Goal: Task Accomplishment & Management: Manage account settings

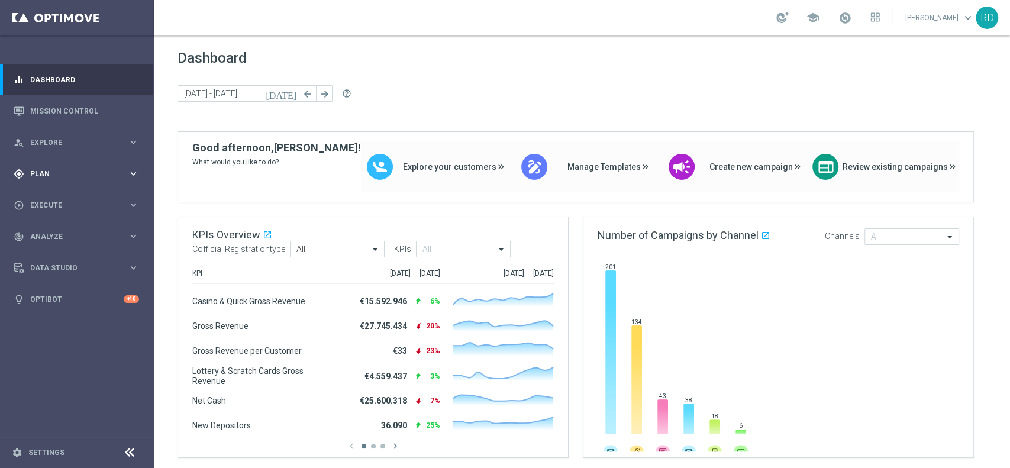
click at [130, 176] on icon "keyboard_arrow_right" at bounding box center [133, 173] width 11 height 11
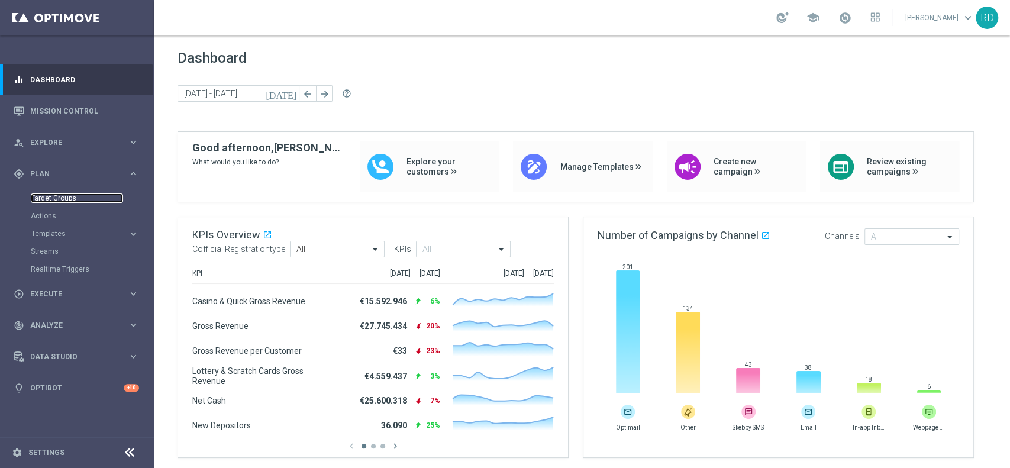
click at [57, 197] on link "Target Groups" at bounding box center [77, 198] width 92 height 9
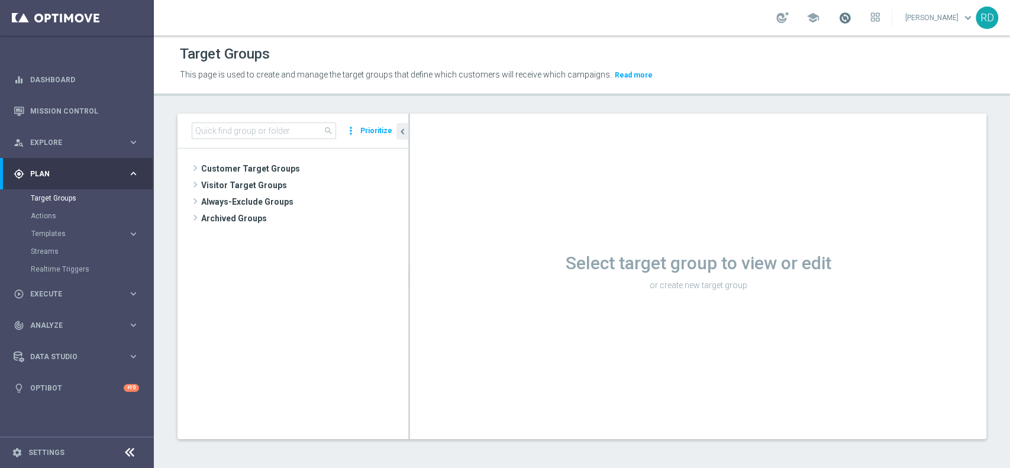
click at [839, 18] on span at bounding box center [845, 17] width 13 height 13
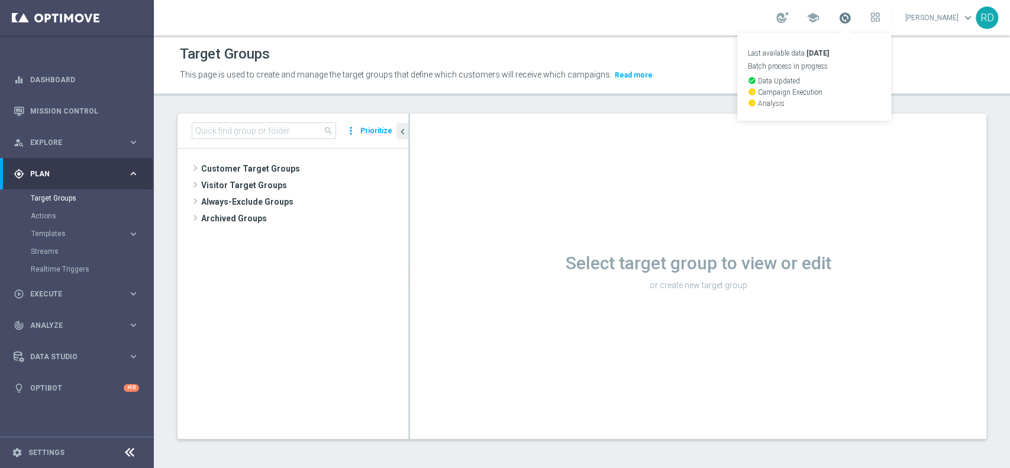
click at [839, 18] on span at bounding box center [845, 17] width 13 height 13
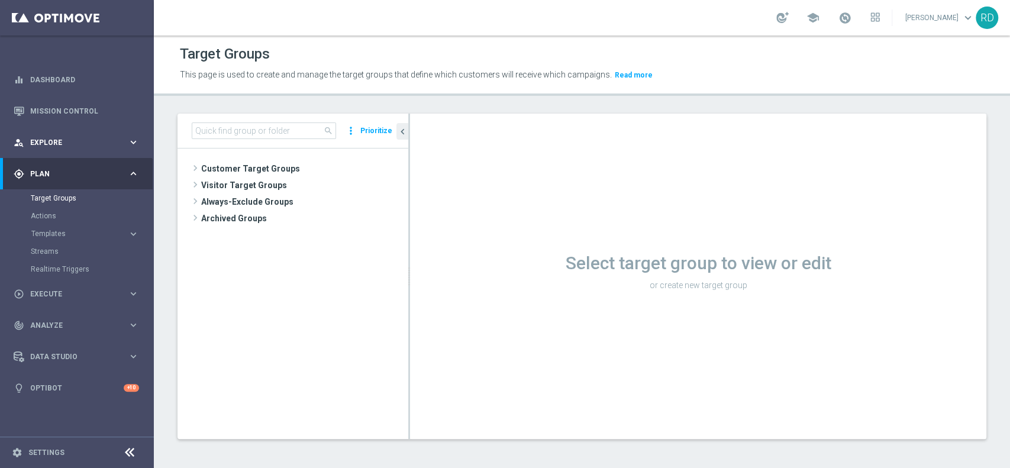
click at [57, 144] on span "Explore" at bounding box center [79, 142] width 98 height 7
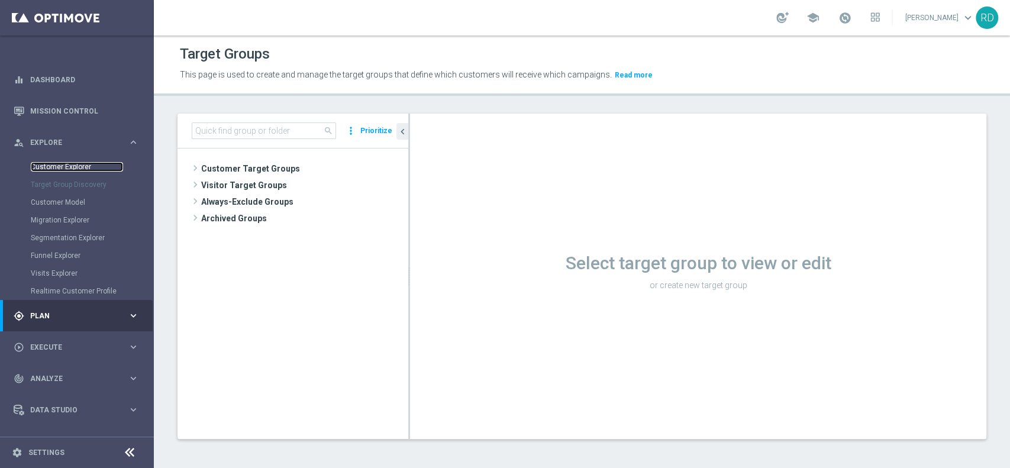
click at [58, 163] on link "Customer Explorer" at bounding box center [77, 166] width 92 height 9
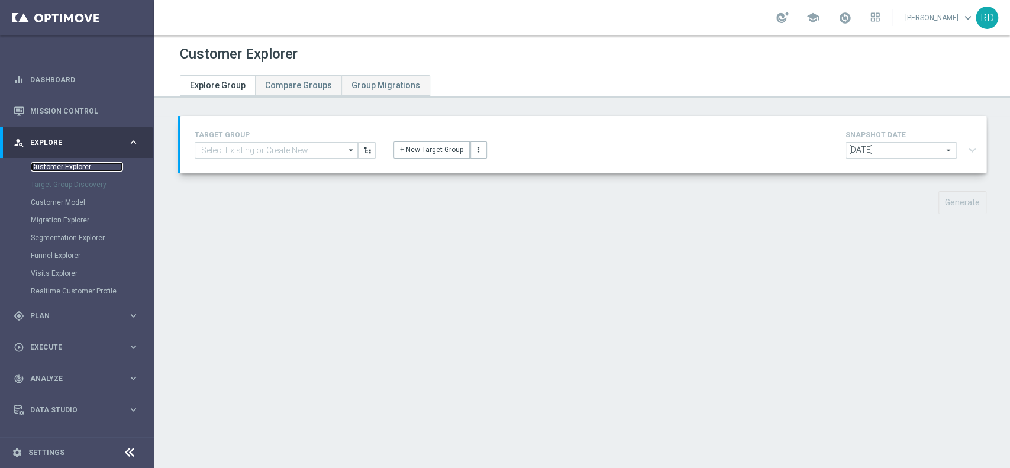
click at [50, 169] on link "Customer Explorer" at bounding box center [77, 166] width 92 height 9
click at [46, 137] on div "person_search Explore" at bounding box center [71, 142] width 114 height 11
click at [52, 137] on div "person_search Explore" at bounding box center [71, 142] width 114 height 11
click at [62, 163] on link "Customer Explorer" at bounding box center [77, 166] width 92 height 9
click at [46, 312] on span "Plan" at bounding box center [79, 315] width 98 height 7
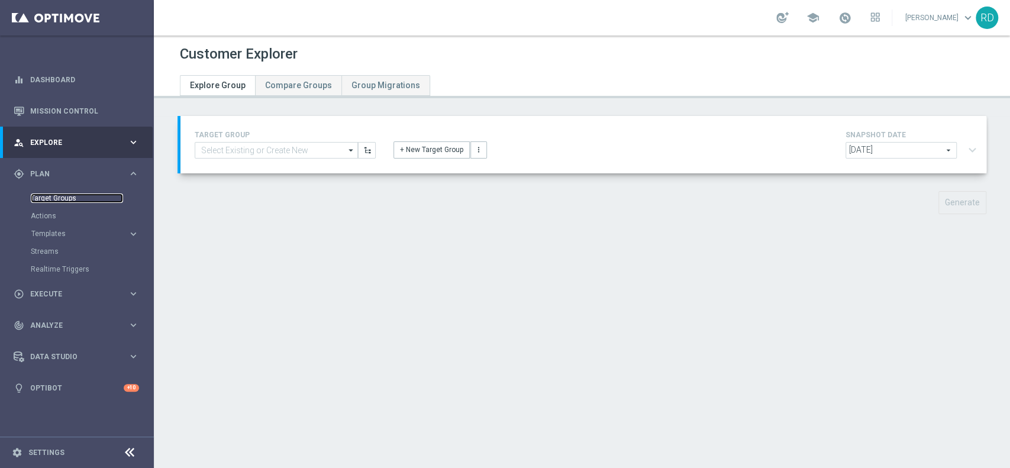
click at [60, 194] on link "Target Groups" at bounding box center [77, 198] width 92 height 9
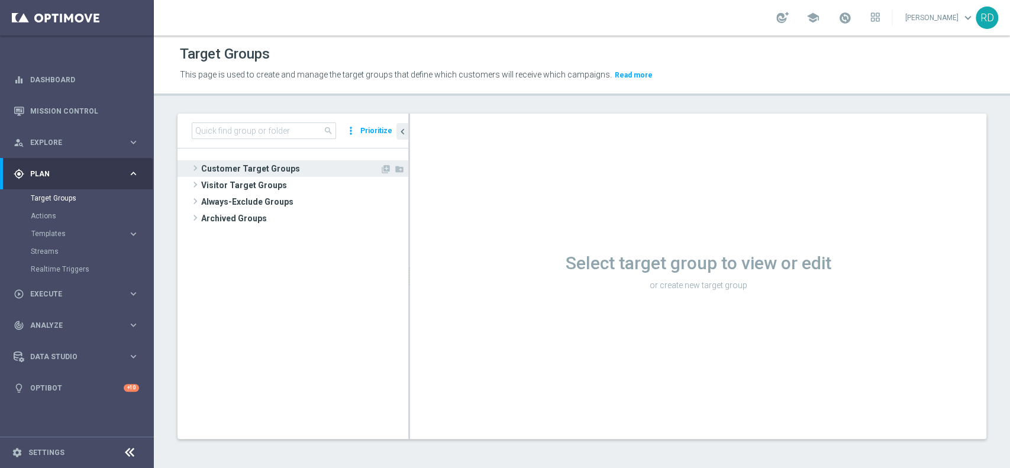
click at [194, 167] on span at bounding box center [195, 168] width 12 height 14
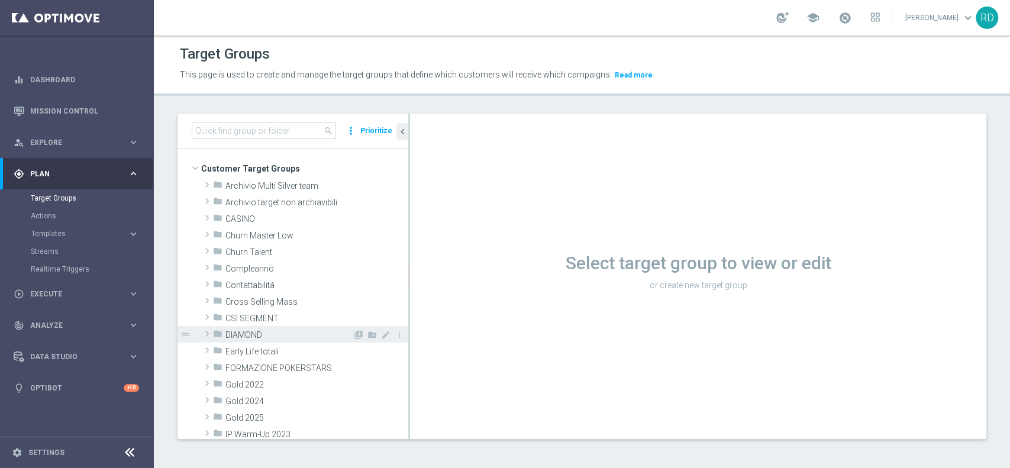
click at [211, 327] on span at bounding box center [207, 334] width 12 height 14
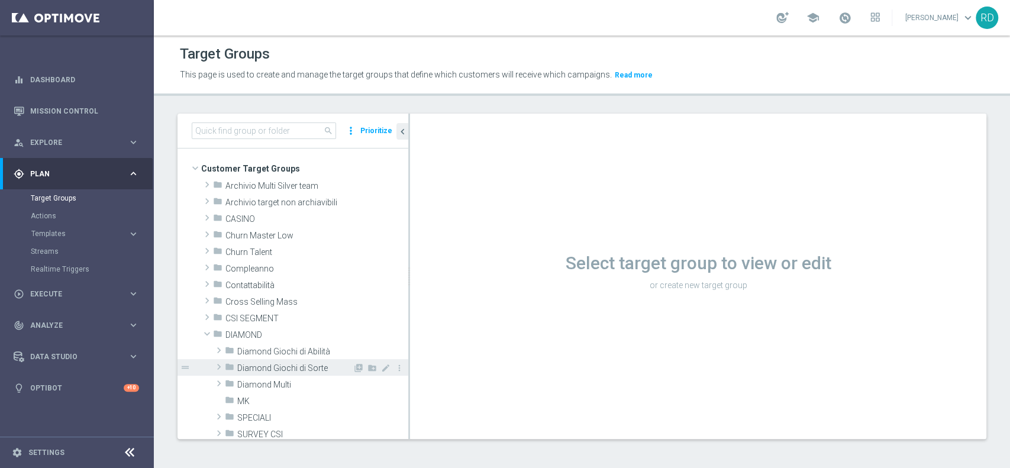
click at [291, 362] on div "folder Diamond Giochi di Sorte" at bounding box center [289, 367] width 128 height 17
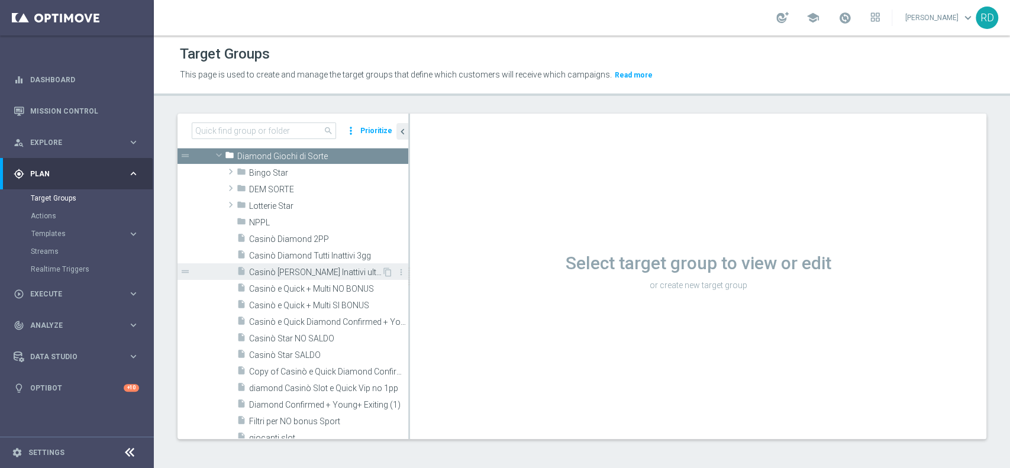
scroll to position [237, 0]
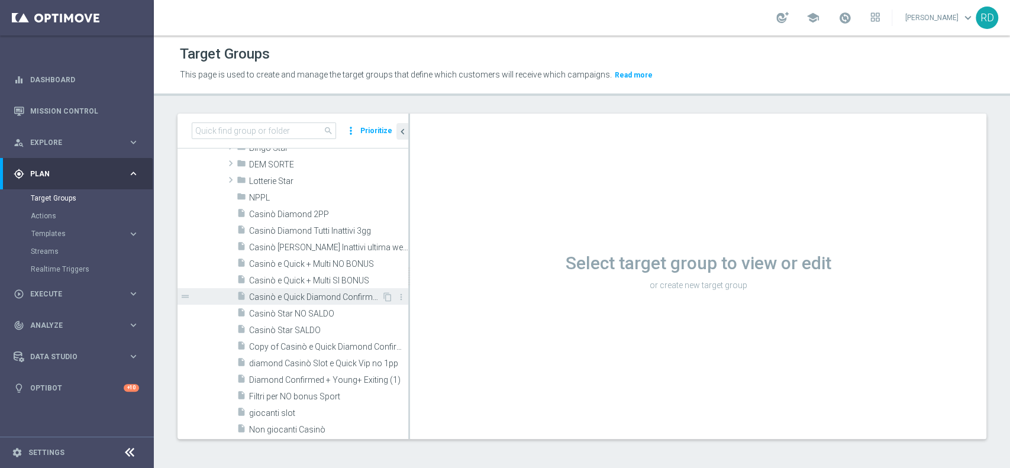
click at [272, 294] on span "Casinò e Quick Diamond Confirmed + Young+ Exiting" at bounding box center [315, 297] width 133 height 10
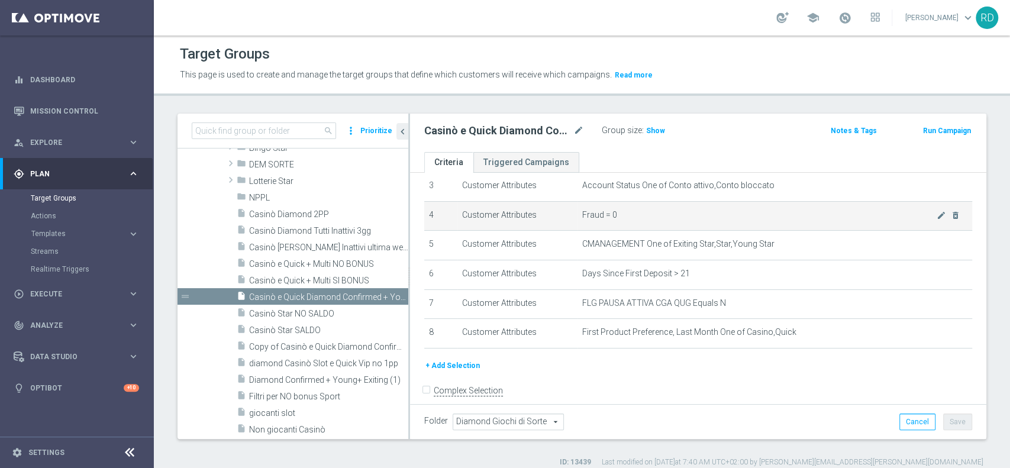
scroll to position [114, 0]
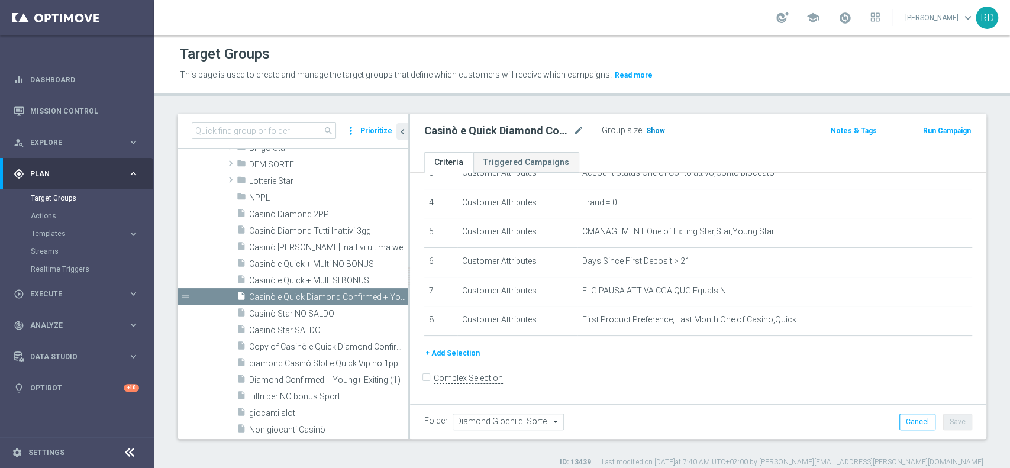
click at [656, 127] on span "Show" at bounding box center [655, 131] width 19 height 8
click at [279, 211] on span "Casinò Diamond 2PP" at bounding box center [314, 214] width 131 height 10
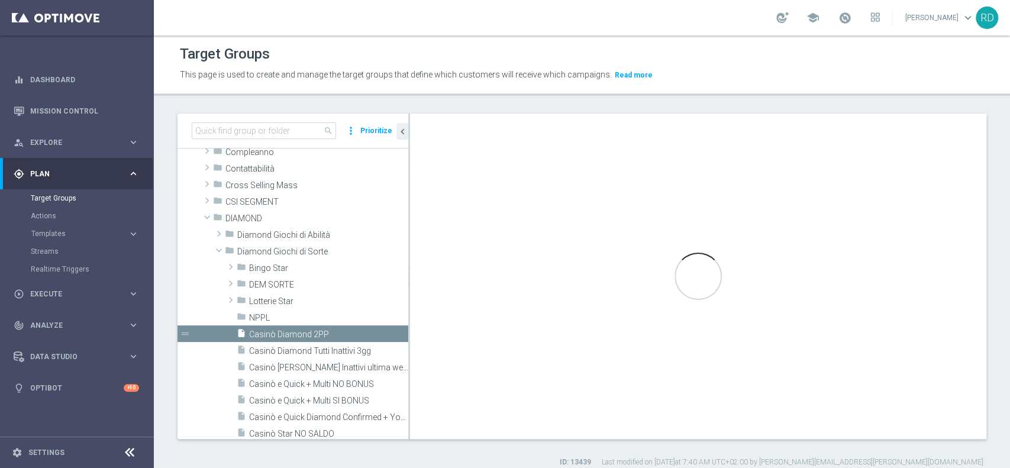
checkbox input "true"
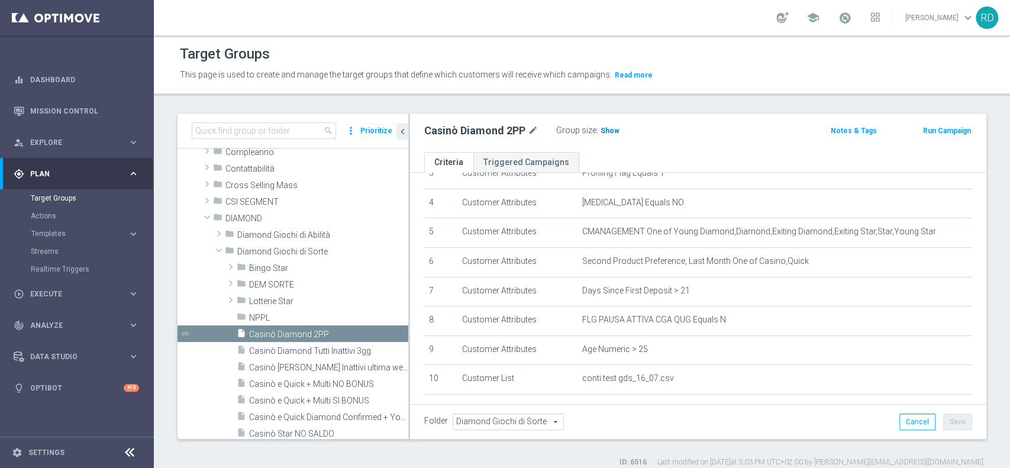
click at [606, 132] on span "Show" at bounding box center [610, 131] width 19 height 8
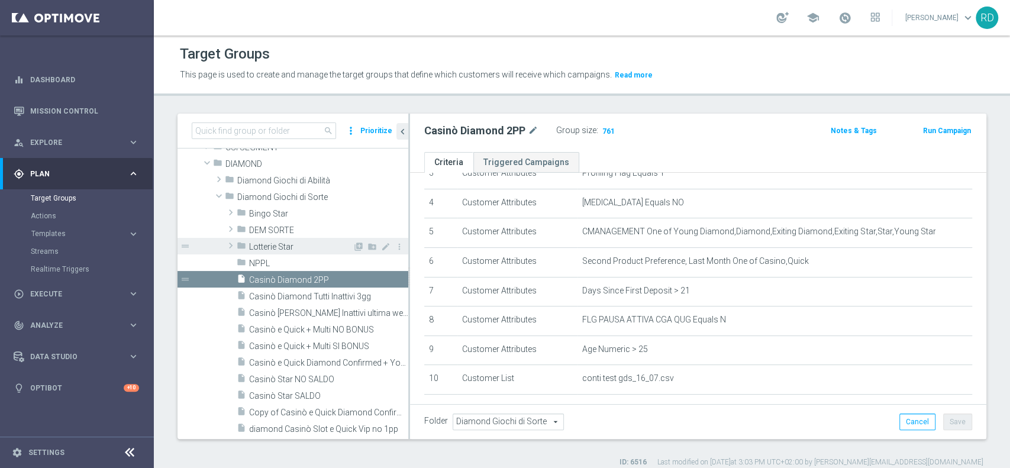
scroll to position [195, 0]
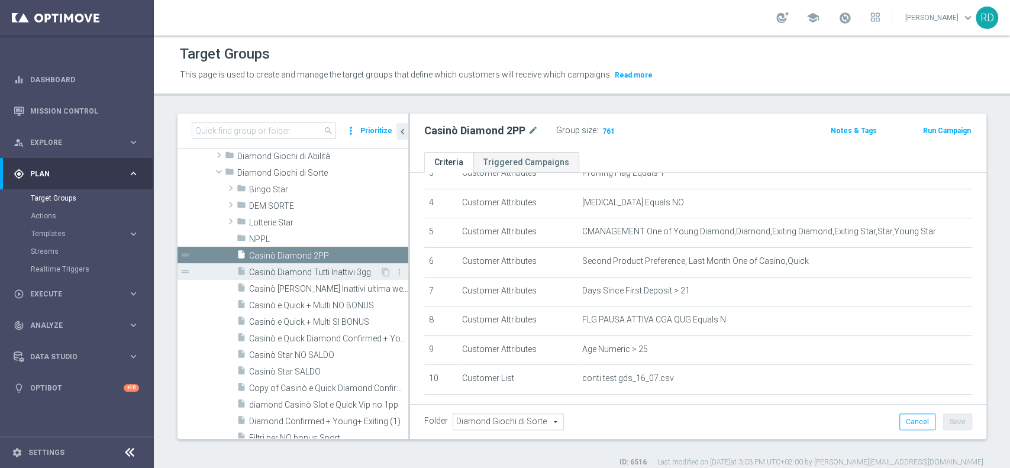
click at [275, 271] on span "Casinò Diamond Tutti Inattivi 3gg" at bounding box center [314, 272] width 131 height 10
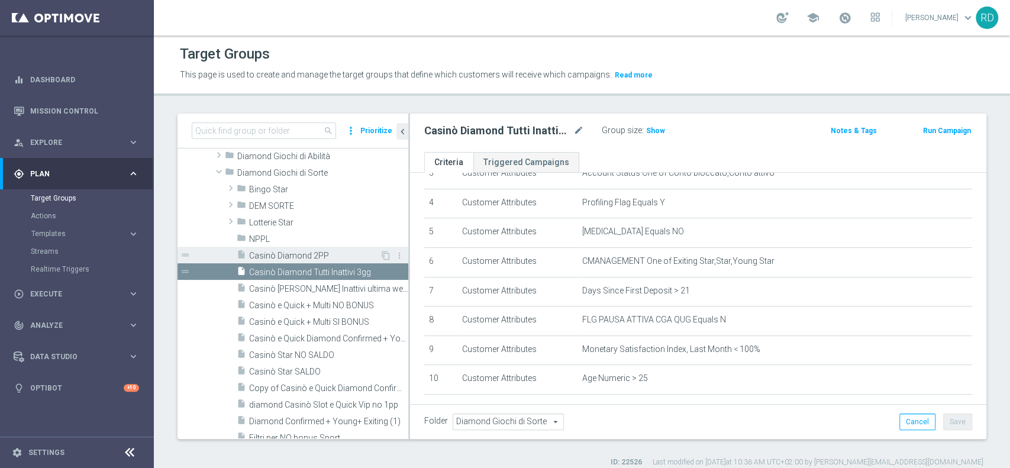
click at [263, 253] on span "Casinò Diamond 2PP" at bounding box center [314, 256] width 131 height 10
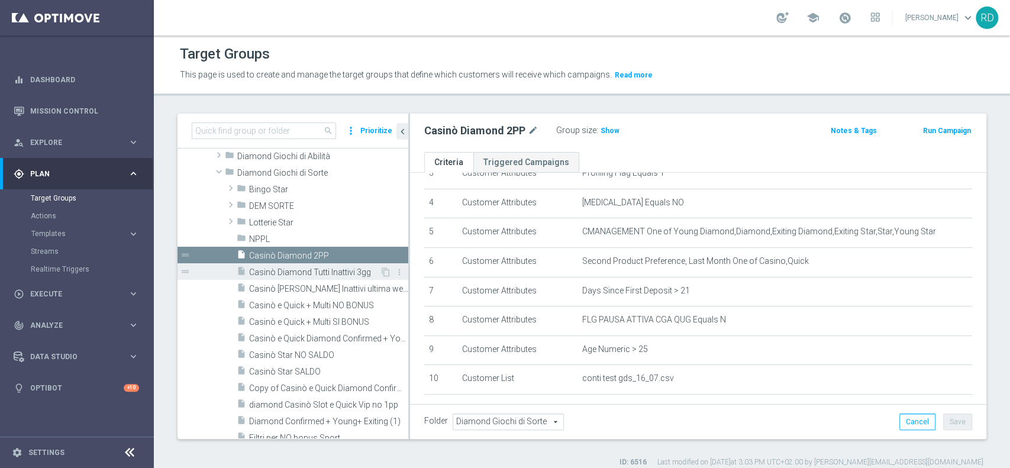
click at [270, 269] on span "Casinò Diamond Tutti Inattivi 3gg" at bounding box center [314, 272] width 131 height 10
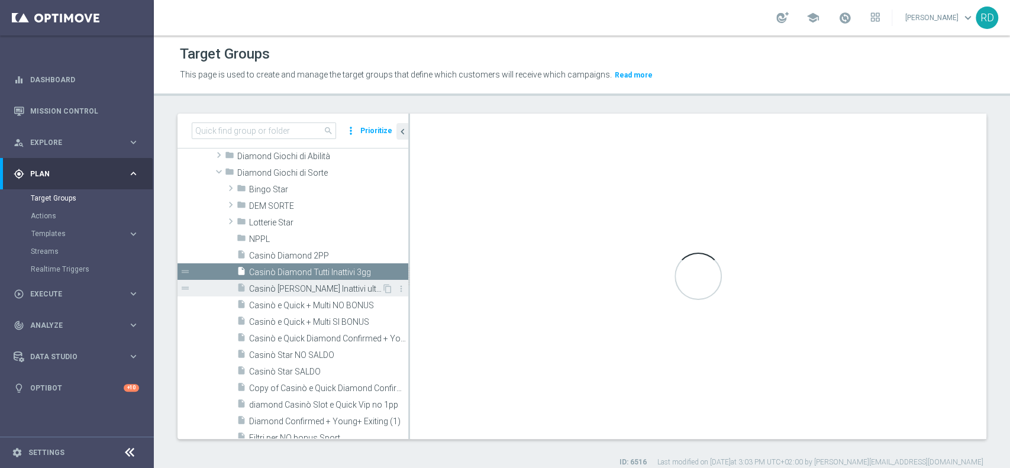
type textarea "(1 and 2 and 3 and 4 and 5 and 6 and 7 and 8 and 9 and 10 and 11 and 12 and 14)…"
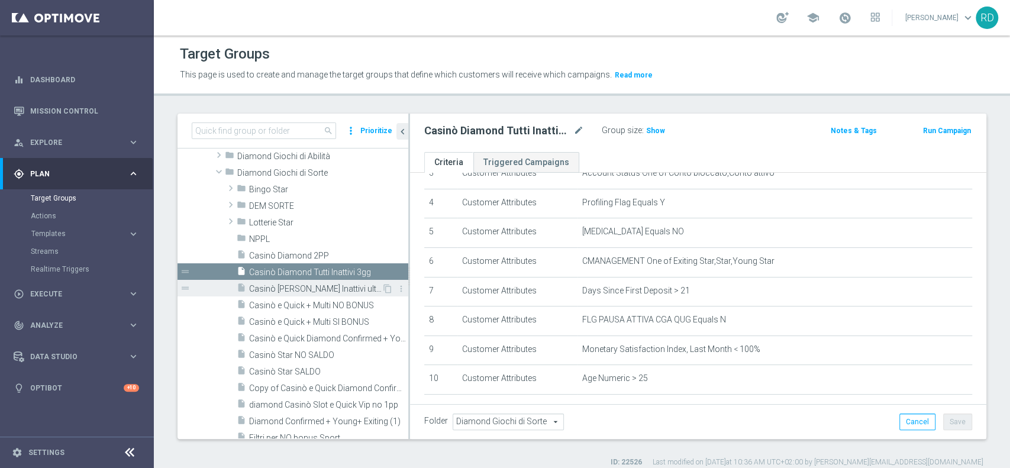
click at [278, 282] on div "insert_drive_file Casinò Diamond Tutti Inattivi ultima week" at bounding box center [309, 288] width 145 height 17
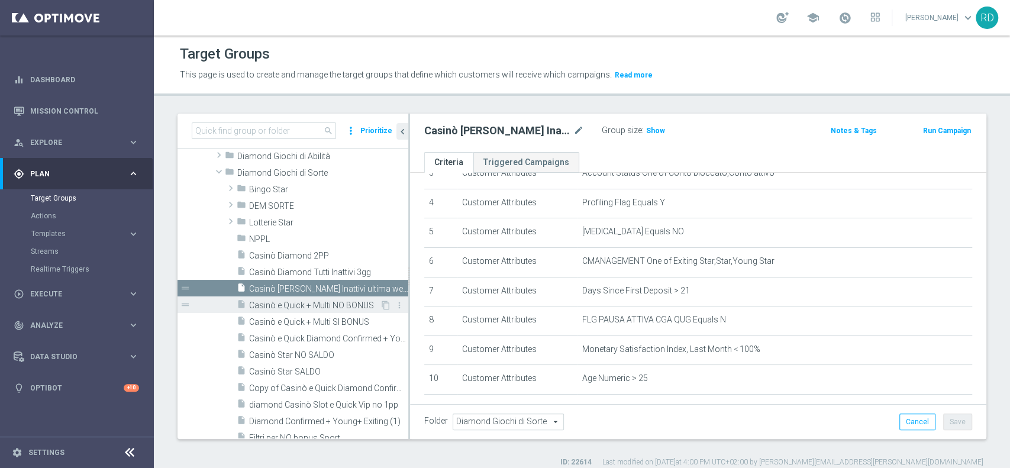
click at [287, 299] on div "insert_drive_file Casinò e Quick + Multi NO BONUS" at bounding box center [308, 304] width 143 height 17
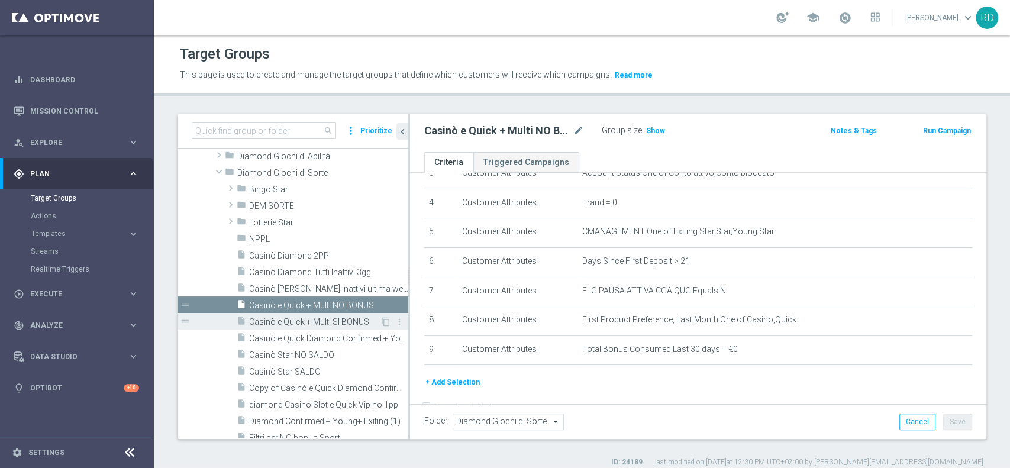
click at [283, 317] on span "Casinò e Quick + Multi SI BONUS" at bounding box center [314, 322] width 131 height 10
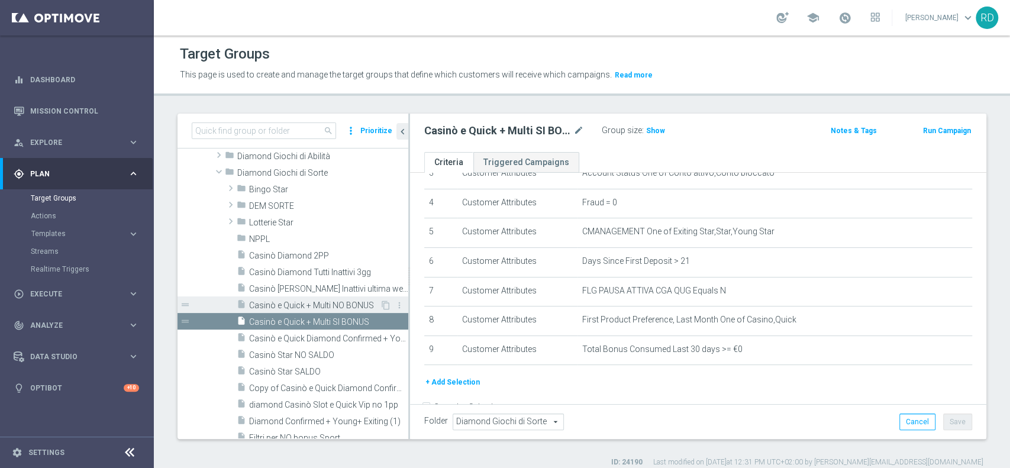
click at [282, 305] on span "Casinò e Quick + Multi NO BONUS" at bounding box center [314, 306] width 131 height 10
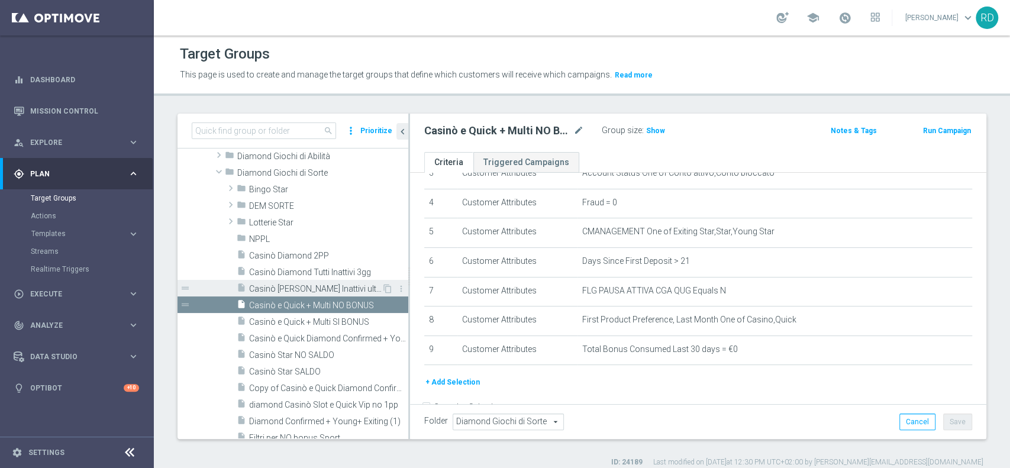
click at [281, 290] on span "Casinò [PERSON_NAME] Inattivi ultima week" at bounding box center [315, 289] width 133 height 10
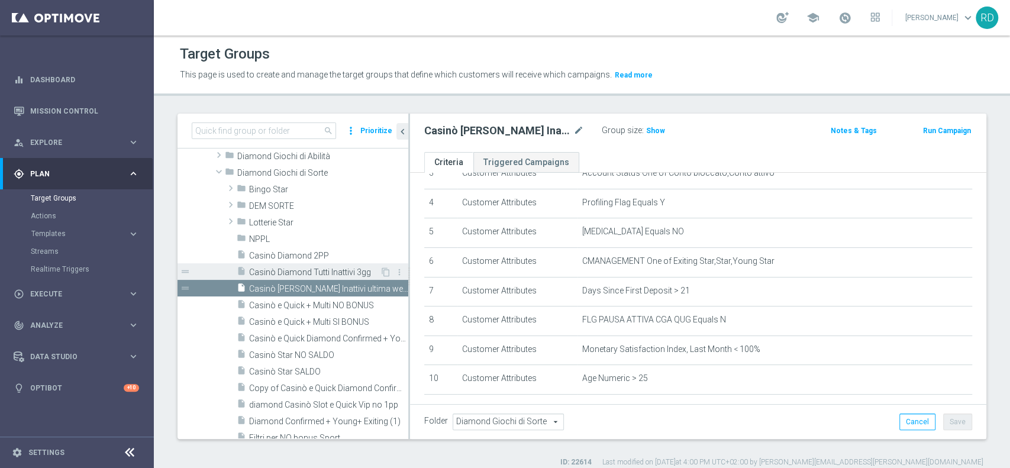
click at [279, 275] on span "Casinò Diamond Tutti Inattivi 3gg" at bounding box center [314, 272] width 131 height 10
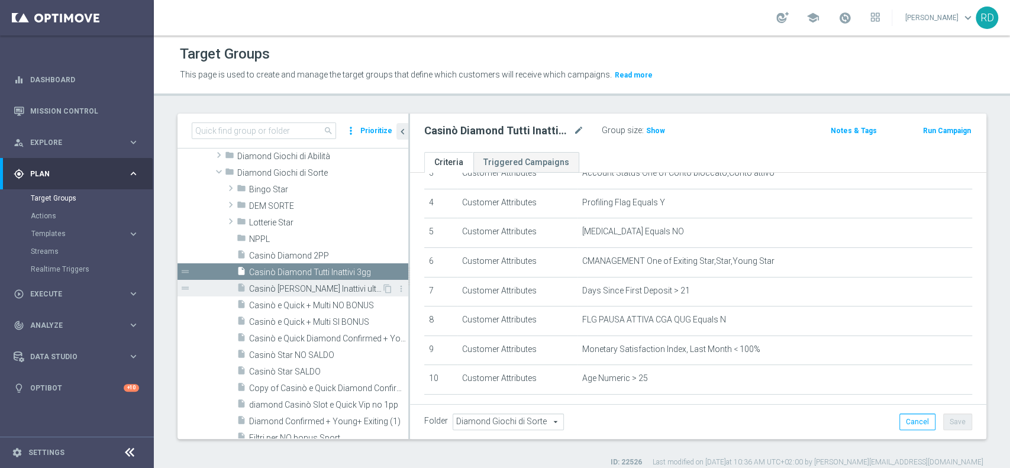
click at [279, 284] on span "Casinò [PERSON_NAME] Inattivi ultima week" at bounding box center [315, 289] width 133 height 10
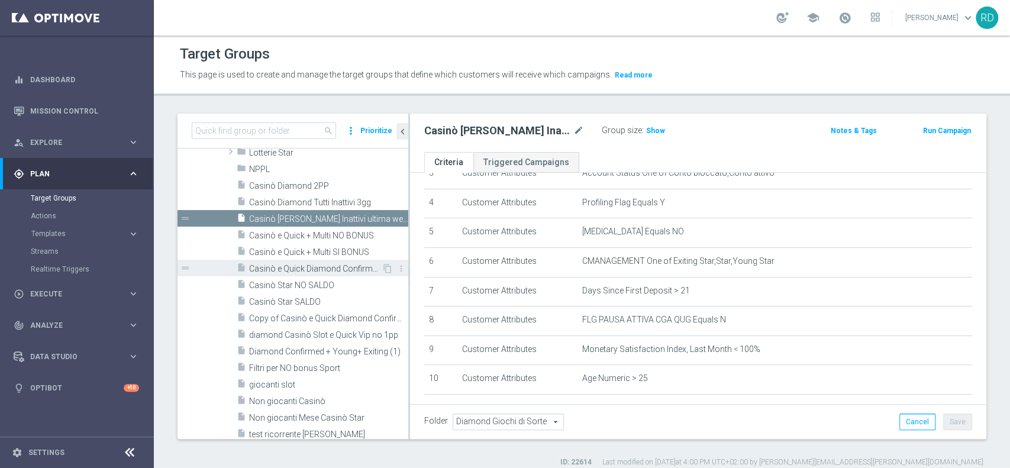
scroll to position [353, 0]
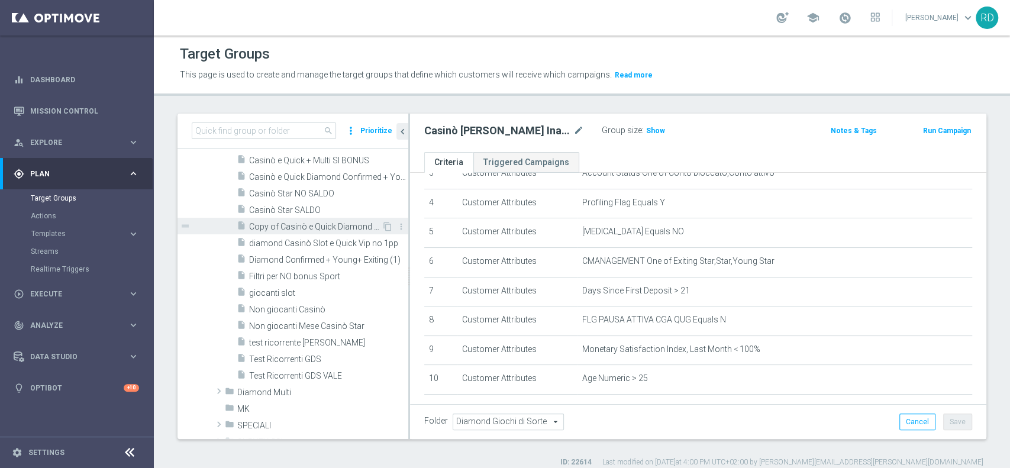
click at [274, 227] on span "Copy of Casinò e Quick Diamond Confirmed + Young+ Exiting" at bounding box center [315, 227] width 133 height 10
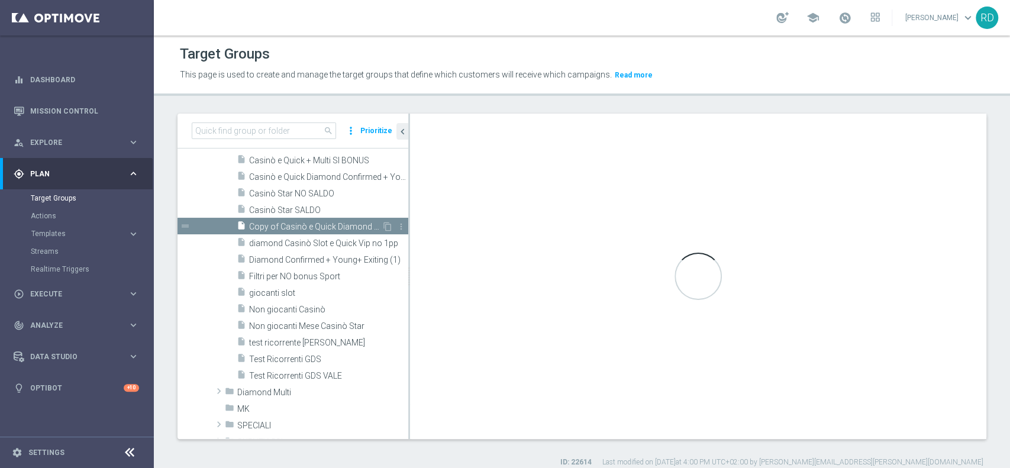
checkbox input "false"
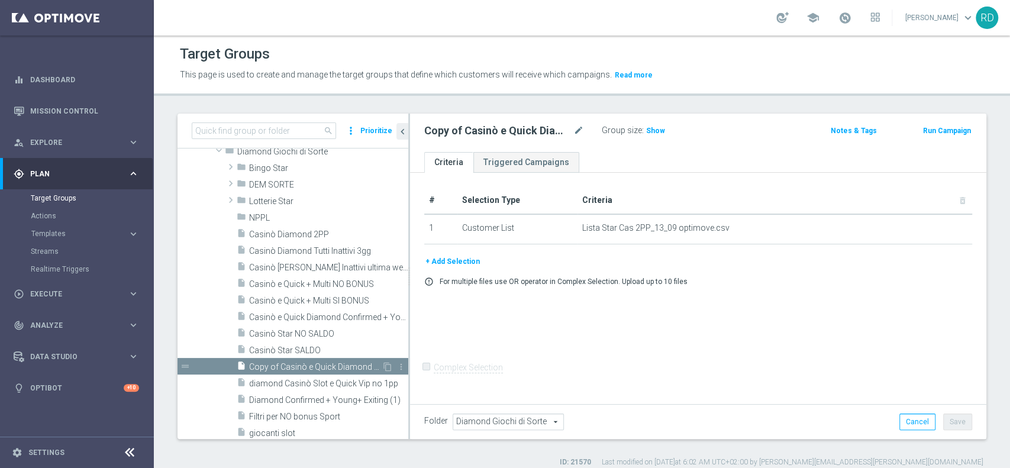
scroll to position [195, 0]
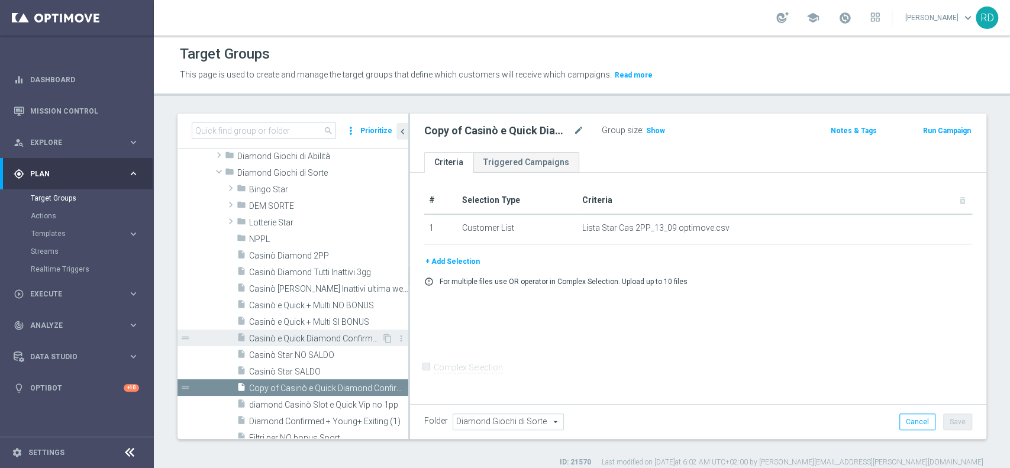
click at [282, 334] on span "Casinò e Quick Diamond Confirmed + Young+ Exiting" at bounding box center [315, 339] width 133 height 10
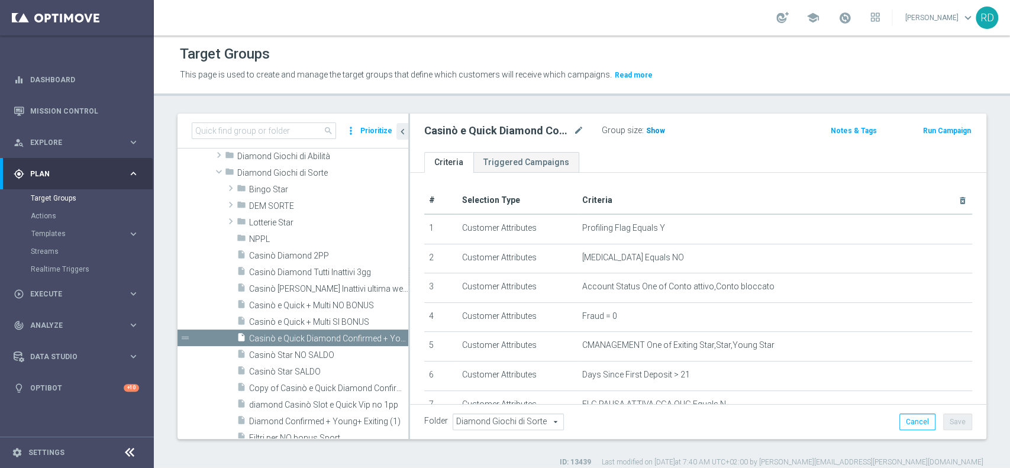
click at [657, 134] on span "Show" at bounding box center [655, 131] width 19 height 8
click at [383, 337] on icon "content_copy" at bounding box center [387, 338] width 9 height 9
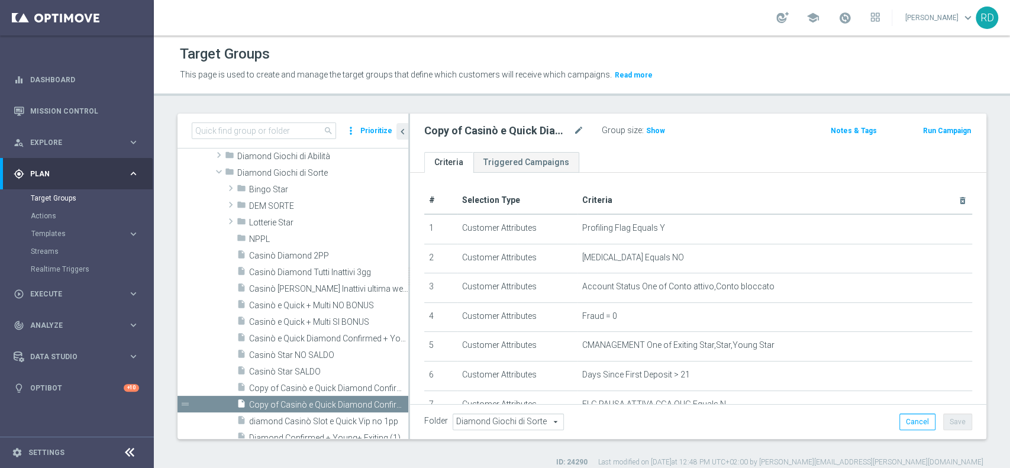
scroll to position [255, 0]
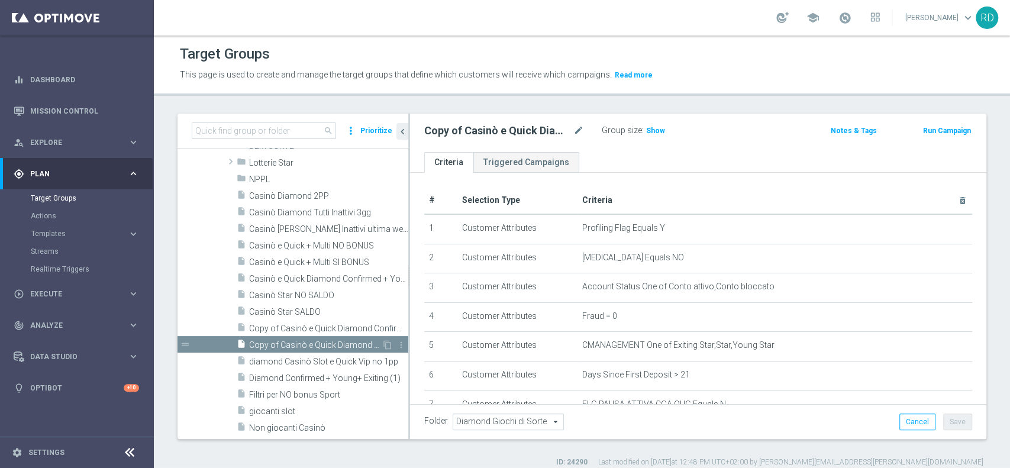
click at [292, 343] on span "Copy of Casinò e Quick Diamond Confirmed + Young+ Exiting (1)" at bounding box center [315, 345] width 133 height 10
click at [657, 131] on span "Show" at bounding box center [655, 131] width 19 height 8
click at [580, 131] on icon "mode_edit" at bounding box center [578, 131] width 11 height 14
click at [466, 133] on input "Copy of Casinò e Quick Diamond Confirmed + Young+ Exiting (1)" at bounding box center [504, 132] width 160 height 17
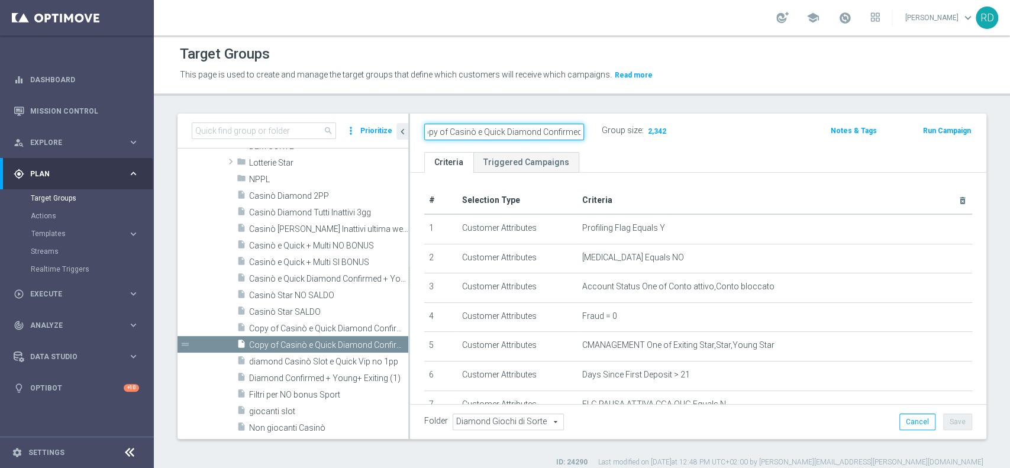
scroll to position [0, 0]
click at [459, 131] on input "Copy of Casinò e Quick Diamond Confirmed + Young+ Exiting (1)" at bounding box center [504, 132] width 160 height 17
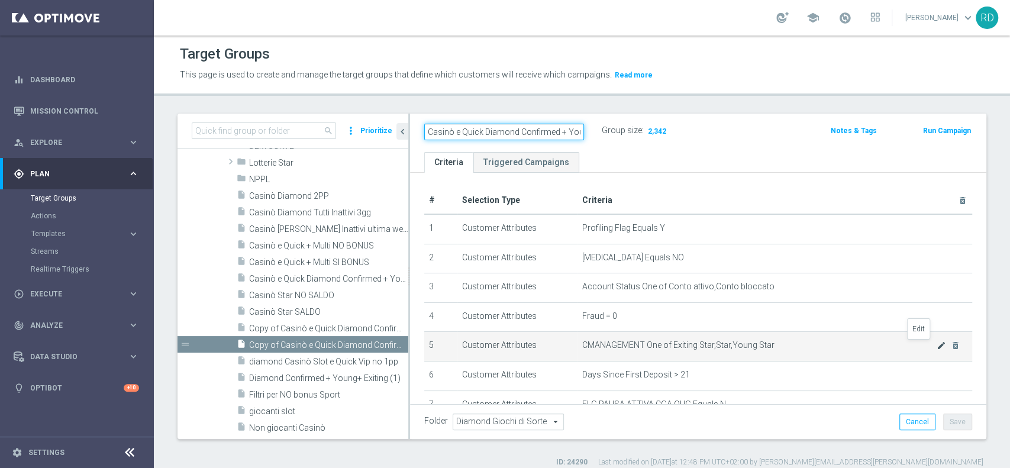
type input "Casinò e Quick Diamond Confirmed + Young+ Exiting (1)"
click at [937, 346] on icon "mode_edit" at bounding box center [941, 345] width 9 height 9
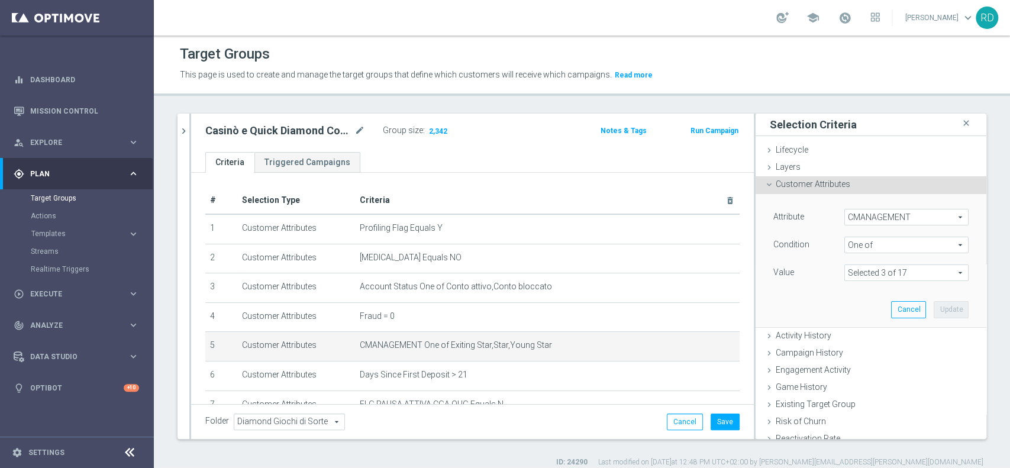
click at [934, 274] on span at bounding box center [906, 272] width 123 height 15
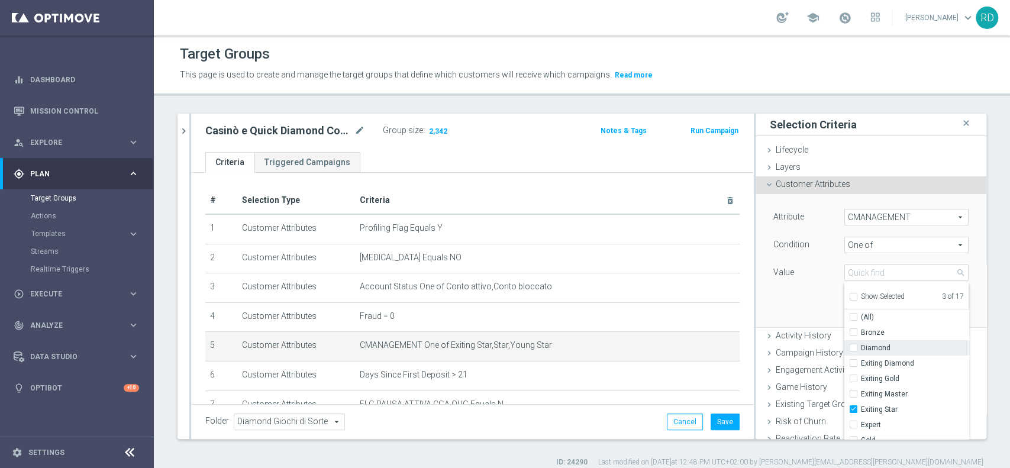
click at [863, 348] on span "Diamond" at bounding box center [915, 347] width 108 height 9
click at [861, 348] on input "Diamond" at bounding box center [857, 348] width 8 height 8
checkbox input "true"
type input "Selected 4 of 17"
click at [865, 361] on span "Exiting Diamond" at bounding box center [915, 363] width 108 height 9
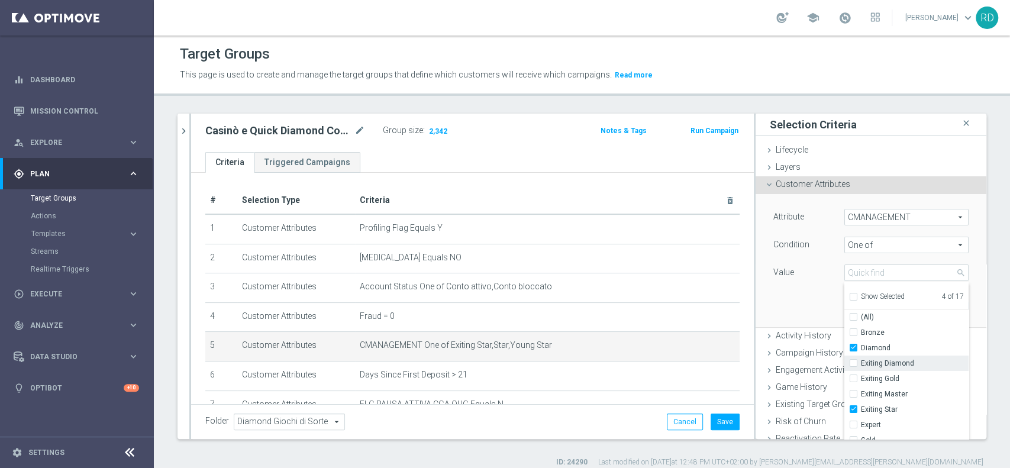
click at [861, 361] on input "Exiting Diamond" at bounding box center [857, 364] width 8 height 8
checkbox input "true"
type input "Selected 5 of 17"
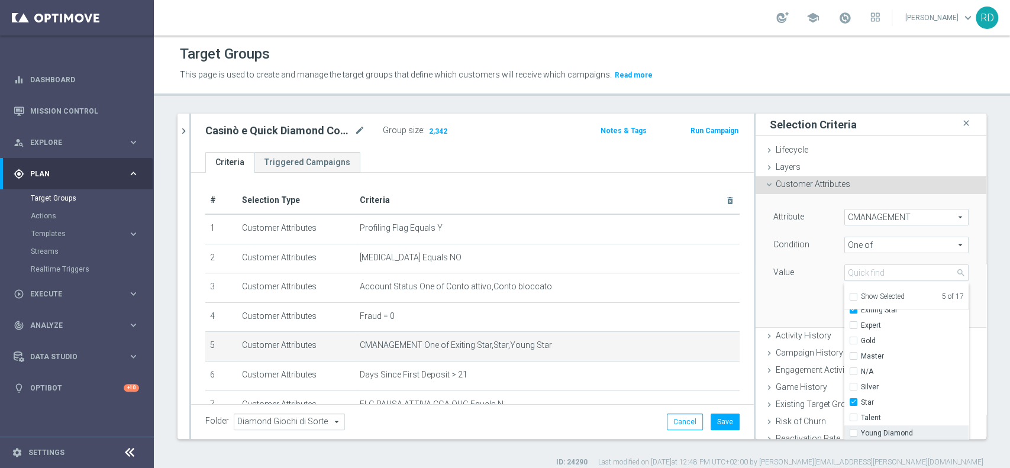
click at [861, 436] on span "Young Diamond" at bounding box center [915, 432] width 108 height 9
click at [853, 436] on input "Young Diamond" at bounding box center [857, 434] width 8 height 8
checkbox input "true"
type input "Selected 6 of 17"
click at [534, 206] on th "Criteria delete_forever" at bounding box center [547, 200] width 385 height 27
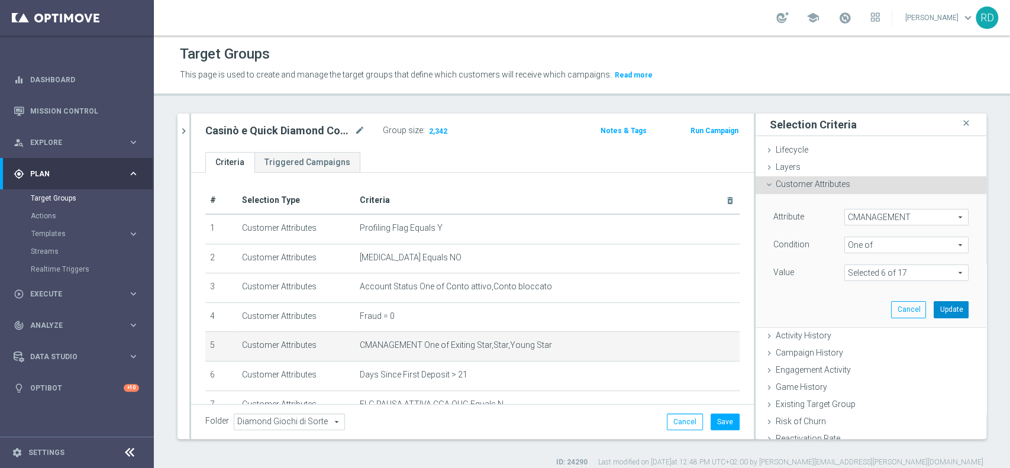
click at [934, 308] on button "Update" at bounding box center [951, 309] width 35 height 17
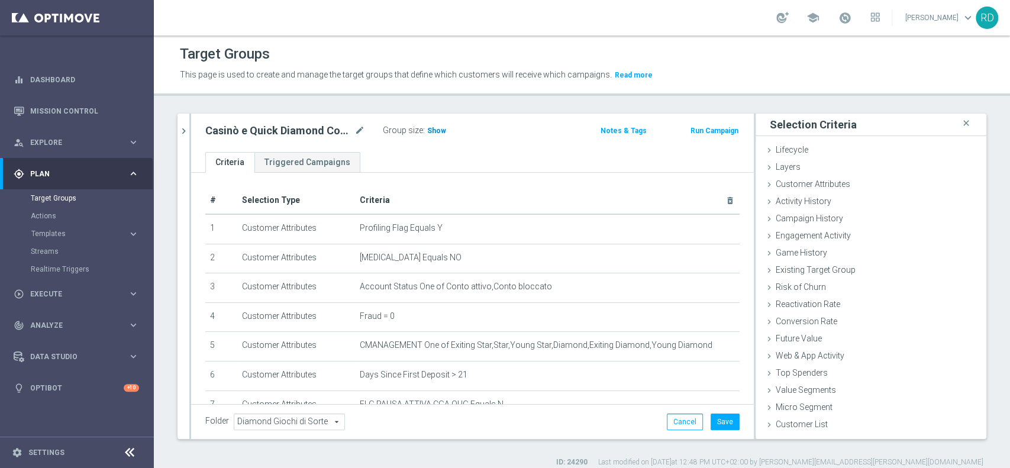
click at [431, 127] on span "Show" at bounding box center [436, 131] width 19 height 8
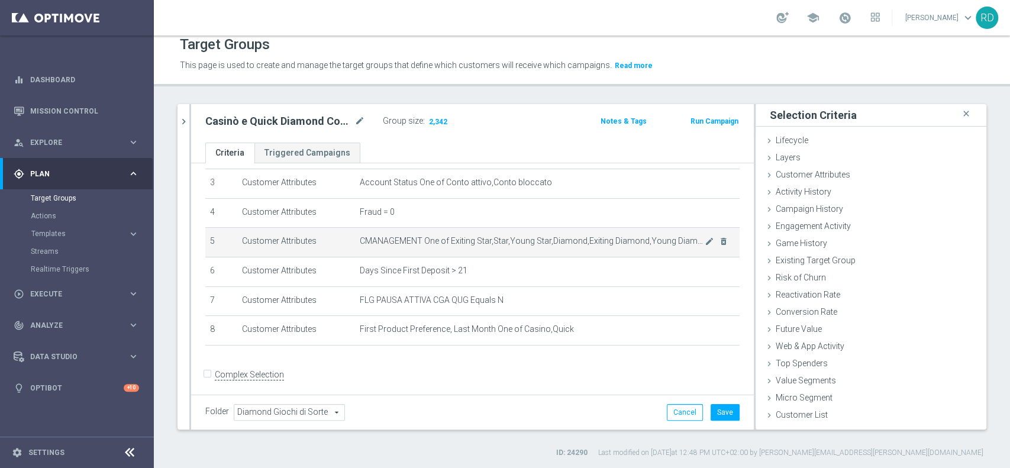
scroll to position [101, 0]
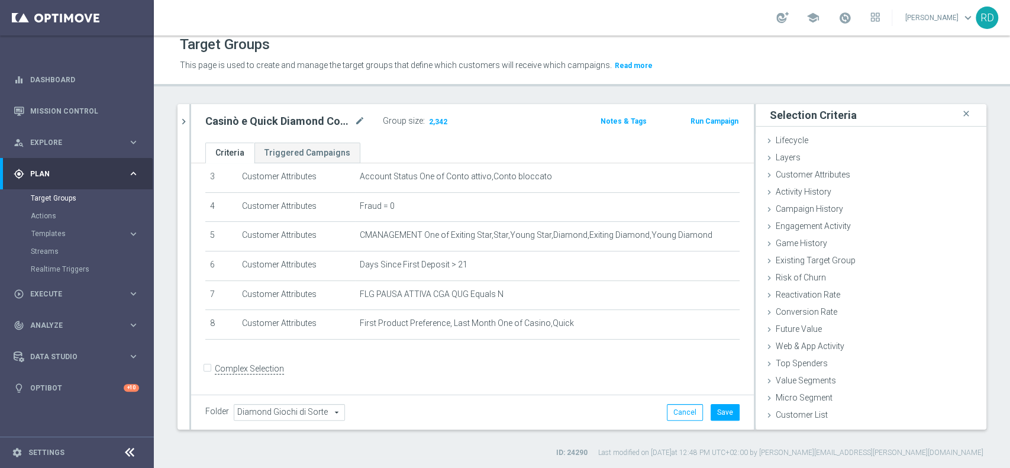
click at [563, 357] on div "+ Add Selection" at bounding box center [472, 354] width 552 height 9
click at [421, 343] on div "# Selection Type Criteria delete_forever 1 Customer Attributes Profiling Flag E…" at bounding box center [472, 213] width 552 height 273
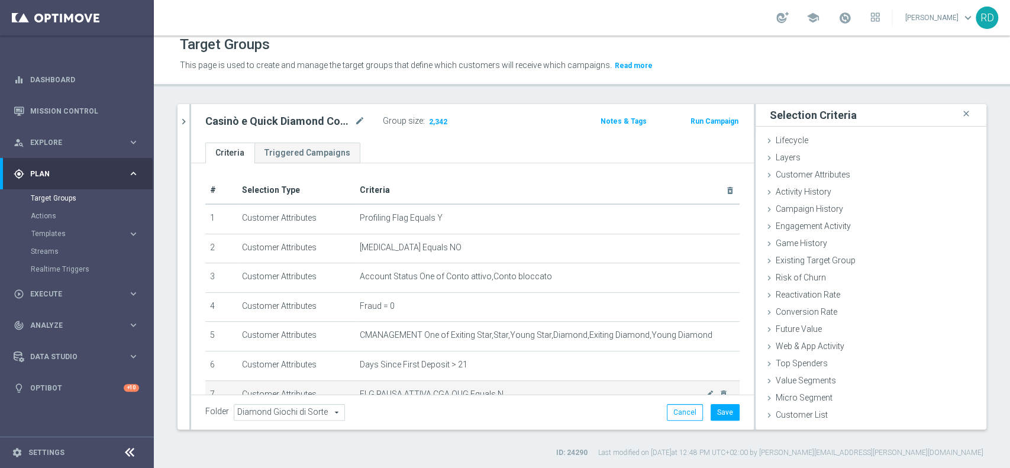
scroll to position [0, 0]
click at [313, 119] on h2 "Casinò e Quick Diamond Confirmed + Young+ Exiting (1)" at bounding box center [278, 121] width 147 height 14
click at [354, 120] on icon "mode_edit" at bounding box center [359, 121] width 11 height 14
click at [355, 120] on input "Casinò e Quick Diamond Confirmed + Young+ Exiting (1)" at bounding box center [285, 122] width 160 height 17
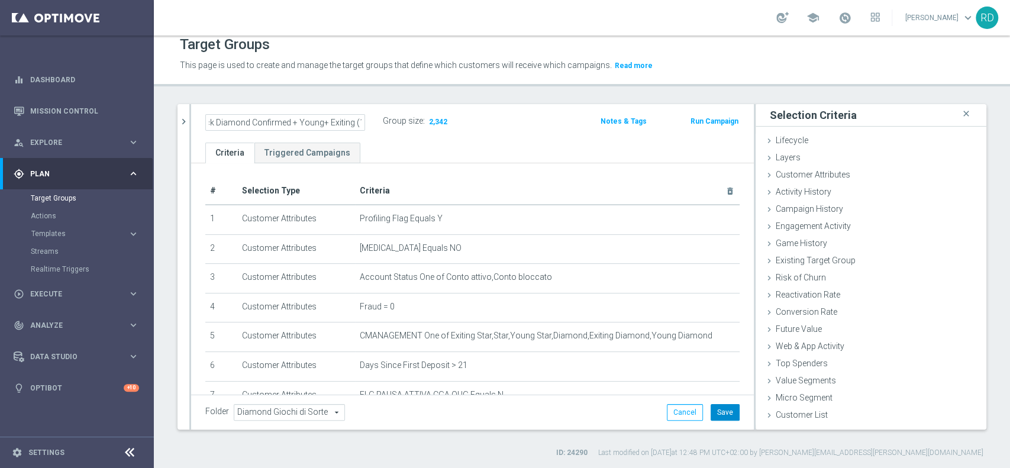
scroll to position [0, 0]
drag, startPoint x: 715, startPoint y: 413, endPoint x: 709, endPoint y: 410, distance: 7.2
click at [715, 412] on button "Save" at bounding box center [725, 412] width 29 height 17
click at [960, 112] on icon "close" at bounding box center [966, 114] width 12 height 16
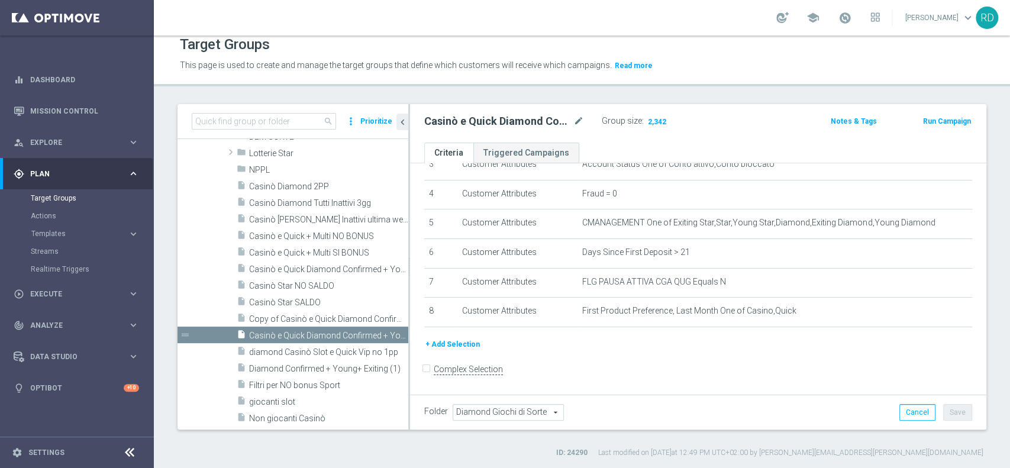
scroll to position [114, 0]
click at [333, 318] on span "Copy of Casinò e Quick Diamond Confirmed + Young+ Exiting" at bounding box center [315, 319] width 133 height 10
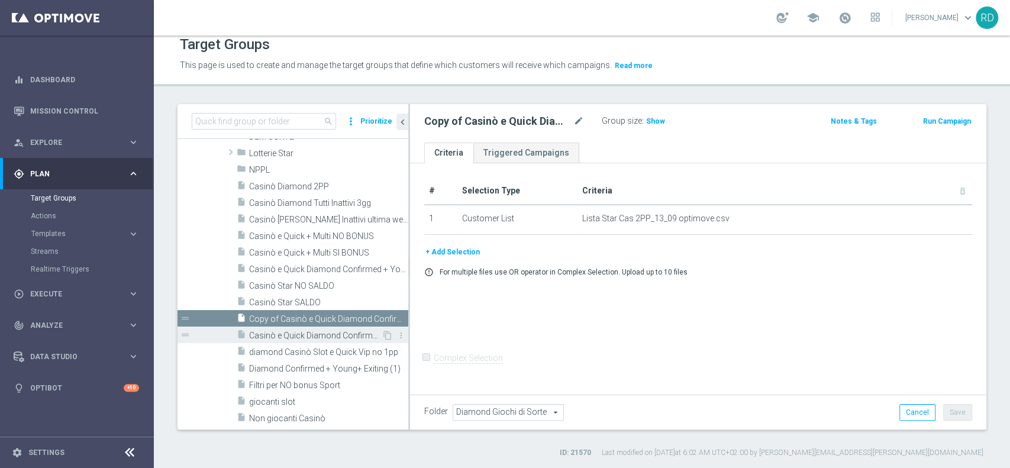
click at [327, 329] on div "insert_drive_file Casinò e Quick Diamond Confirmed + Young+ Exiting (1)" at bounding box center [309, 335] width 145 height 17
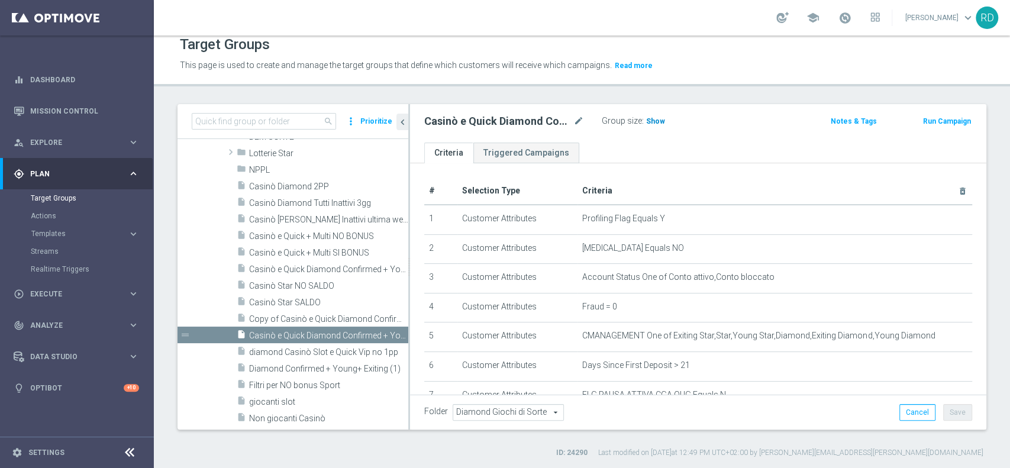
click at [654, 119] on span "Show" at bounding box center [655, 121] width 19 height 8
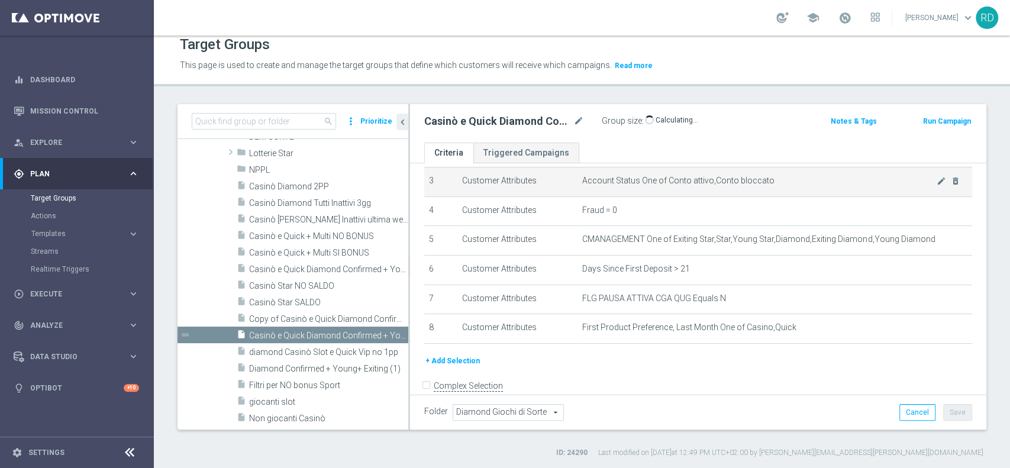
scroll to position [114, 0]
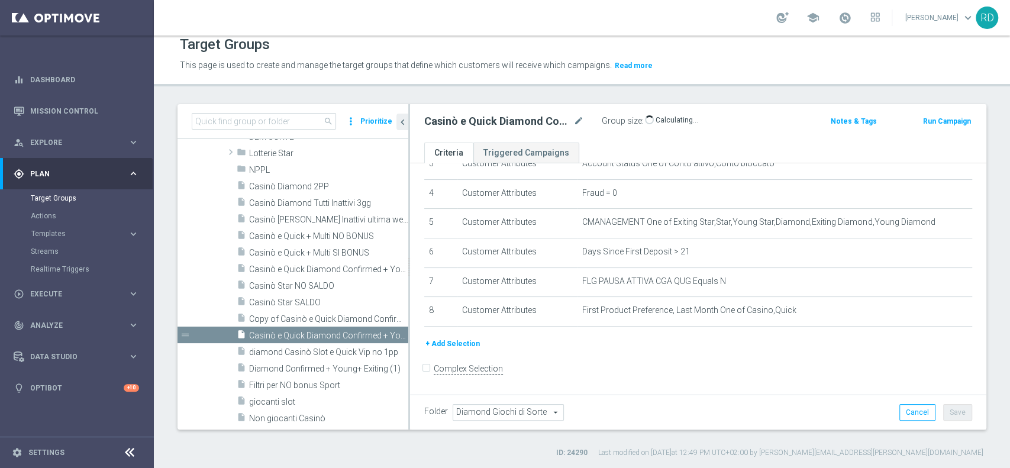
click at [441, 346] on button "+ Add Selection" at bounding box center [452, 343] width 57 height 13
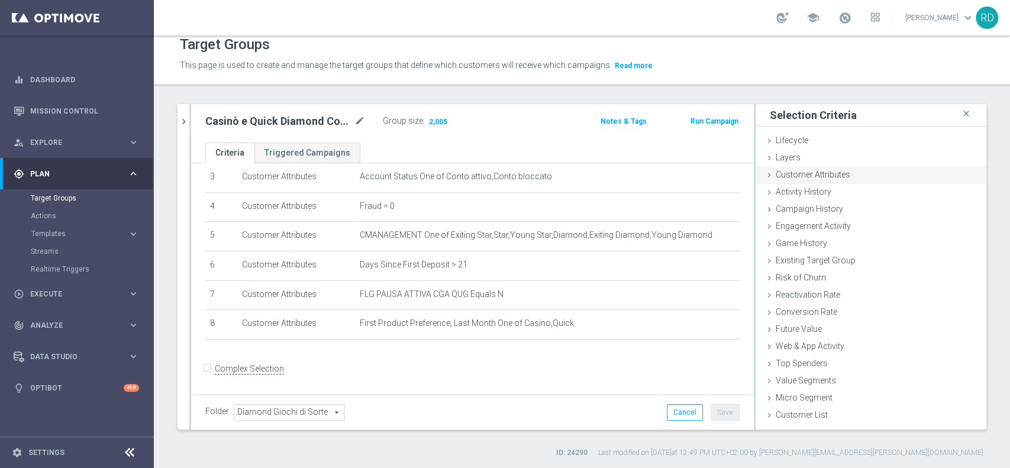
click at [765, 170] on icon at bounding box center [769, 174] width 9 height 9
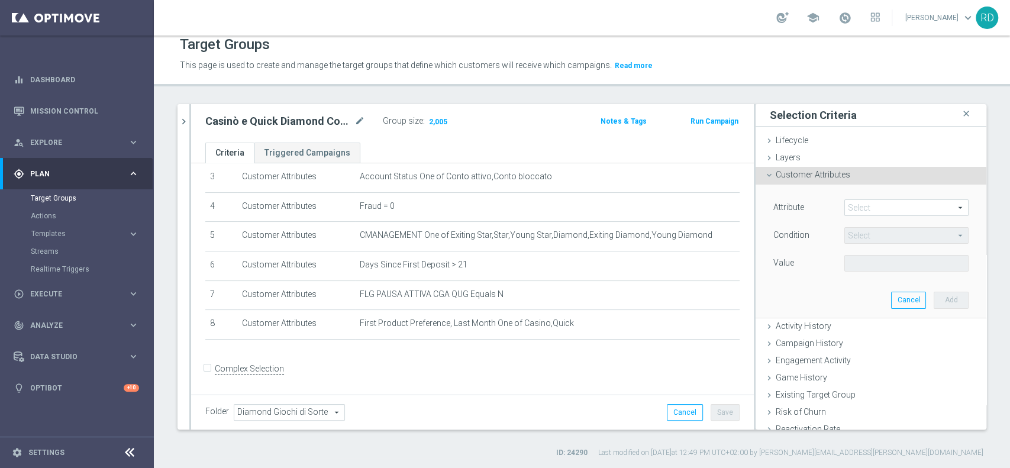
click at [845, 201] on span at bounding box center [906, 207] width 123 height 15
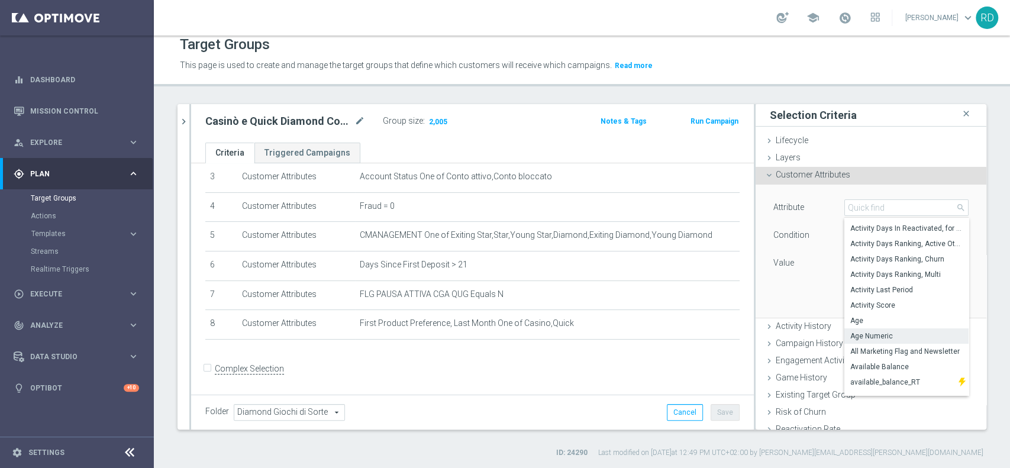
scroll to position [76, 0]
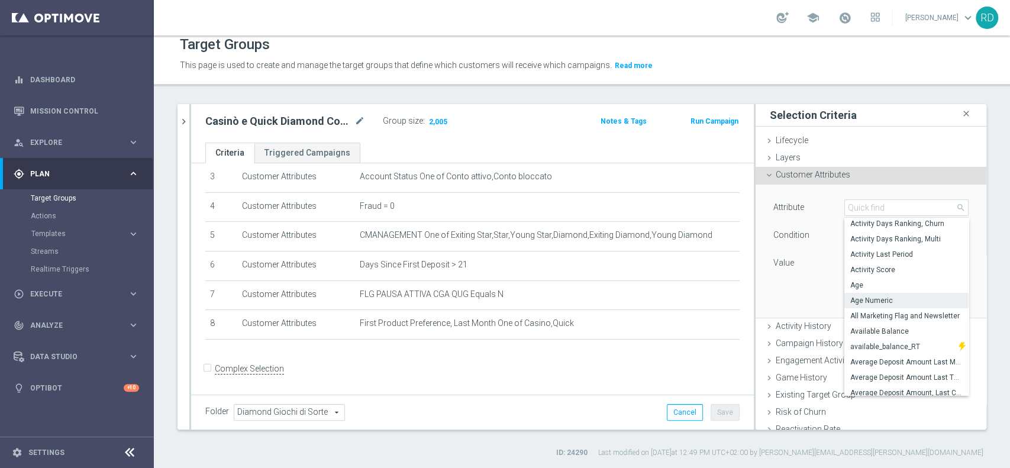
click at [892, 296] on span "Age Numeric" at bounding box center [906, 300] width 112 height 9
type input "Age Numeric"
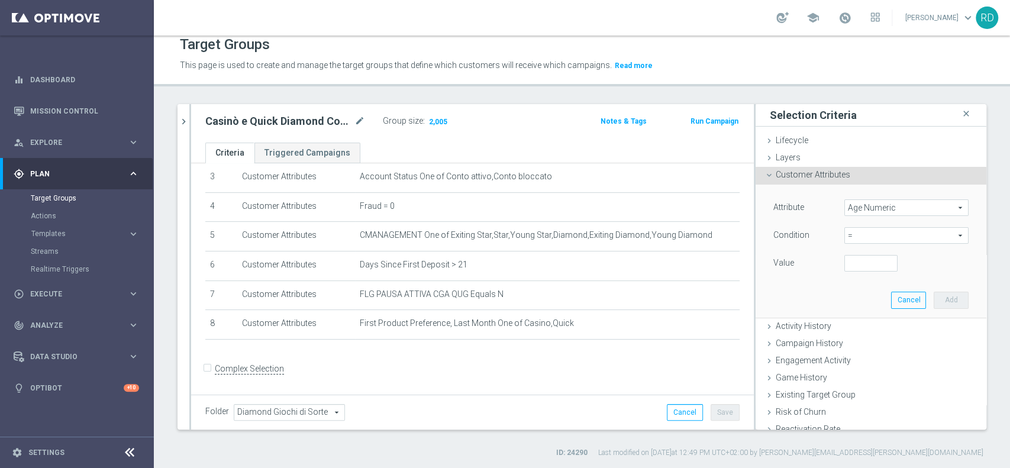
click at [937, 236] on span "=" at bounding box center [906, 235] width 123 height 15
click at [857, 307] on label ">" at bounding box center [907, 314] width 124 height 15
type input ">"
click at [855, 262] on input "number" at bounding box center [871, 263] width 53 height 17
click at [868, 265] on input "-7" at bounding box center [871, 263] width 53 height 17
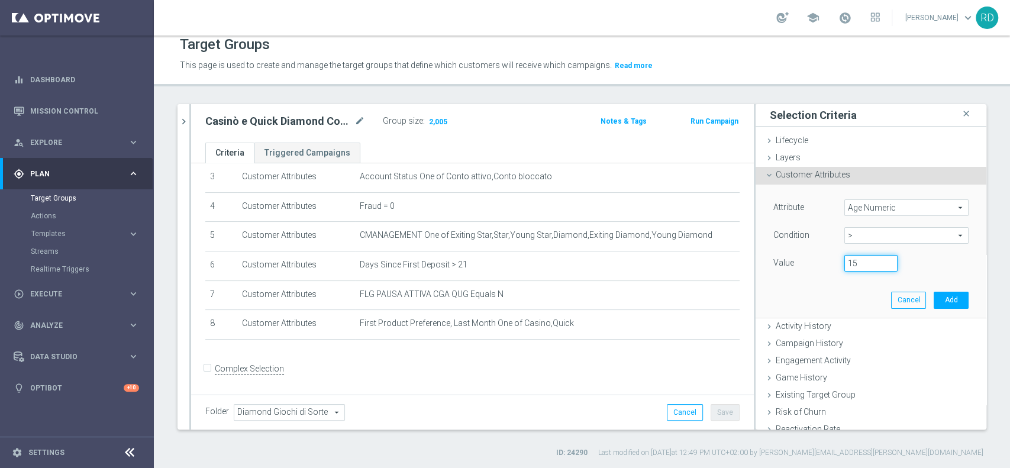
click at [870, 258] on input "15" at bounding box center [871, 263] width 53 height 17
click at [870, 258] on input "16" at bounding box center [871, 263] width 53 height 17
click at [870, 258] on input "17" at bounding box center [871, 263] width 53 height 17
click at [870, 258] on input "18" at bounding box center [871, 263] width 53 height 17
click at [870, 258] on input "19" at bounding box center [871, 263] width 53 height 17
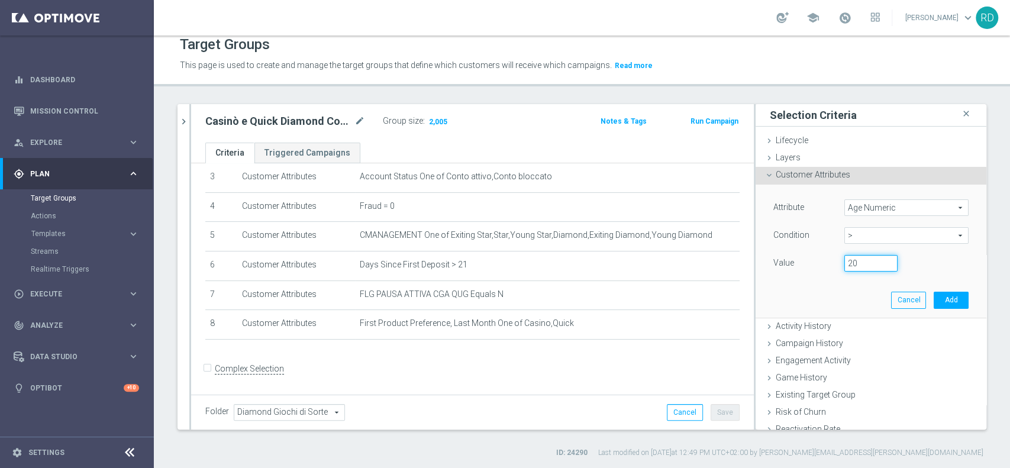
click at [870, 258] on input "20" at bounding box center [871, 263] width 53 height 17
click at [870, 258] on input "21" at bounding box center [871, 263] width 53 height 17
click at [870, 258] on input "22" at bounding box center [871, 263] width 53 height 17
click at [870, 258] on input "23" at bounding box center [871, 263] width 53 height 17
click at [870, 258] on input "24" at bounding box center [871, 263] width 53 height 17
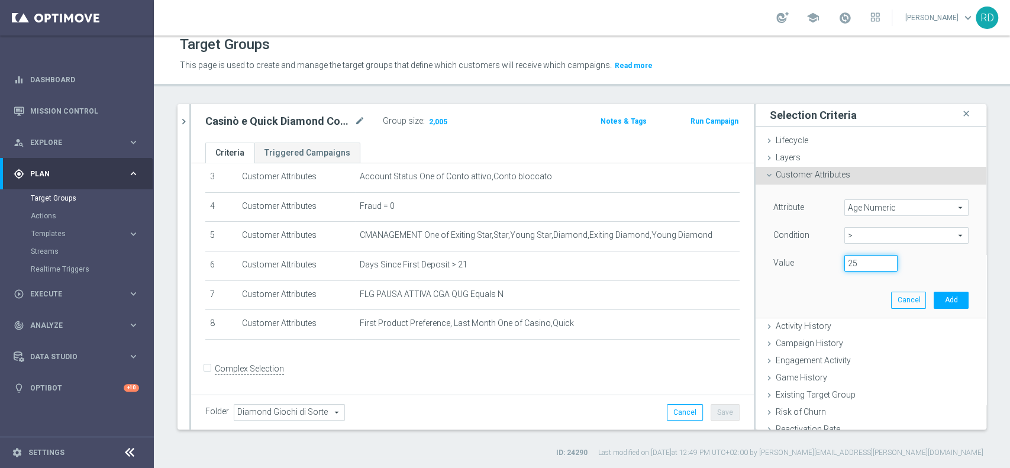
type input "25"
click at [870, 258] on input "25" at bounding box center [871, 263] width 53 height 17
click at [934, 297] on button "Add" at bounding box center [951, 300] width 35 height 17
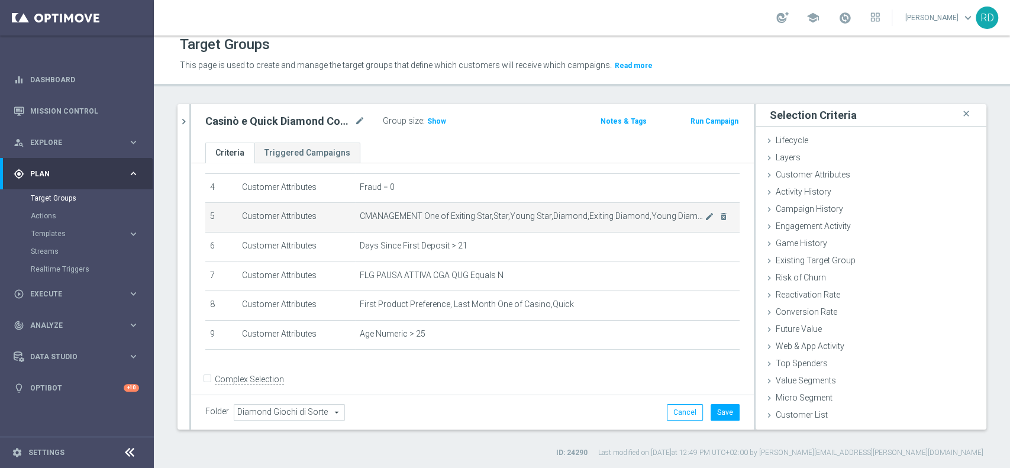
scroll to position [130, 0]
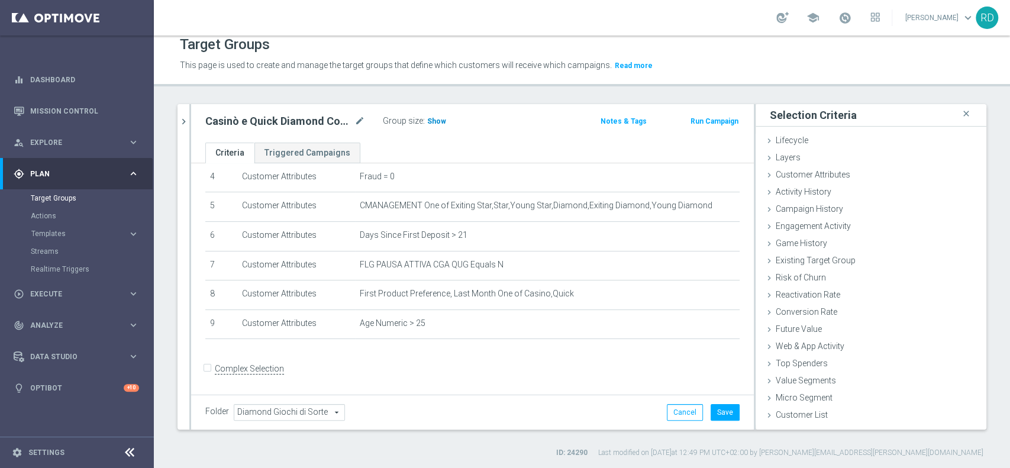
click at [443, 118] on h3 "Show" at bounding box center [436, 121] width 21 height 13
click at [360, 122] on icon "mode_edit" at bounding box center [359, 121] width 11 height 14
click at [357, 122] on input "Casinò e Quick Diamond Confirmed + Young+ Exiting (1)" at bounding box center [285, 122] width 160 height 17
click at [352, 120] on input "Casinò e Quick Diamond Confirmed + Young+ Exiting (1)" at bounding box center [285, 122] width 160 height 17
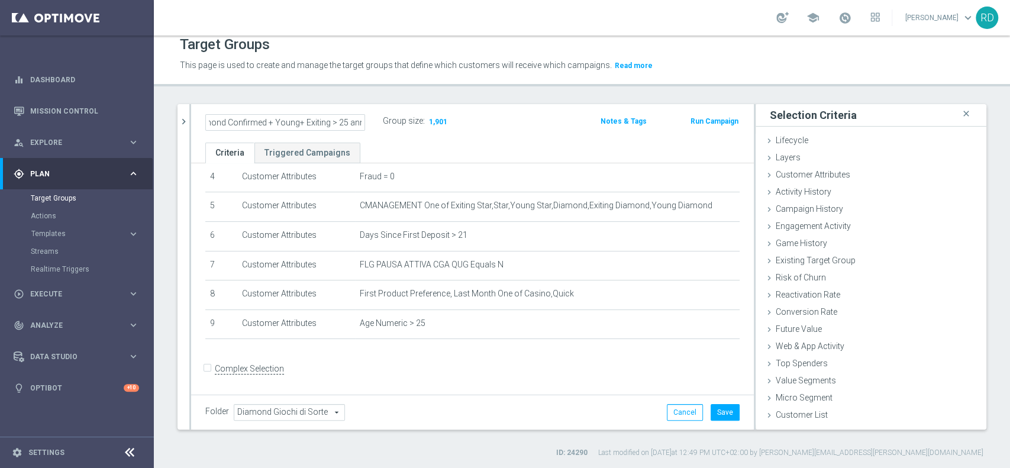
scroll to position [0, 73]
type input "Casinò e Quick Diamond Confirmed + Young+ Exiting > 25 anni"
click at [478, 136] on div "Casinò e Quick Diamond Confirmed + Young+ Exiting > 25 anni Group size : 1,901 …" at bounding box center [472, 123] width 563 height 38
click at [449, 138] on div "Casinò e Quick Diamond Confirmed + Young+ Exiting > 25 anni mode_edit Group siz…" at bounding box center [472, 123] width 563 height 38
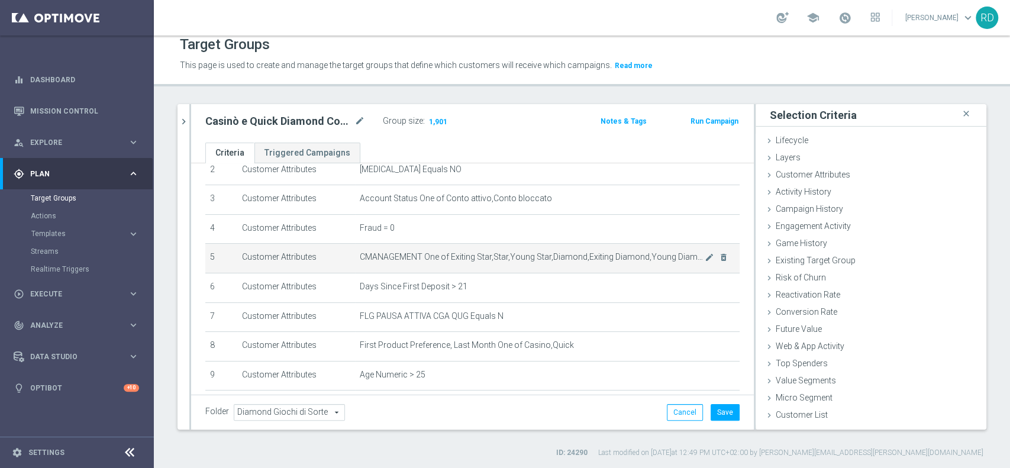
scroll to position [130, 0]
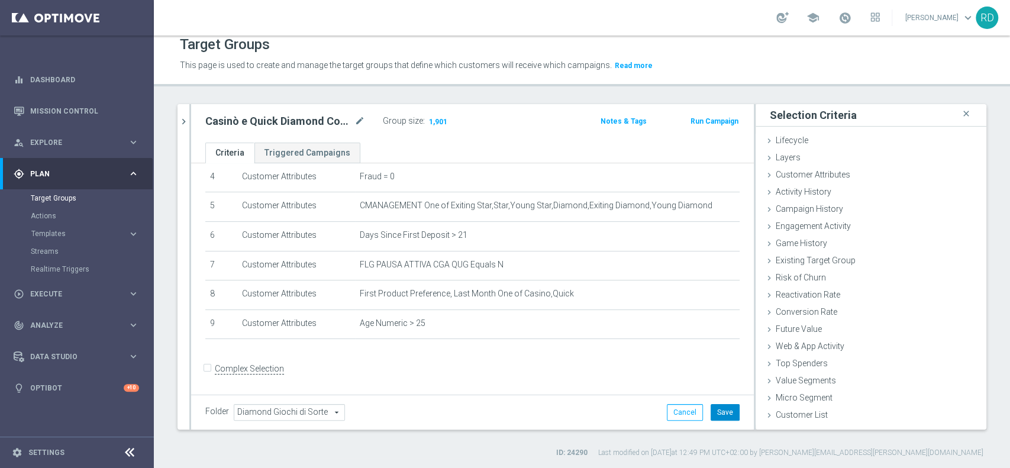
click at [715, 411] on button "Save" at bounding box center [725, 412] width 29 height 17
click at [839, 17] on span at bounding box center [845, 17] width 13 height 13
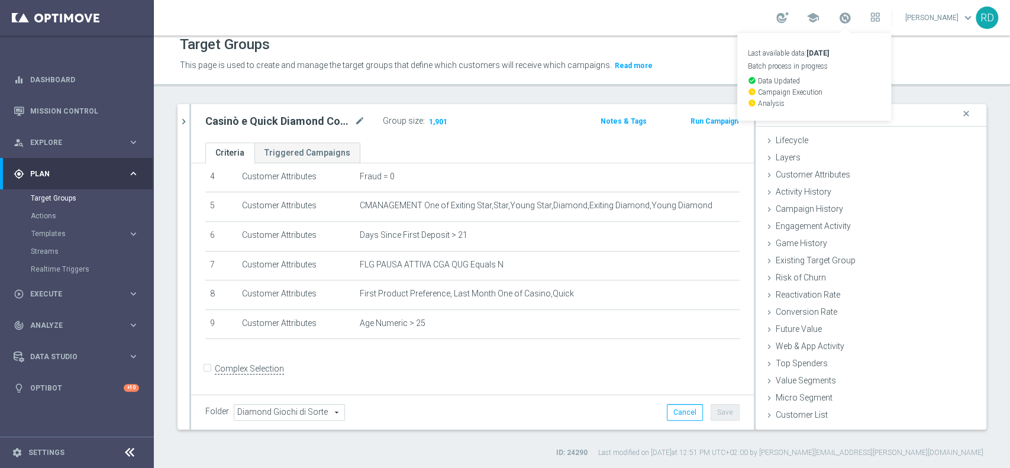
click at [506, 148] on ul "Criteria Triggered Campaigns" at bounding box center [472, 153] width 563 height 21
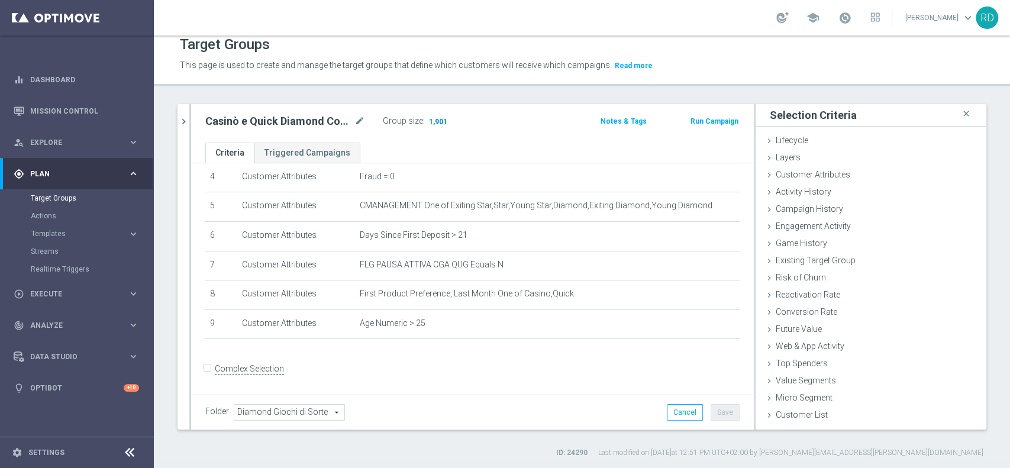
click at [437, 120] on span "1,901" at bounding box center [438, 122] width 21 height 11
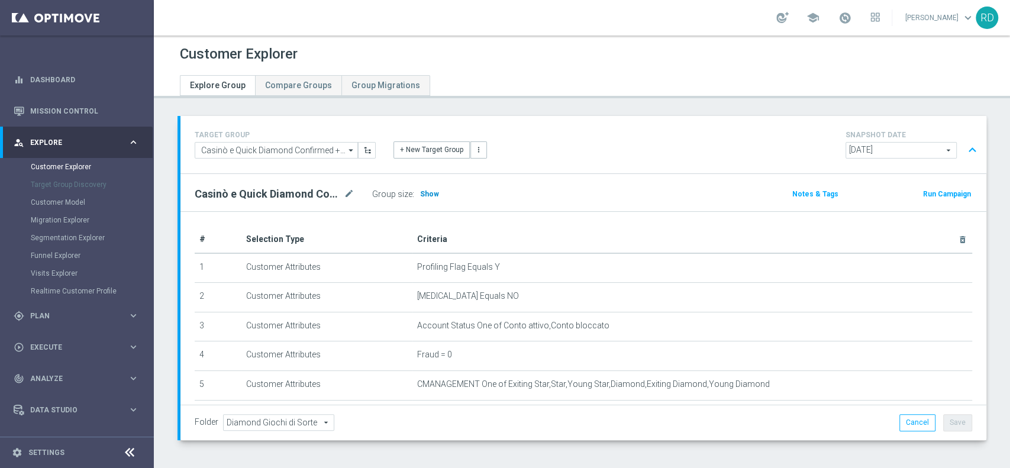
click at [427, 192] on span "Show" at bounding box center [429, 194] width 19 height 8
click at [42, 314] on span "Plan" at bounding box center [79, 315] width 98 height 7
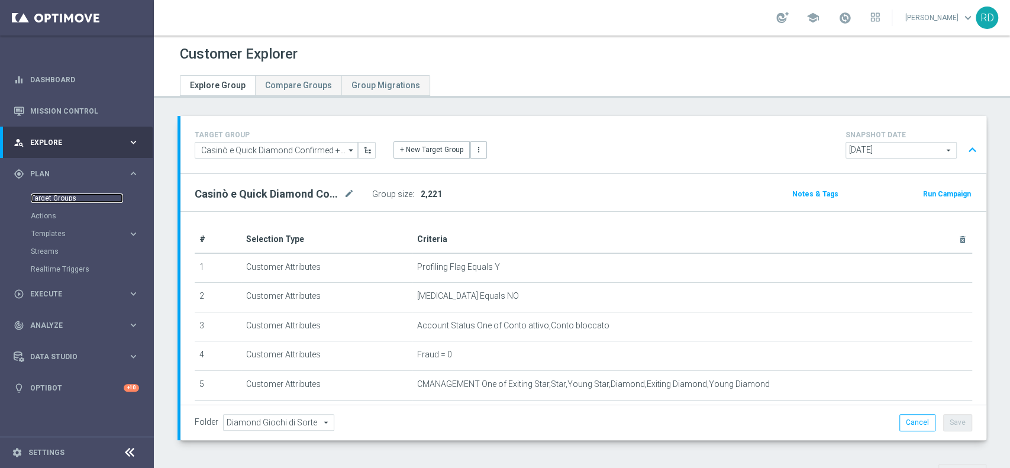
click at [66, 200] on link "Target Groups" at bounding box center [77, 198] width 92 height 9
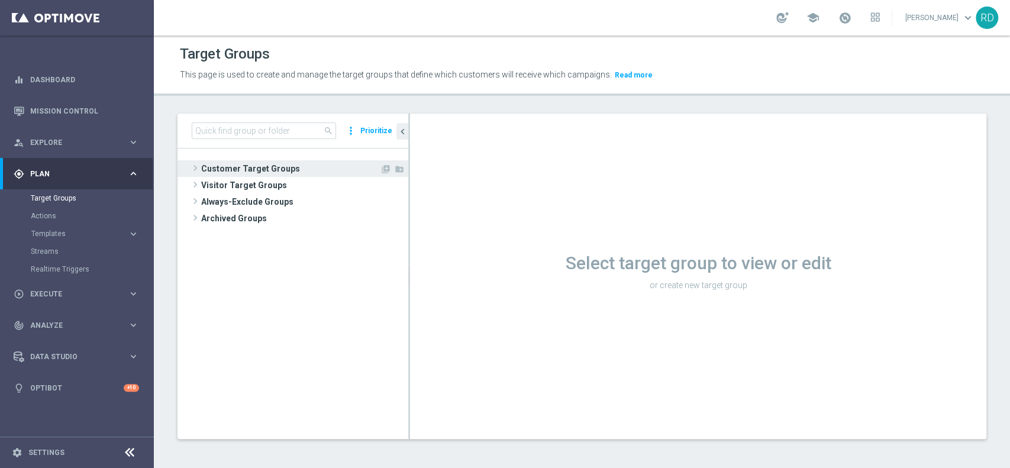
click at [198, 166] on span at bounding box center [195, 168] width 12 height 14
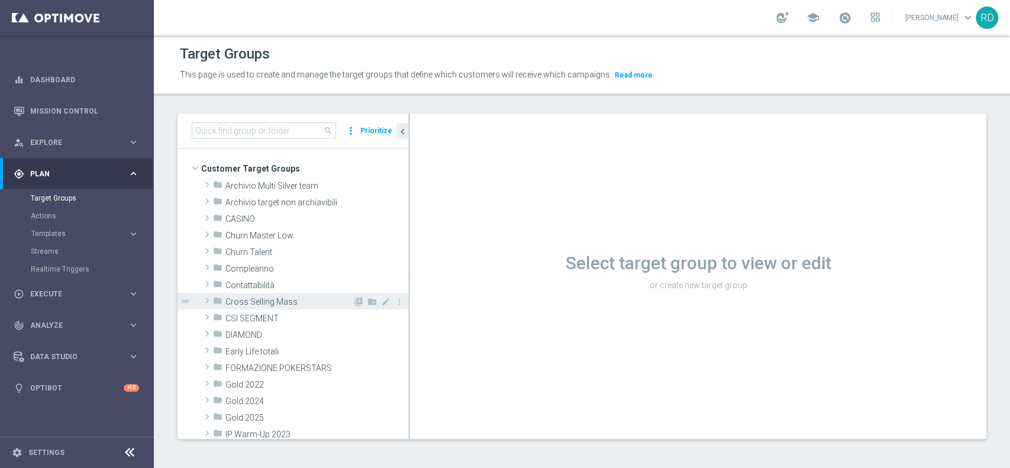
scroll to position [79, 0]
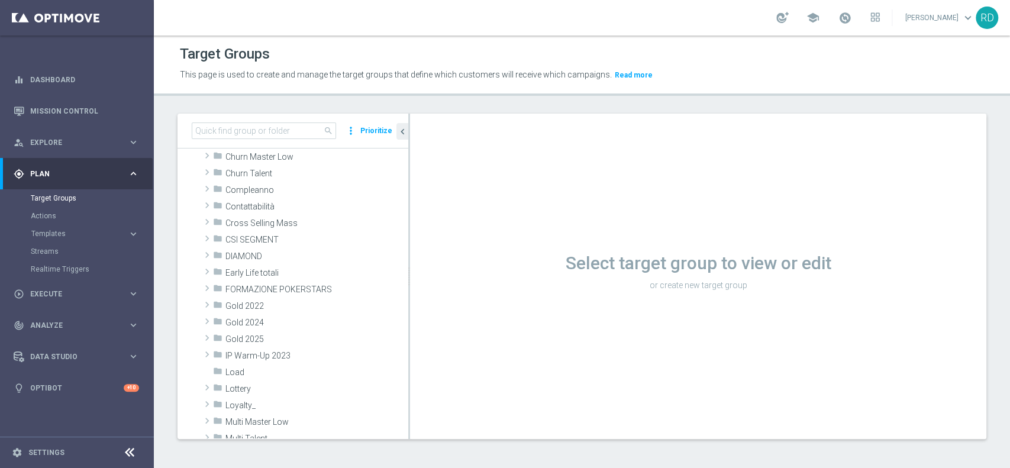
click at [199, 257] on div "folder Archivio Multi Silver team library_add create_new_folder mode_edit more_…" at bounding box center [293, 462] width 231 height 729
click at [204, 254] on span at bounding box center [207, 255] width 12 height 14
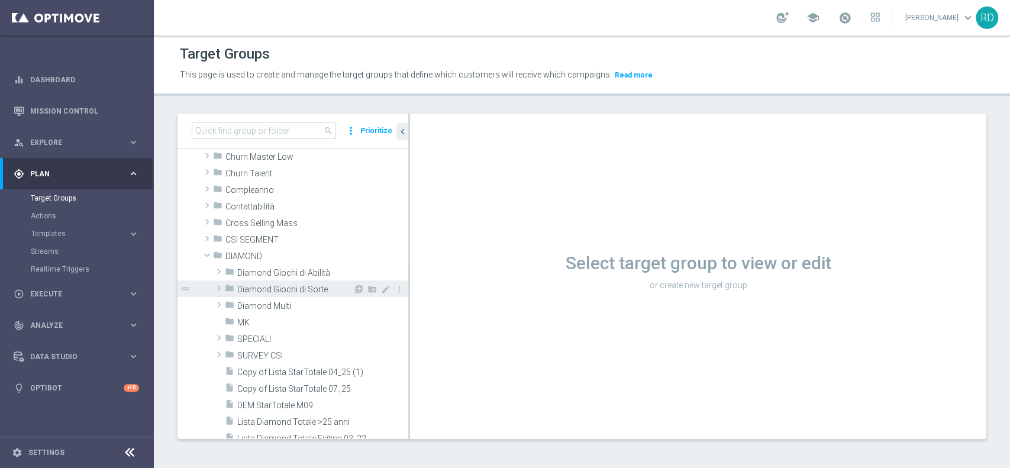
click at [217, 290] on span at bounding box center [219, 288] width 12 height 14
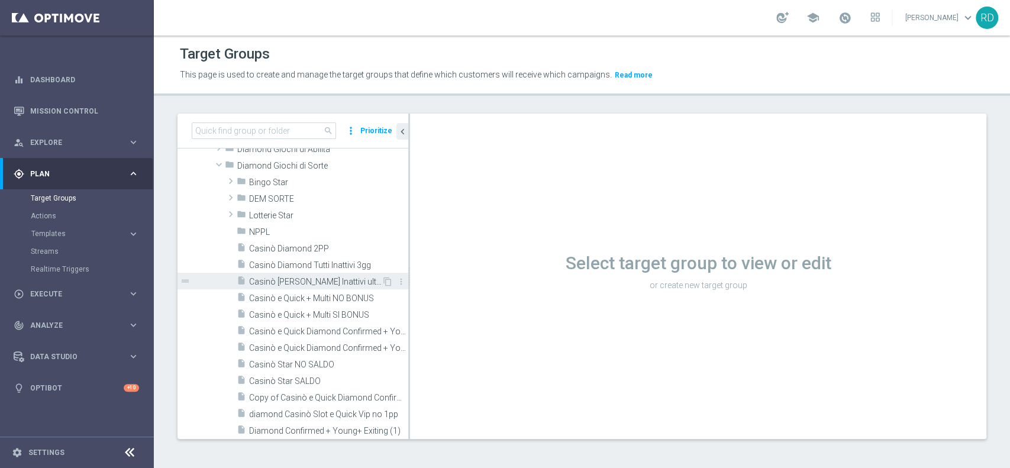
scroll to position [237, 0]
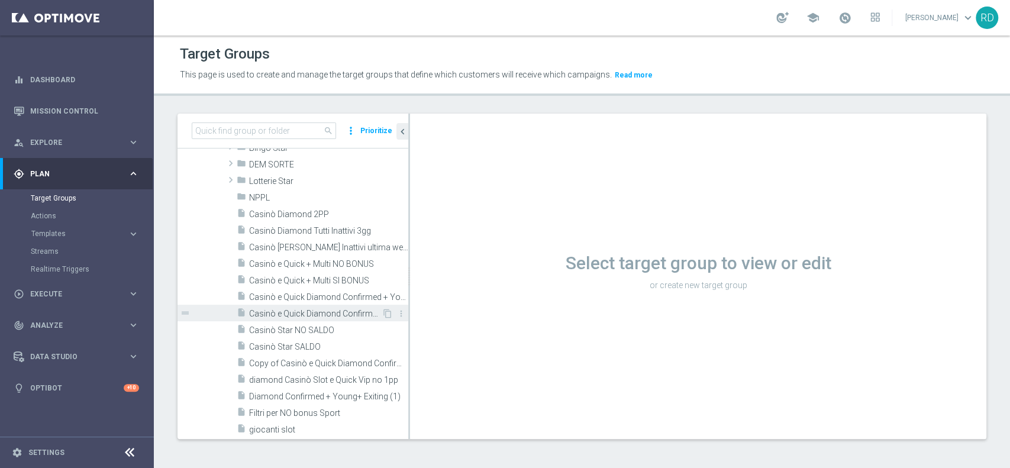
click at [299, 312] on span "Casinò e Quick Diamond Confirmed + Young+ Exiting > 25 anni" at bounding box center [315, 314] width 133 height 10
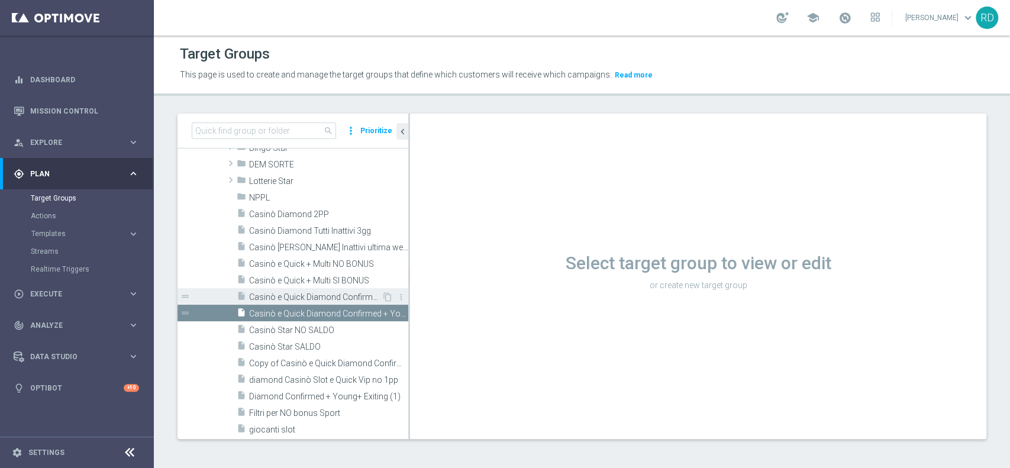
click at [312, 299] on span "Casinò e Quick Diamond Confirmed + Young+ Exiting" at bounding box center [315, 297] width 133 height 10
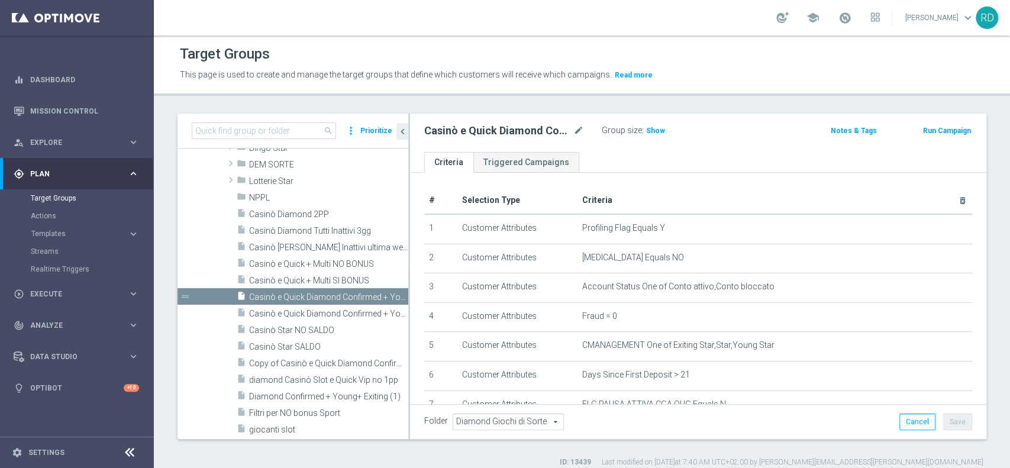
click at [849, 130] on button "Notes & Tags" at bounding box center [854, 130] width 49 height 13
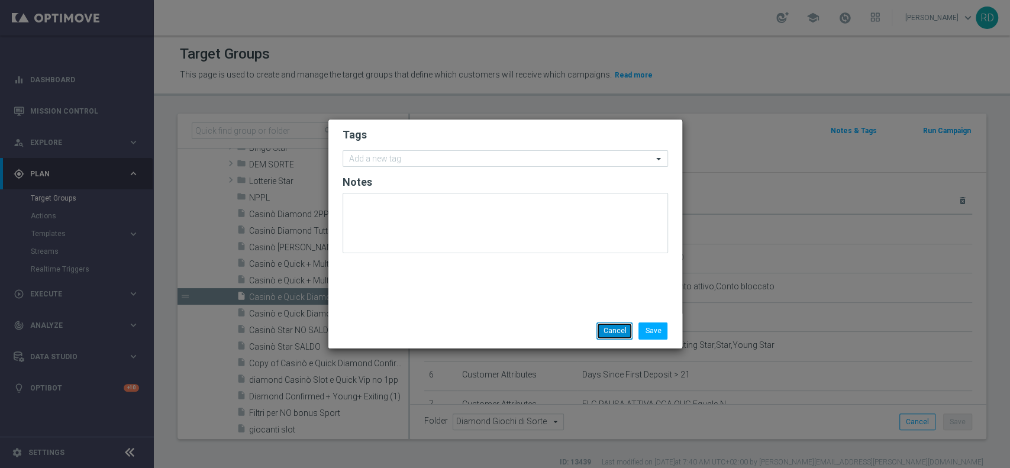
click at [611, 329] on button "Cancel" at bounding box center [615, 331] width 36 height 17
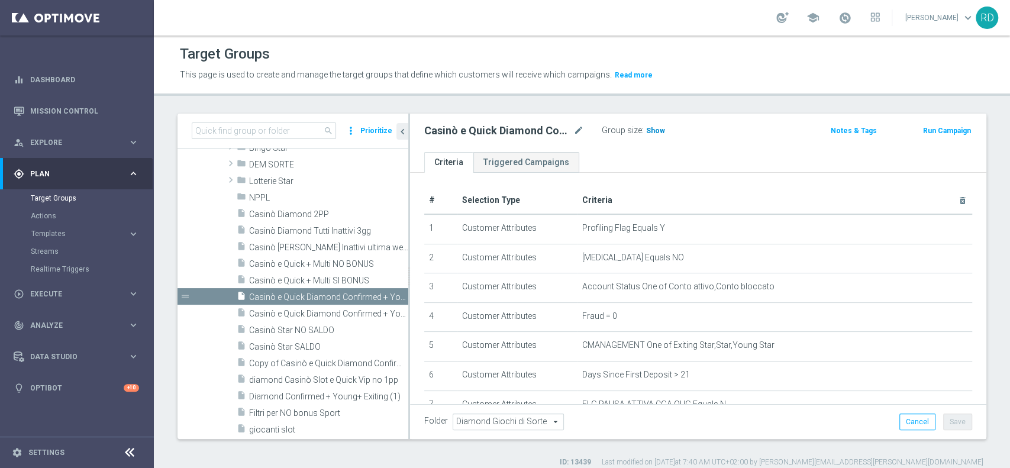
click at [659, 130] on span "Show" at bounding box center [655, 131] width 19 height 8
click at [337, 320] on div "insert_drive_file Casinò e Quick Diamond Confirmed + Young+ Exiting > 25 anni" at bounding box center [309, 313] width 145 height 17
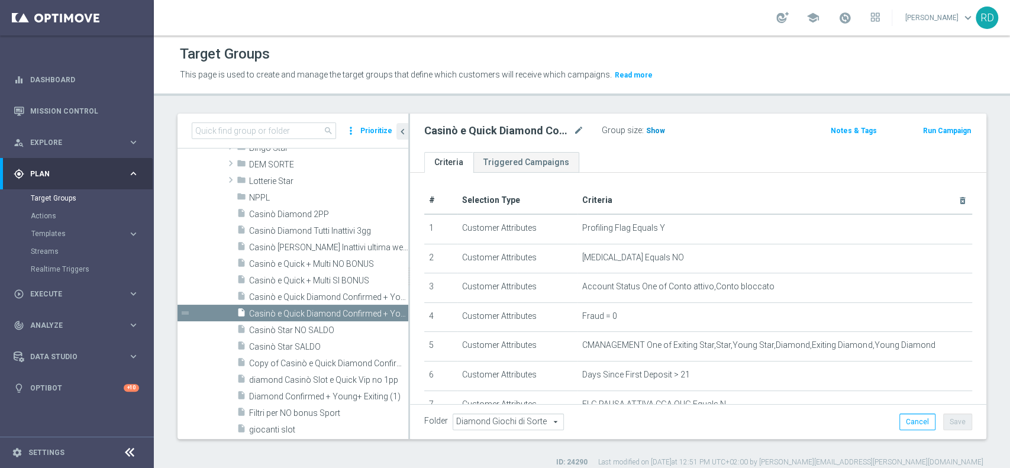
click at [662, 130] on span "Show" at bounding box center [655, 131] width 19 height 8
click at [839, 17] on span at bounding box center [845, 17] width 13 height 13
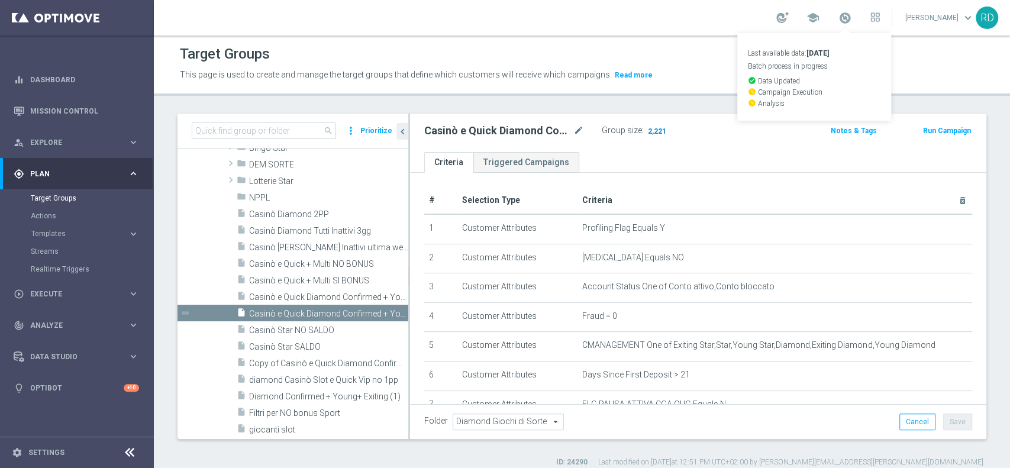
click at [653, 130] on span "2,221" at bounding box center [657, 132] width 21 height 11
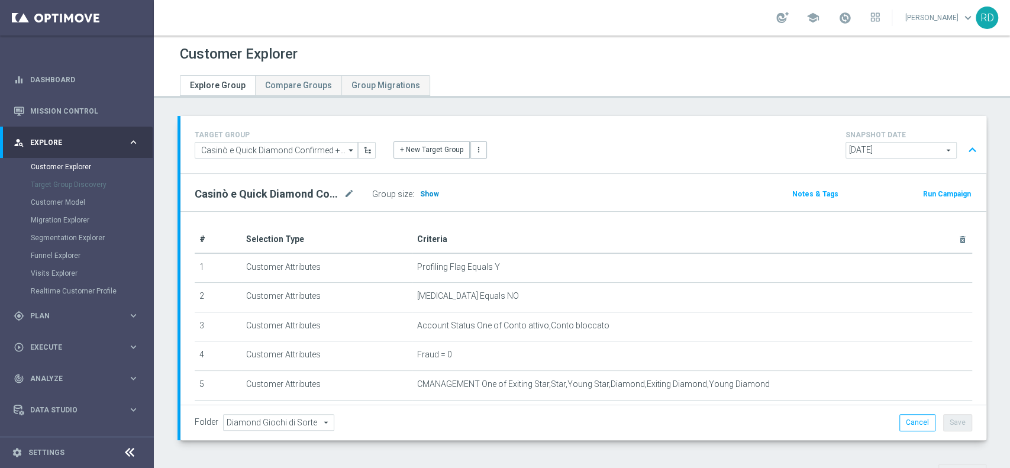
click at [424, 193] on span "Show" at bounding box center [429, 194] width 19 height 8
click at [839, 14] on span at bounding box center [845, 17] width 13 height 13
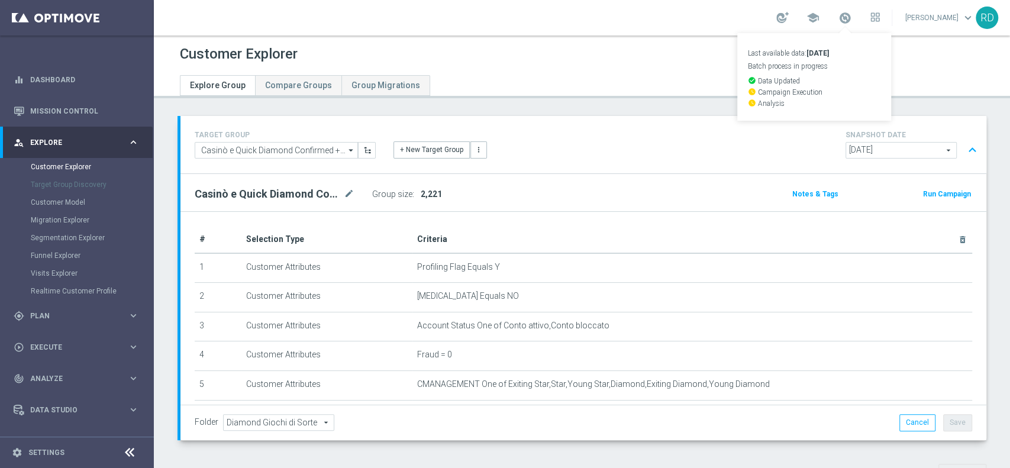
click at [662, 186] on div "Casinò e Quick Diamond Confirmed + Young+ Exiting > 25 anni mode_edit Group siz…" at bounding box center [451, 194] width 530 height 17
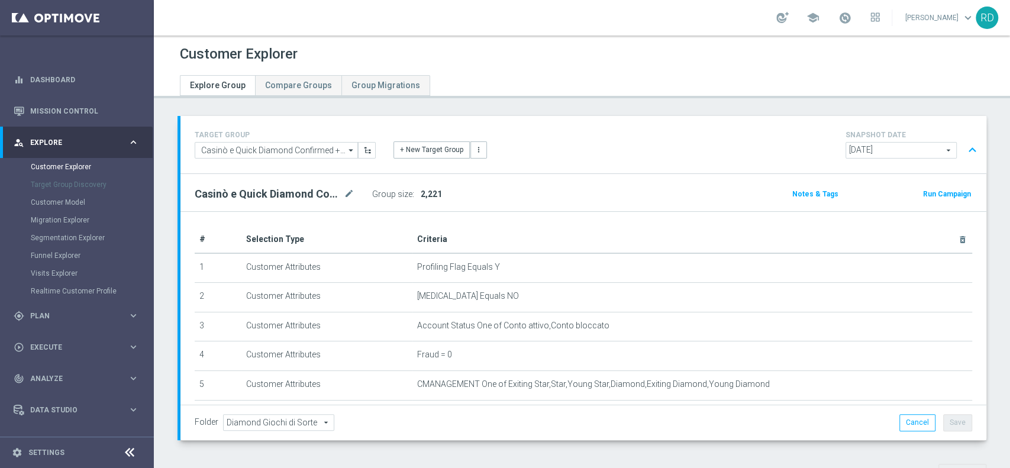
scroll to position [315, 0]
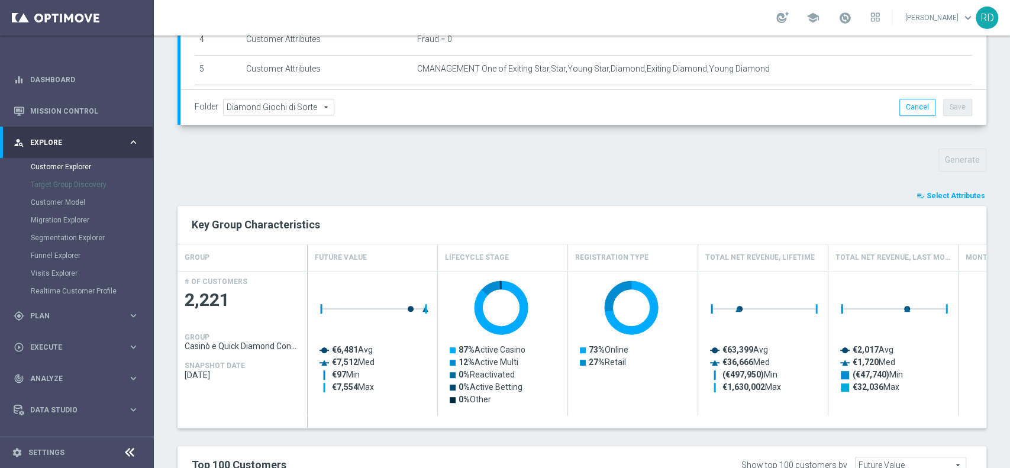
click at [931, 195] on span "Select Attributes" at bounding box center [956, 196] width 59 height 8
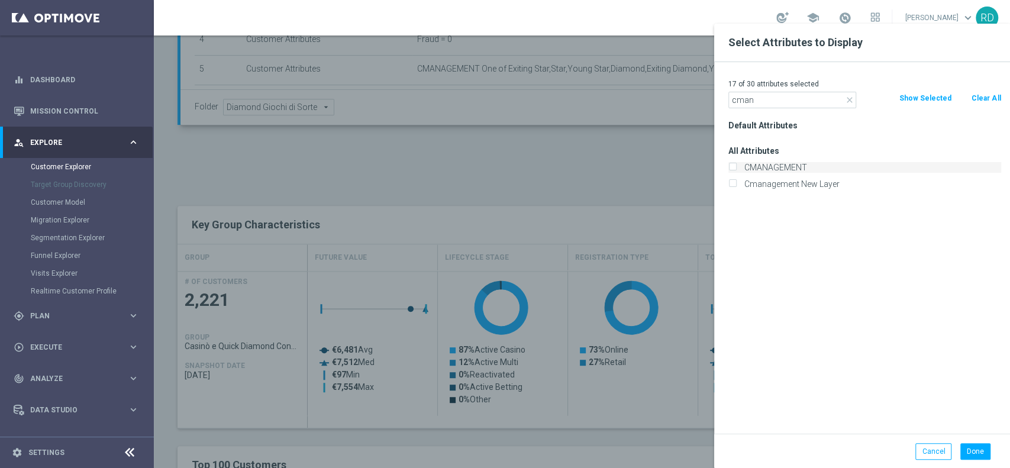
type input "cman"
click at [789, 166] on label "CMANAGEMENT" at bounding box center [870, 167] width 261 height 11
click at [736, 166] on input "CMANAGEMENT" at bounding box center [733, 169] width 8 height 8
checkbox input "true"
click at [981, 452] on button "Done" at bounding box center [975, 451] width 30 height 17
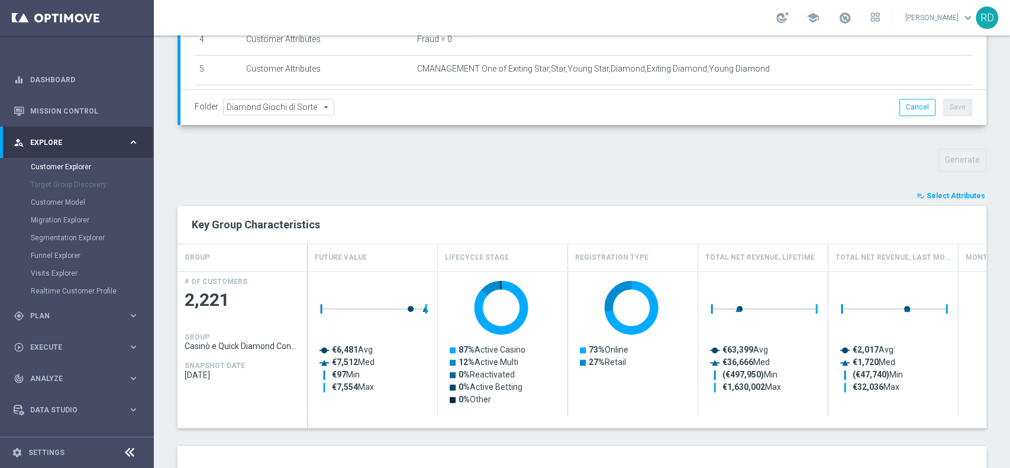
click at [927, 197] on span "Select Attributes" at bounding box center [956, 196] width 59 height 8
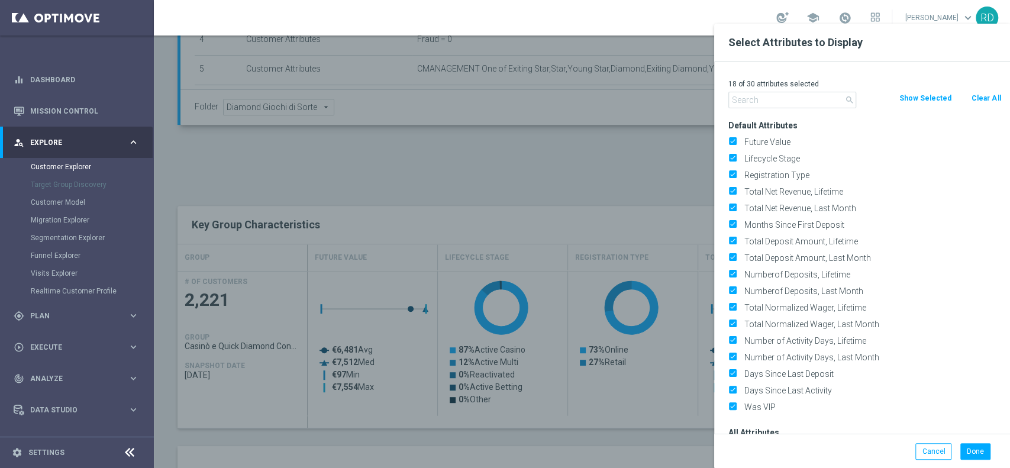
click at [772, 101] on input "text" at bounding box center [793, 100] width 128 height 17
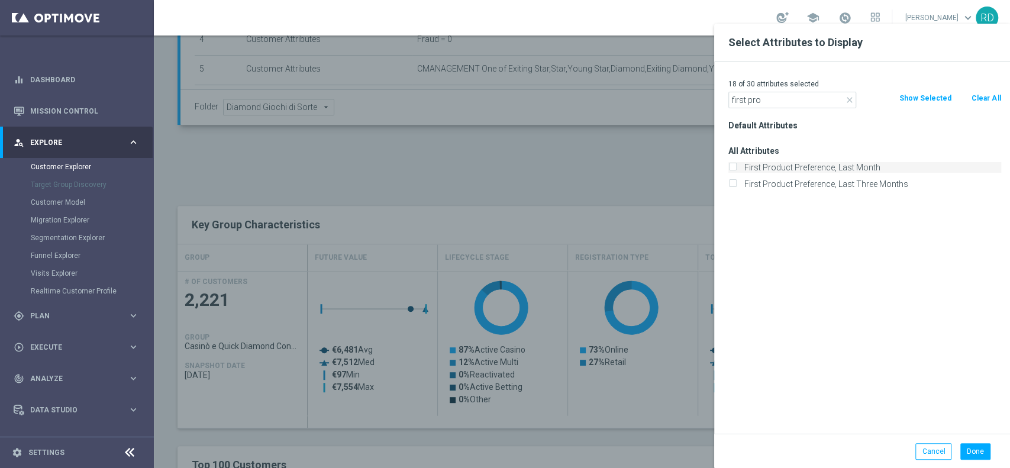
type input "first pro"
click at [808, 166] on label "First Product Preference, Last Month" at bounding box center [870, 167] width 261 height 11
click at [736, 166] on input "First Product Preference, Last Month" at bounding box center [733, 169] width 8 height 8
checkbox input "true"
click at [978, 450] on button "Done" at bounding box center [975, 451] width 30 height 17
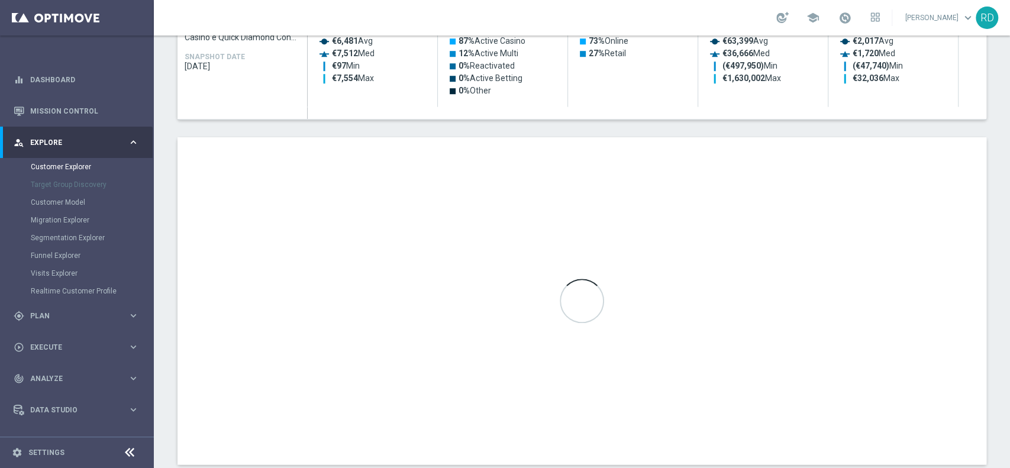
scroll to position [631, 0]
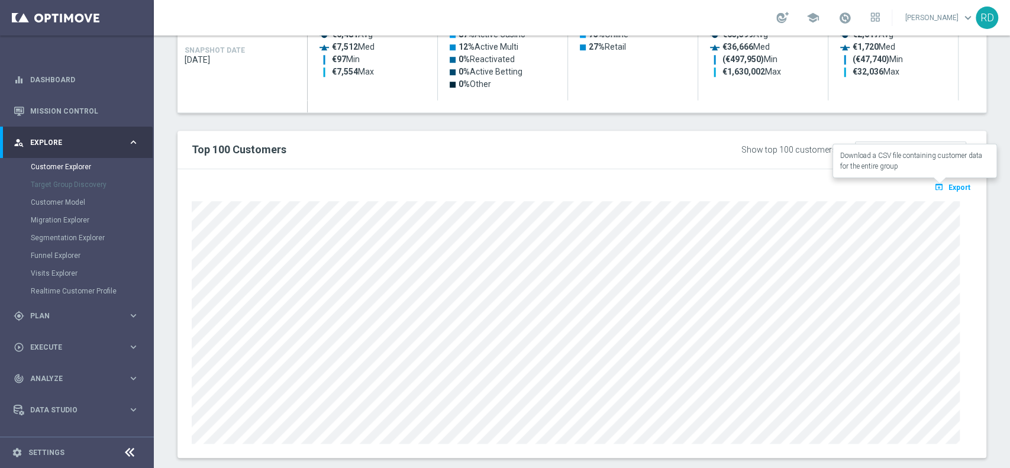
click at [955, 187] on span "Export" at bounding box center [960, 187] width 22 height 8
click at [73, 170] on link "Customer Explorer" at bounding box center [77, 166] width 92 height 9
click at [71, 168] on link "Customer Explorer" at bounding box center [77, 166] width 92 height 9
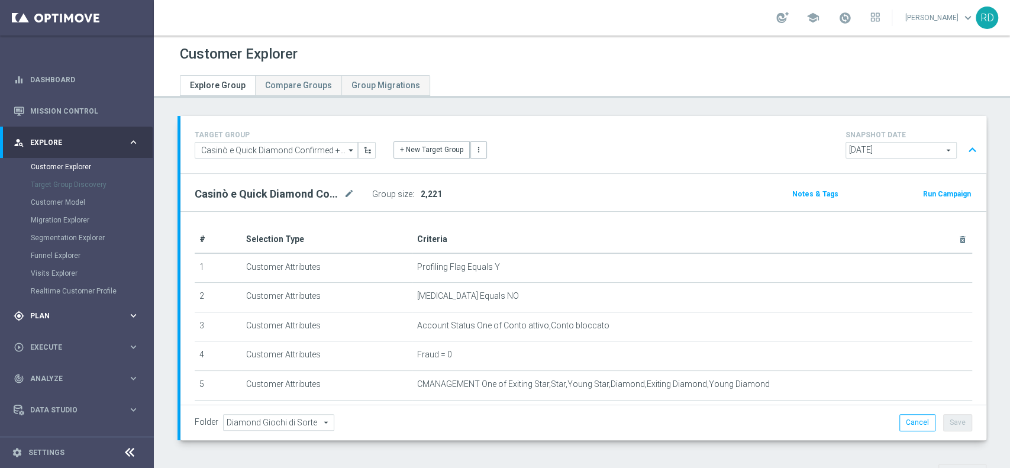
click at [27, 322] on div "gps_fixed Plan keyboard_arrow_right" at bounding box center [76, 315] width 153 height 31
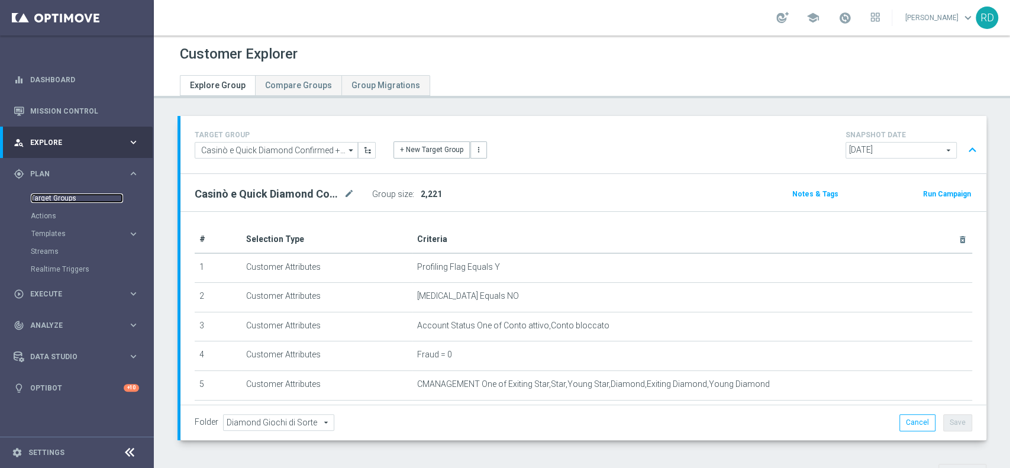
click at [71, 198] on link "Target Groups" at bounding box center [77, 198] width 92 height 9
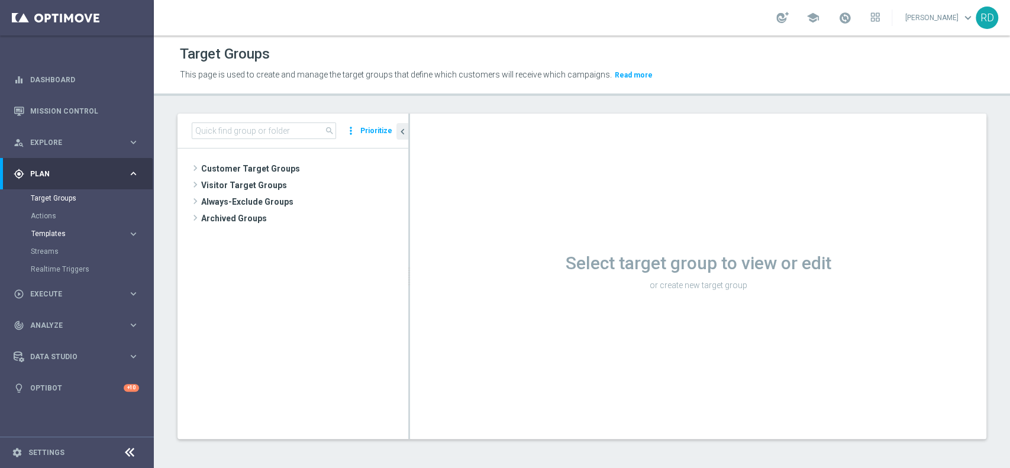
click at [59, 235] on span "Templates" at bounding box center [73, 233] width 85 height 7
click at [67, 196] on link "Target Groups" at bounding box center [77, 198] width 92 height 9
click at [58, 198] on link "Target Groups" at bounding box center [77, 198] width 92 height 9
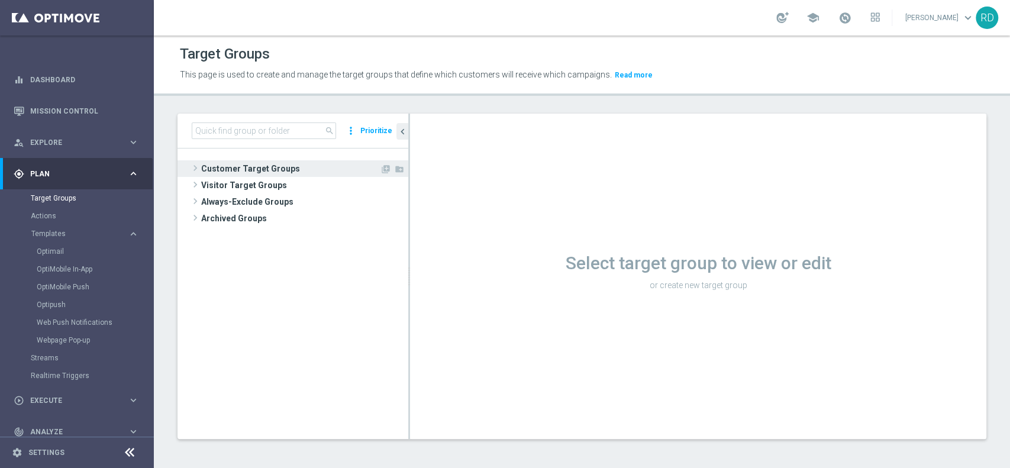
click at [194, 171] on span at bounding box center [195, 168] width 12 height 14
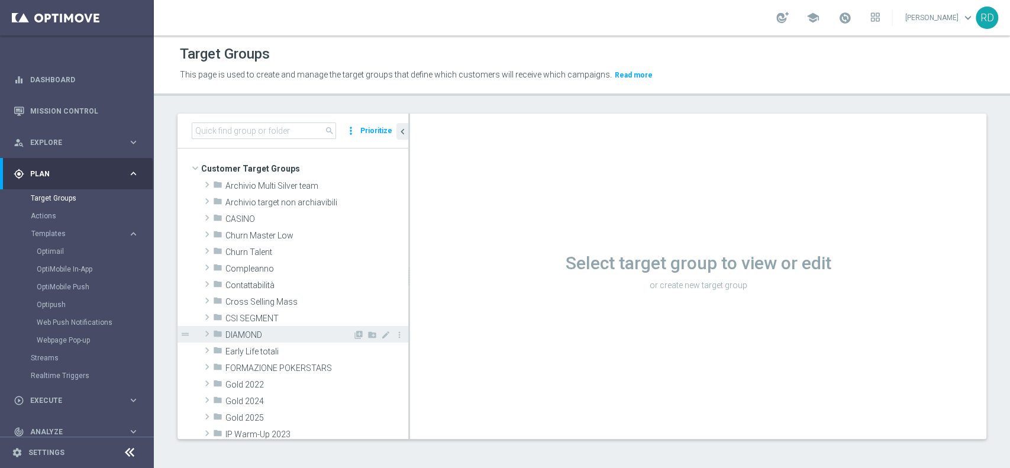
click at [240, 334] on span "DIAMOND" at bounding box center [288, 335] width 127 height 10
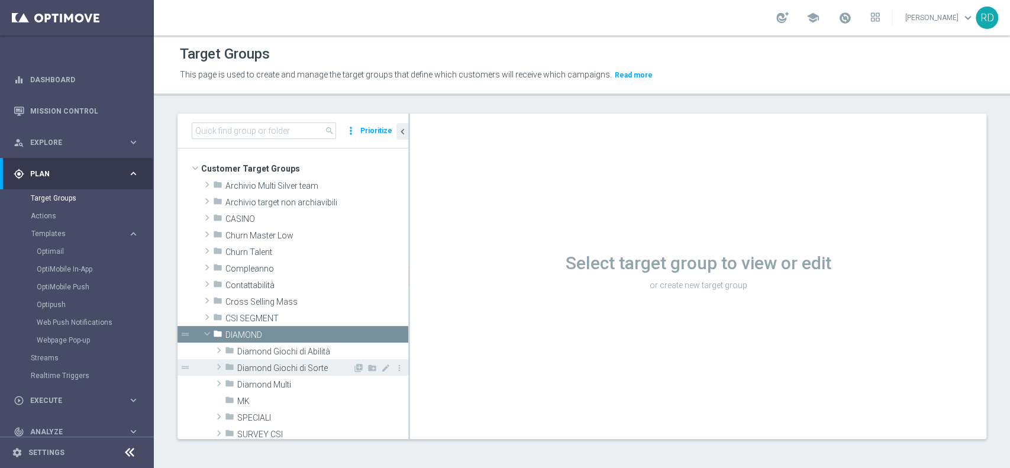
click at [281, 363] on span "Diamond Giochi di Sorte" at bounding box center [294, 368] width 115 height 10
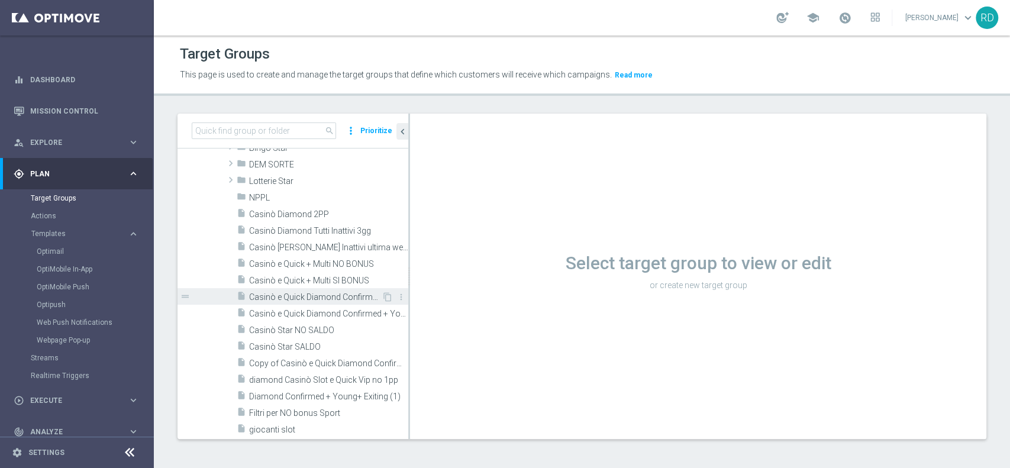
scroll to position [315, 0]
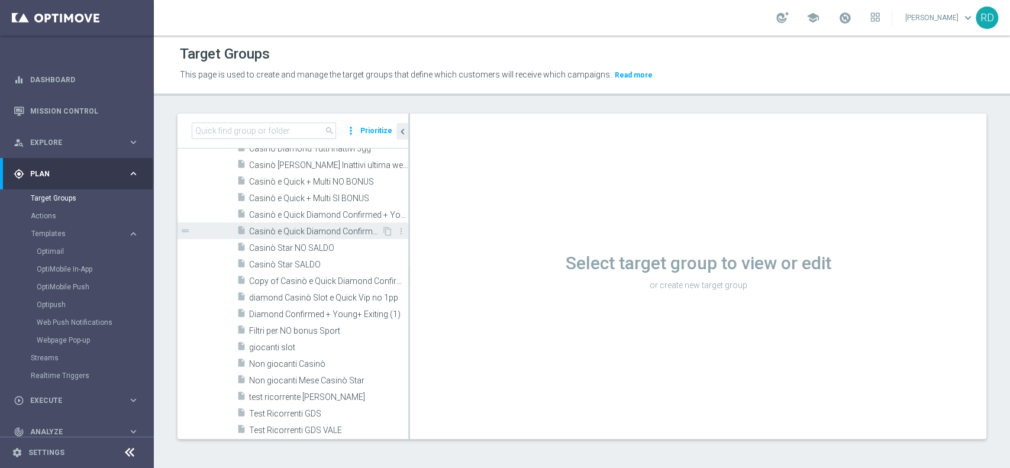
click at [336, 231] on span "Casinò e Quick Diamond Confirmed + Young+ Exiting > 25 anni" at bounding box center [315, 232] width 133 height 10
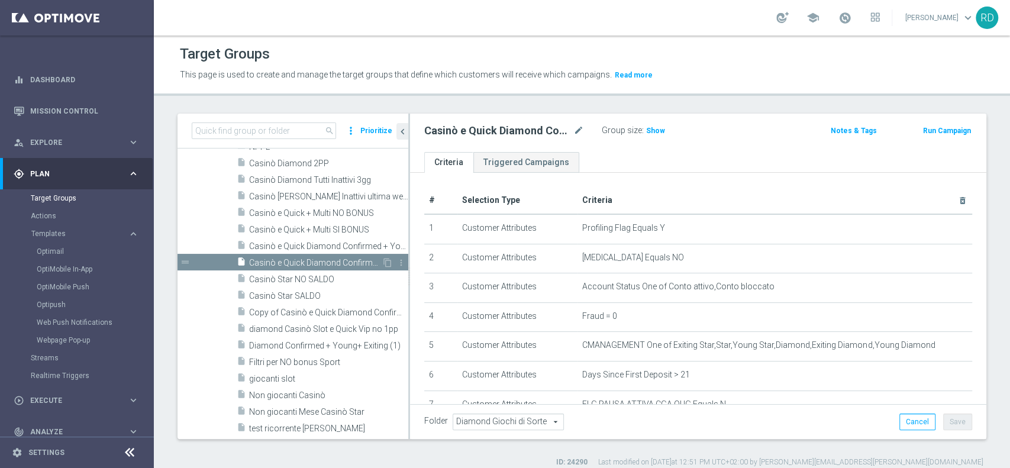
scroll to position [208, 0]
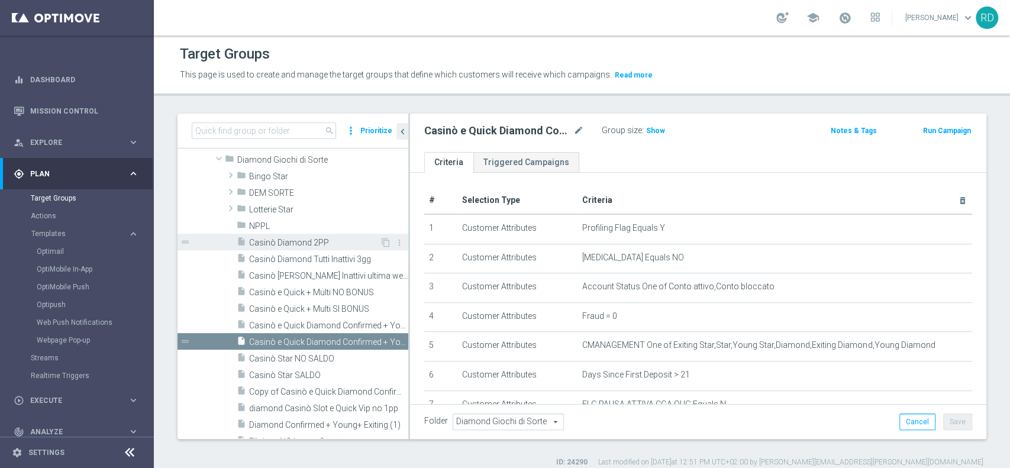
click at [308, 238] on span "Casinò Diamond 2PP" at bounding box center [314, 243] width 131 height 10
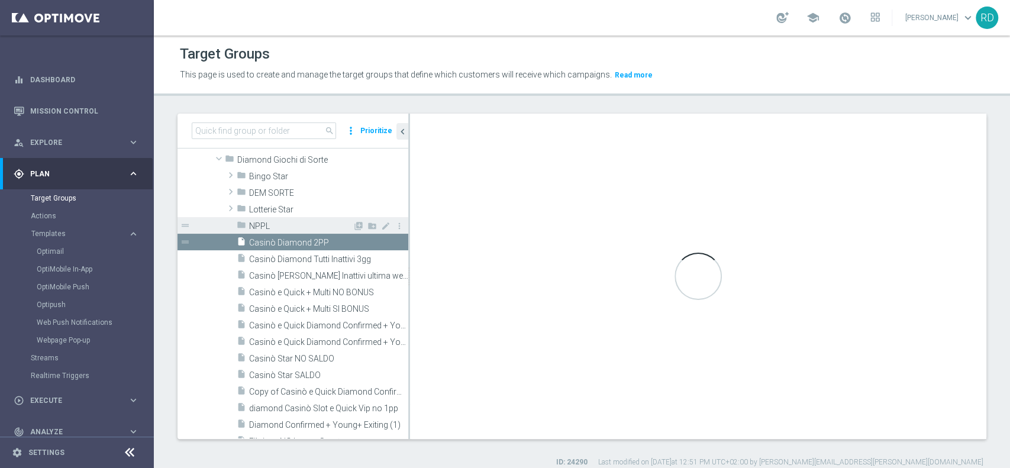
checkbox input "true"
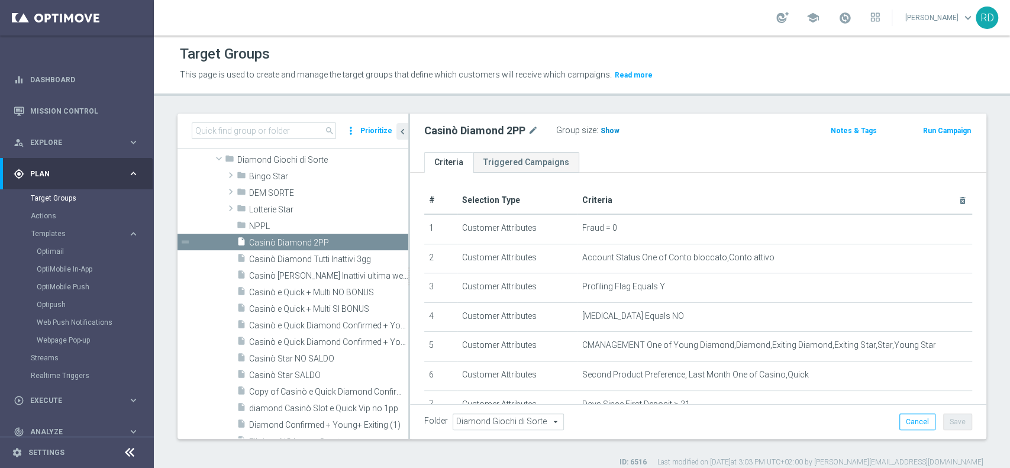
click at [603, 130] on span "Show" at bounding box center [610, 131] width 19 height 8
click at [839, 16] on span at bounding box center [845, 17] width 13 height 13
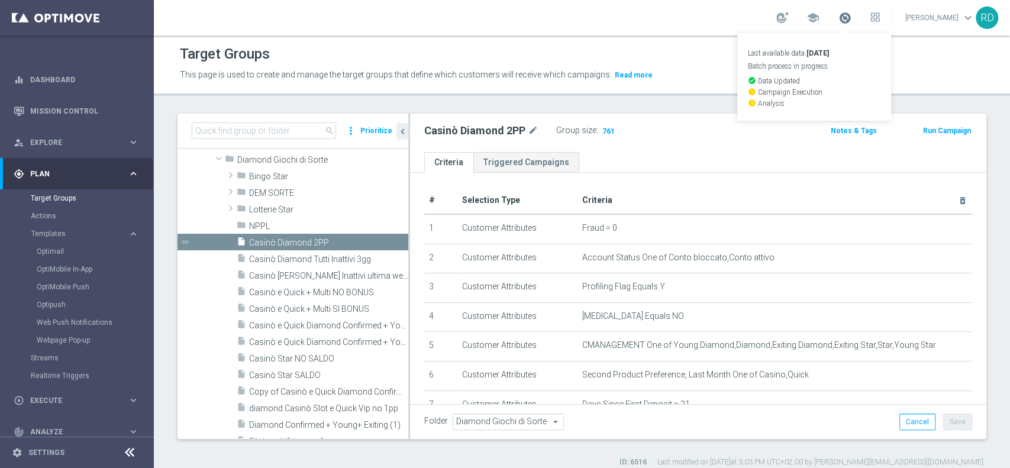
click at [839, 16] on span at bounding box center [845, 17] width 13 height 13
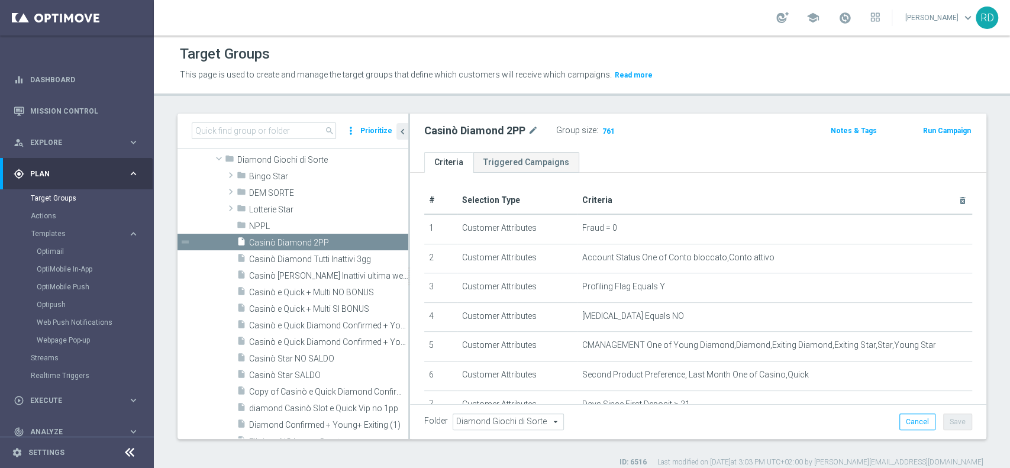
scroll to position [9, 0]
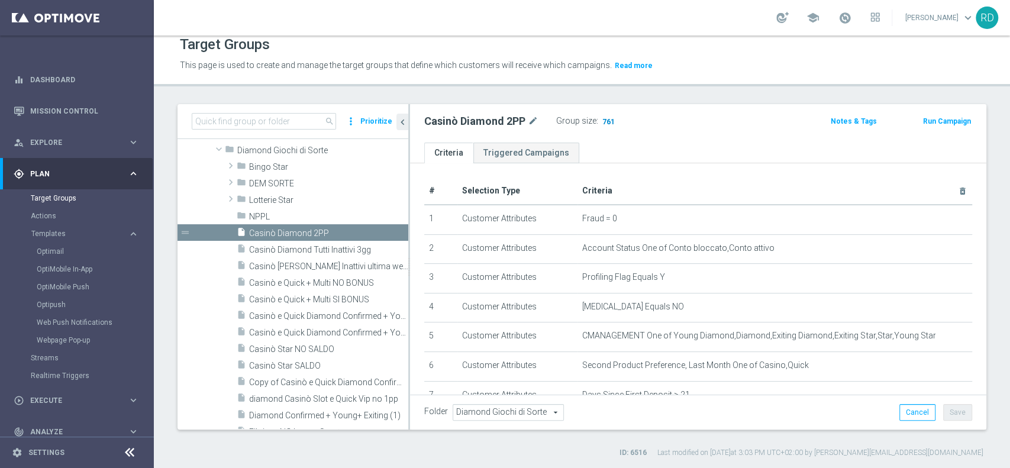
click at [604, 123] on span "761" at bounding box center [608, 122] width 15 height 11
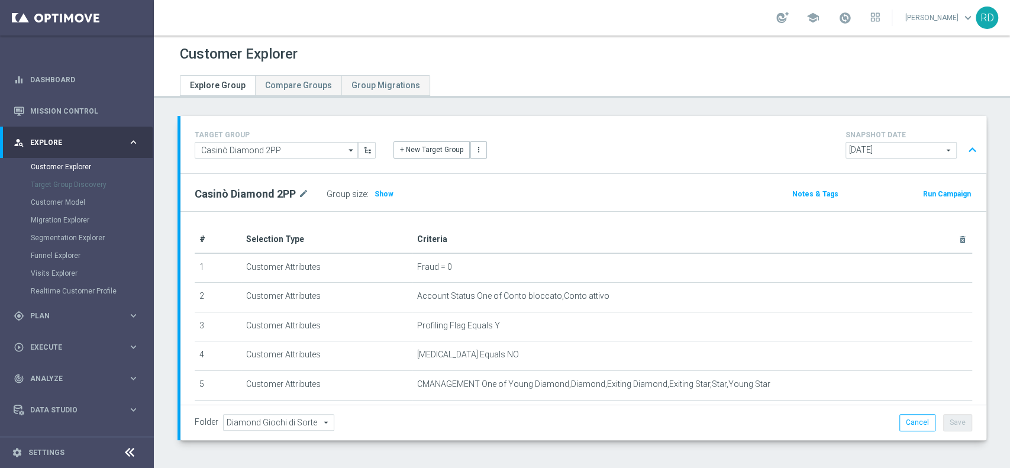
scroll to position [46, 0]
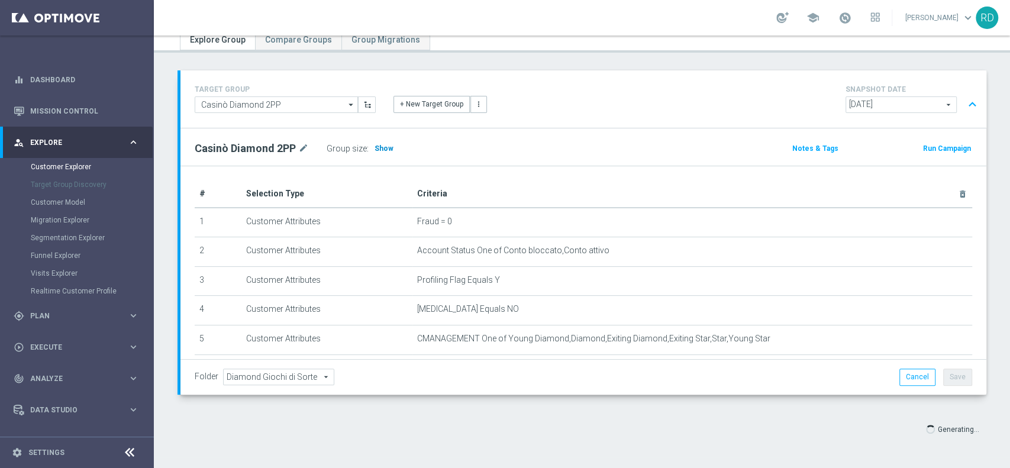
click at [388, 152] on span "Show" at bounding box center [384, 148] width 19 height 8
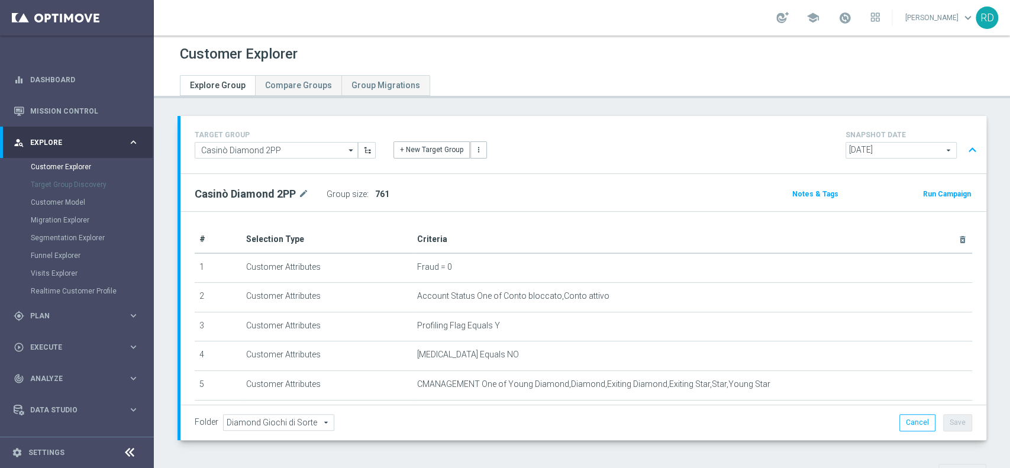
scroll to position [315, 0]
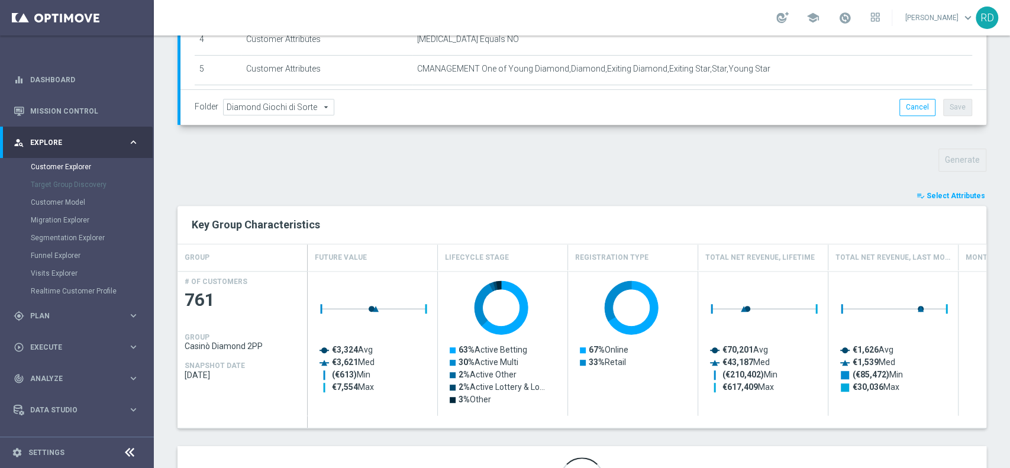
click at [942, 194] on span "Select Attributes" at bounding box center [956, 196] width 59 height 8
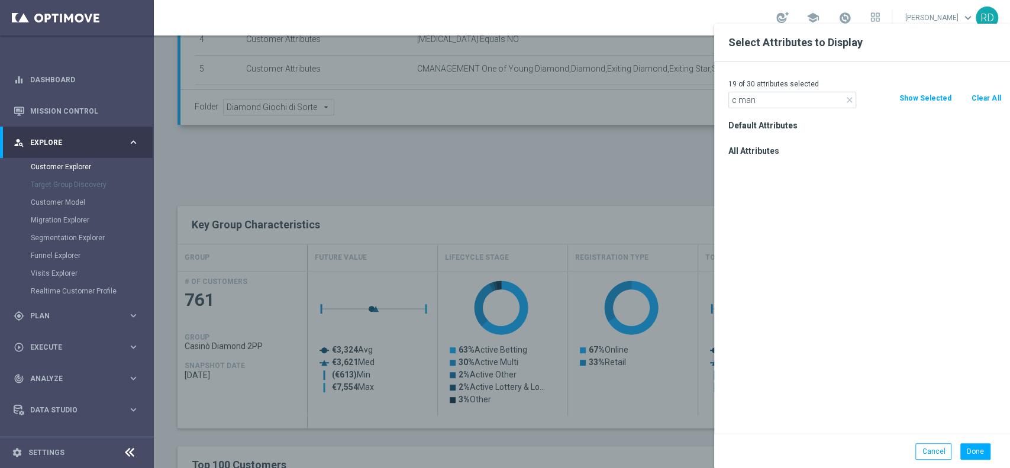
click at [742, 101] on input "c man" at bounding box center [793, 100] width 128 height 17
type input "cman"
click at [773, 166] on label "CMANAGEMENT" at bounding box center [870, 167] width 261 height 11
click at [736, 166] on input "CMANAGEMENT" at bounding box center [733, 169] width 8 height 8
click at [769, 166] on label "CMANAGEMENT" at bounding box center [870, 167] width 261 height 11
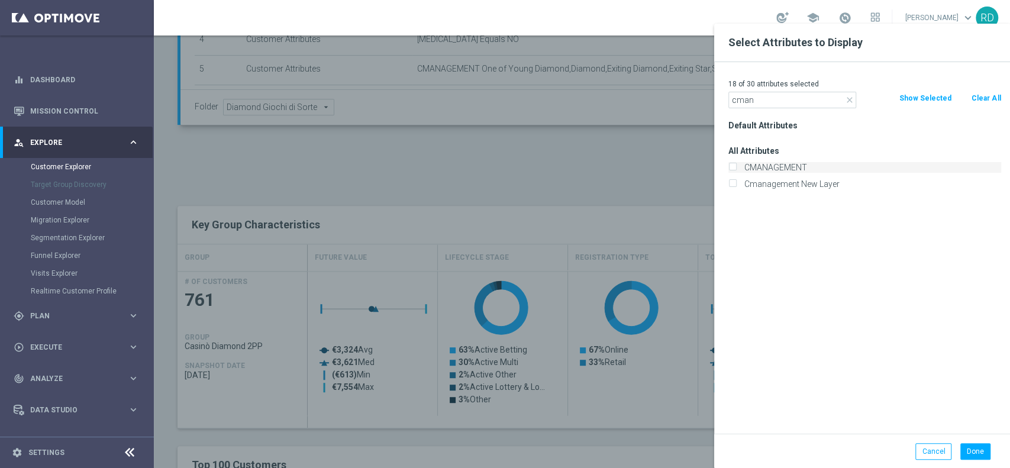
click at [736, 166] on input "CMANAGEMENT" at bounding box center [733, 169] width 8 height 8
checkbox input "true"
click at [972, 449] on button "Done" at bounding box center [975, 451] width 30 height 17
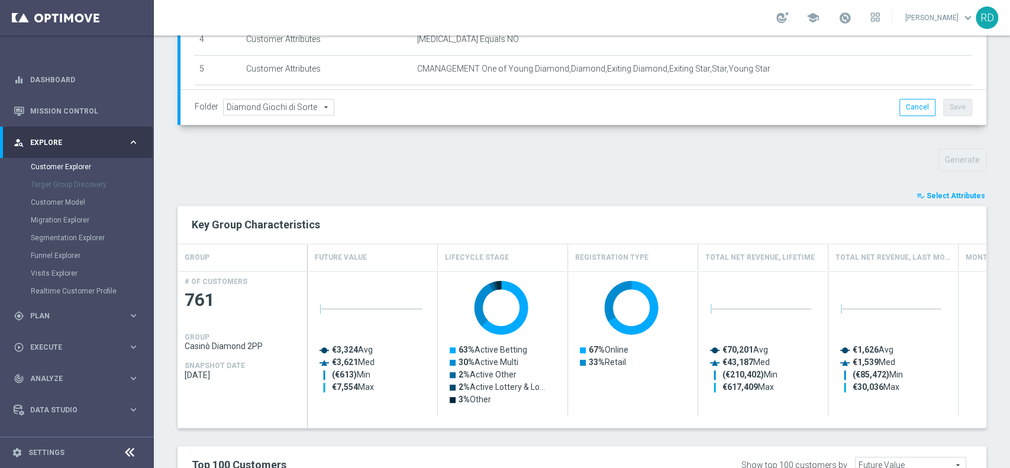
scroll to position [237, 0]
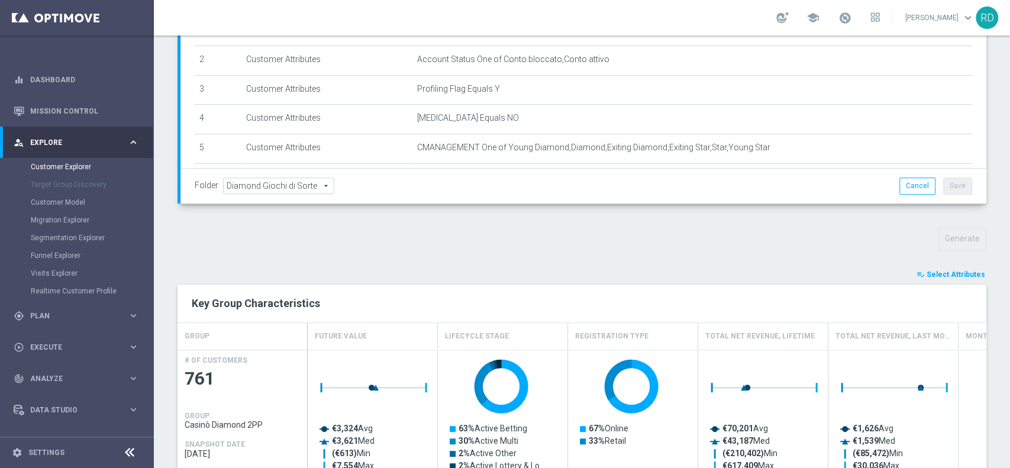
click at [939, 272] on span "Select Attributes" at bounding box center [956, 274] width 59 height 8
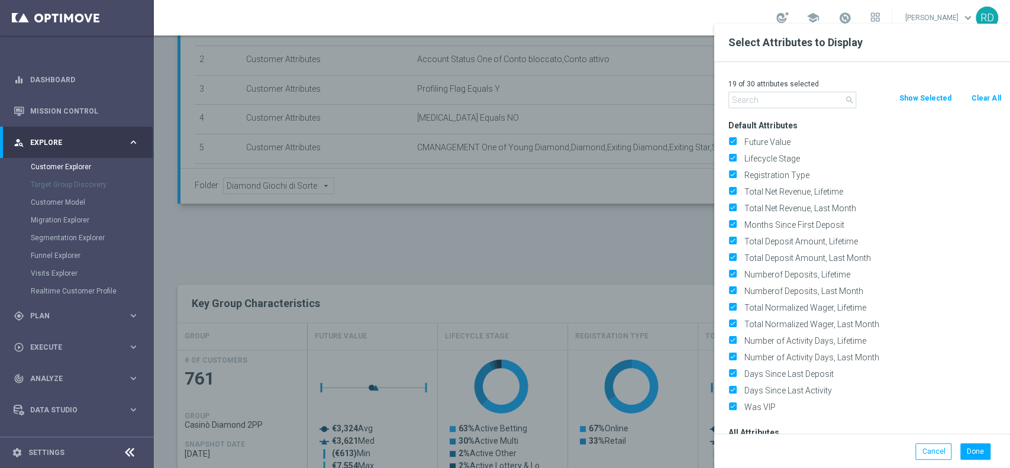
click at [758, 94] on input "text" at bounding box center [793, 100] width 128 height 17
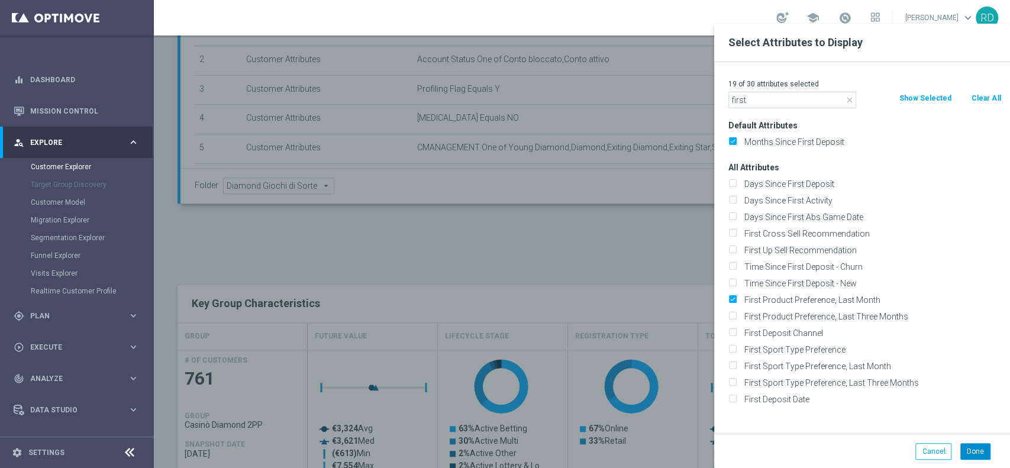
type input "first"
click at [968, 448] on button "Done" at bounding box center [975, 451] width 30 height 17
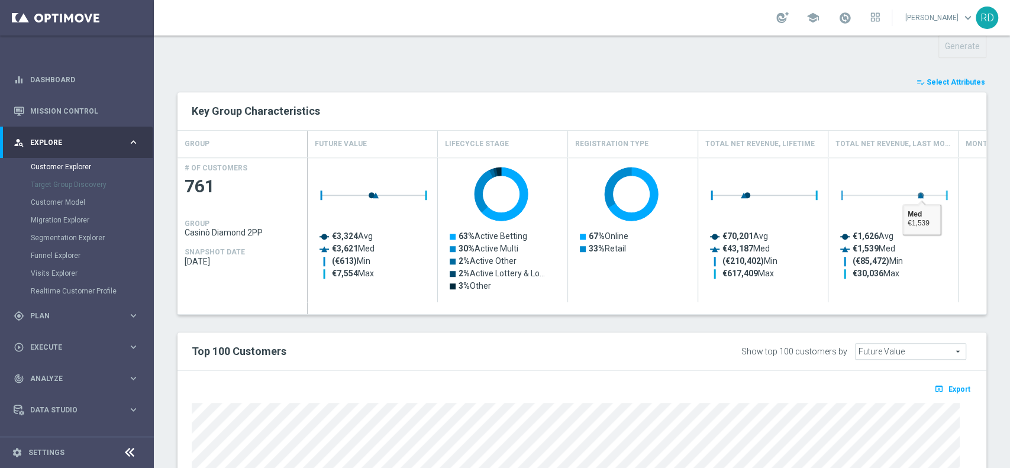
scroll to position [631, 0]
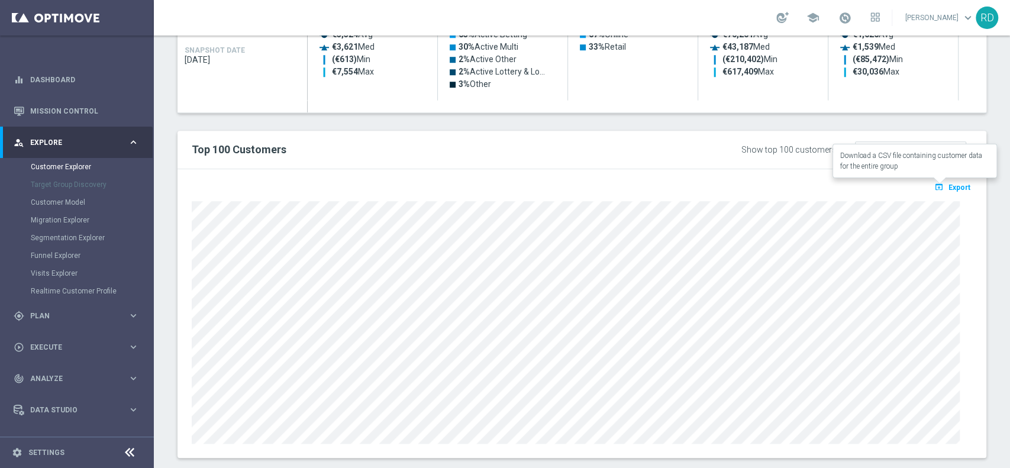
click at [949, 185] on span "Export" at bounding box center [960, 187] width 22 height 8
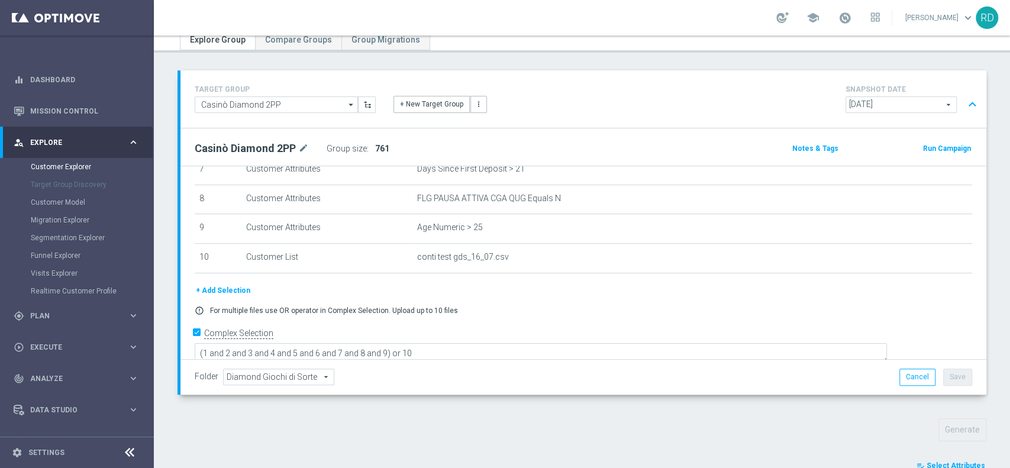
scroll to position [18, 0]
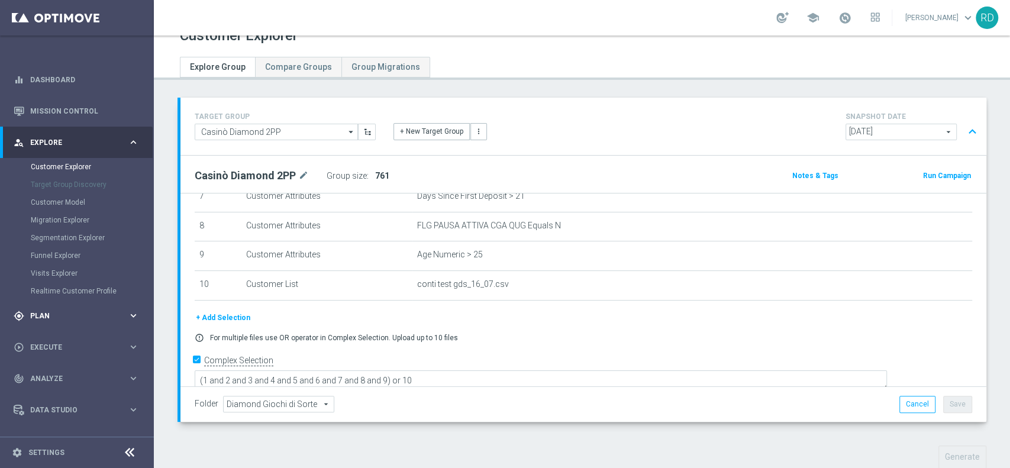
click at [41, 321] on div "gps_fixed Plan keyboard_arrow_right" at bounding box center [76, 315] width 153 height 31
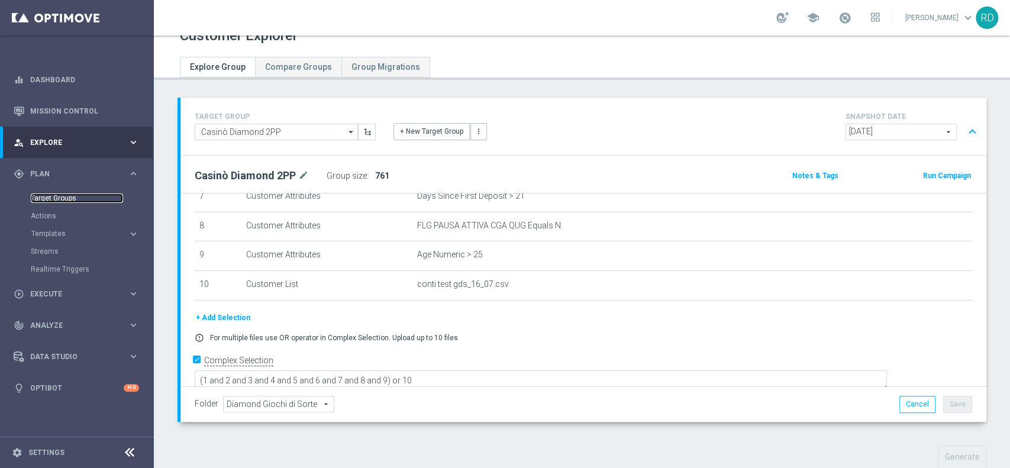
click at [59, 199] on link "Target Groups" at bounding box center [77, 198] width 92 height 9
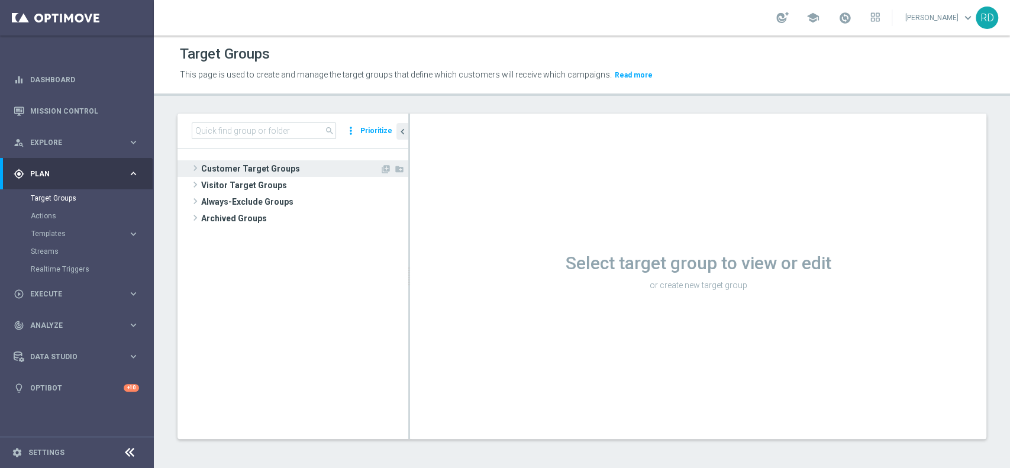
click at [243, 161] on span "Customer Target Groups" at bounding box center [290, 168] width 179 height 17
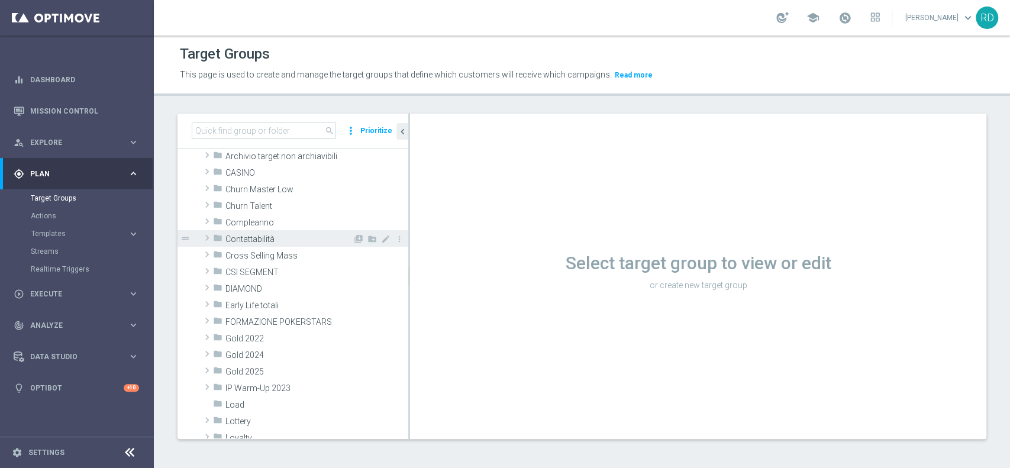
scroll to position [79, 0]
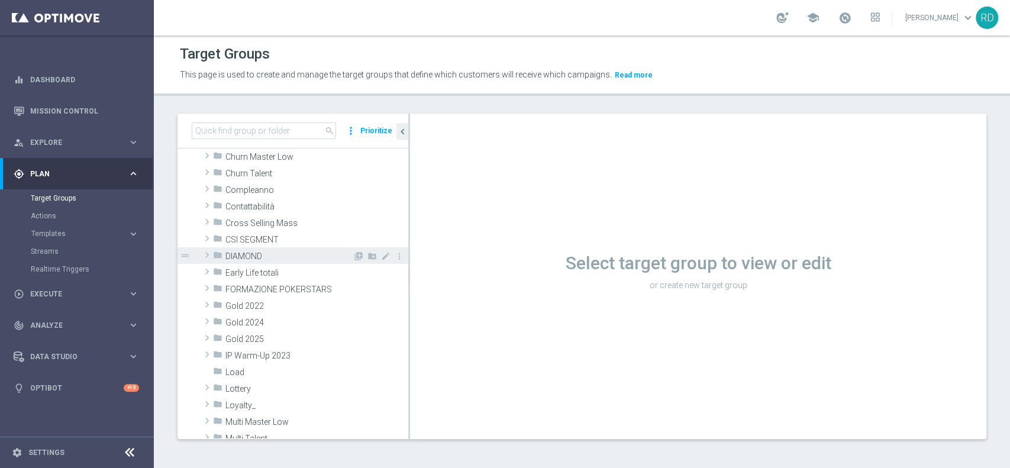
click at [259, 256] on span "DIAMOND" at bounding box center [288, 257] width 127 height 10
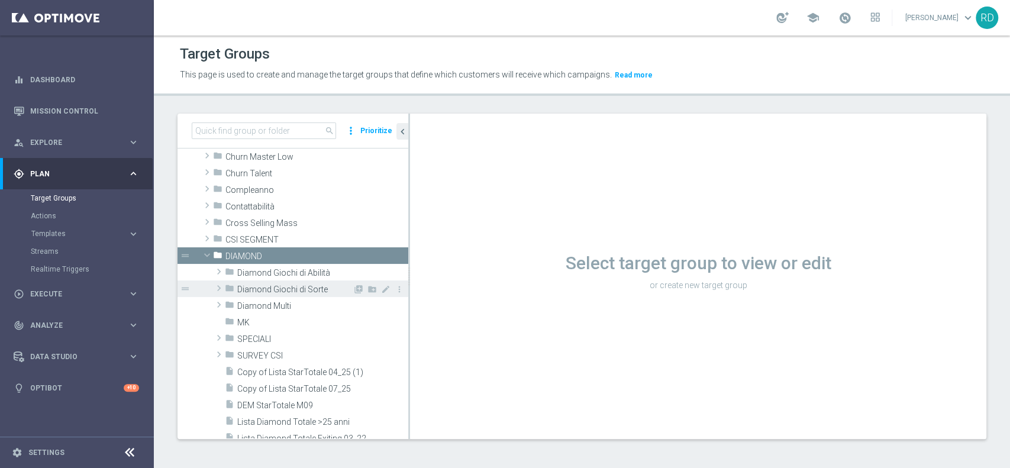
click at [265, 283] on div "folder Diamond Giochi di Sorte" at bounding box center [289, 289] width 128 height 17
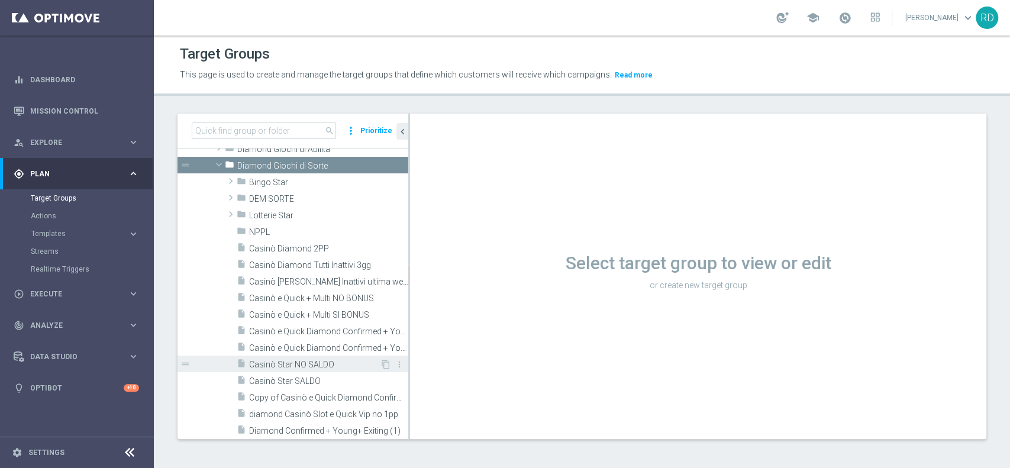
scroll to position [237, 0]
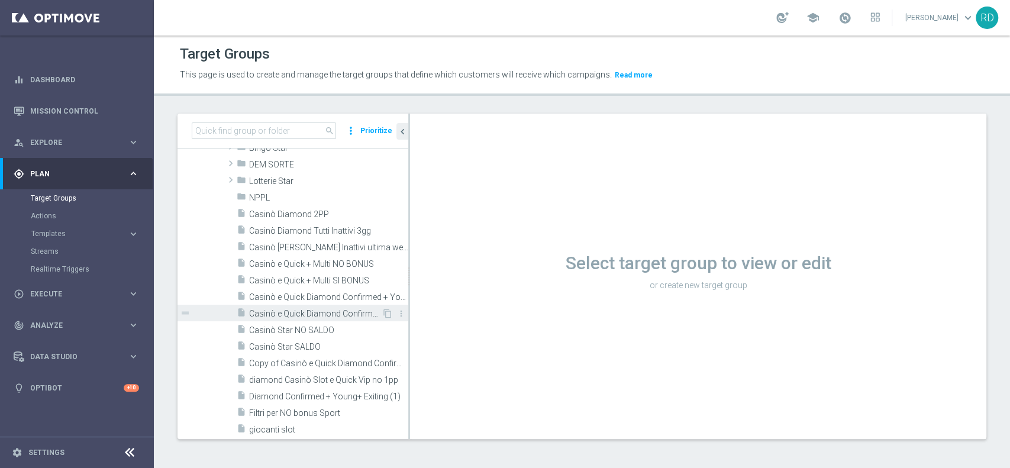
click at [289, 317] on span "Casinò e Quick Diamond Confirmed + Young+ Exiting > 25 anni" at bounding box center [315, 314] width 133 height 10
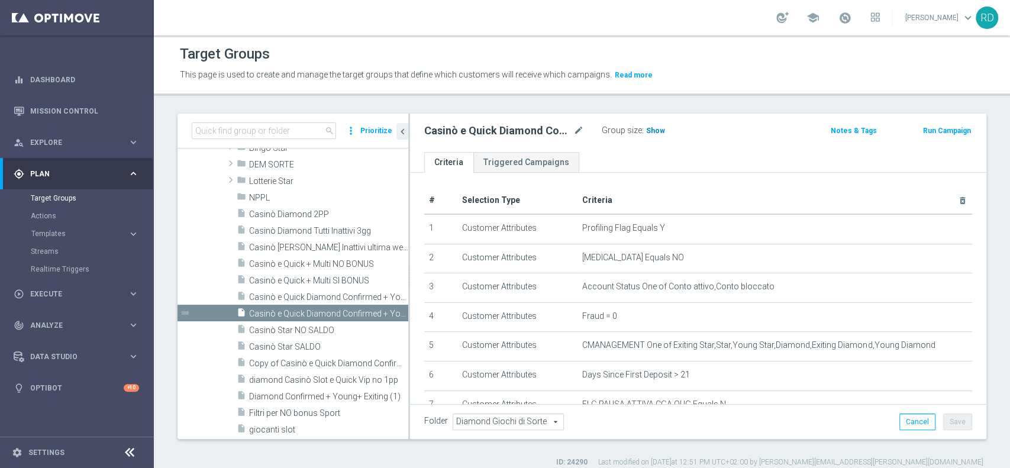
click at [662, 130] on span "Show" at bounding box center [655, 131] width 19 height 8
click at [659, 130] on span "1,878" at bounding box center [657, 132] width 21 height 11
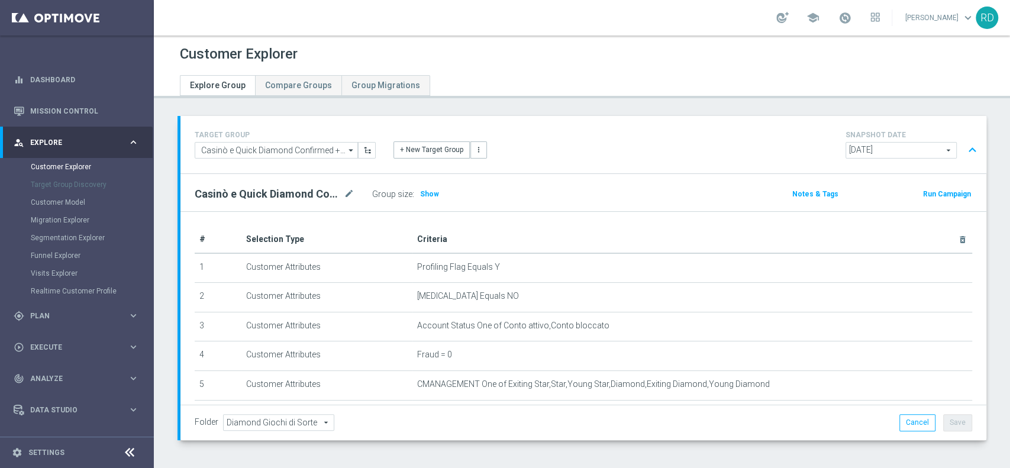
click at [437, 195] on div "Group size : Show" at bounding box center [431, 194] width 118 height 17
click at [429, 196] on span "Show" at bounding box center [429, 194] width 19 height 8
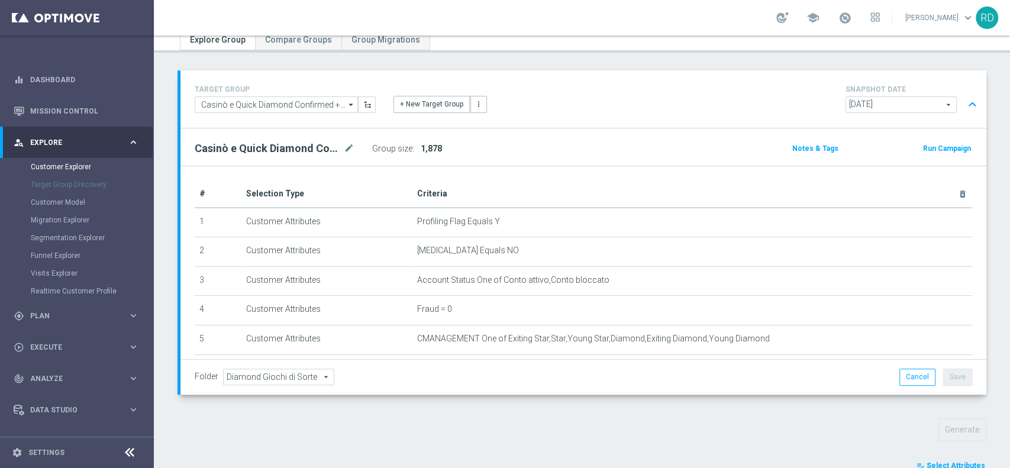
scroll to position [157, 0]
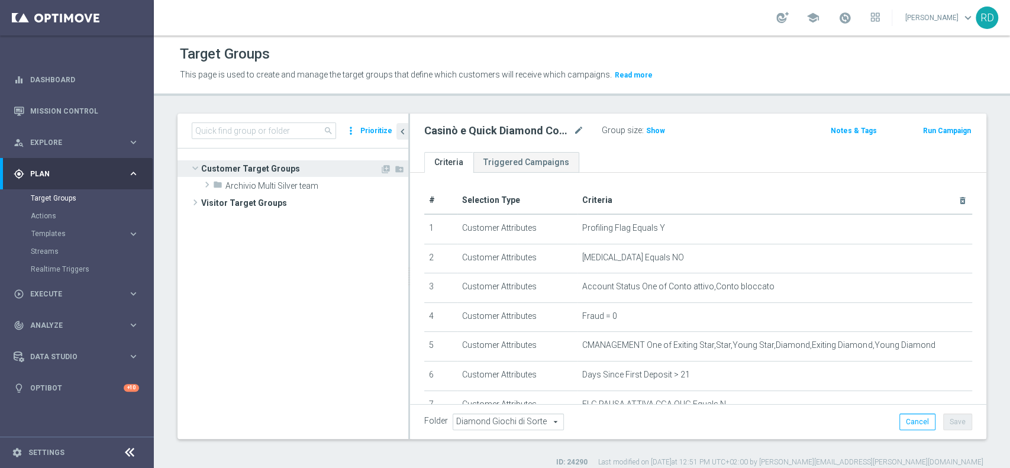
scroll to position [208, 0]
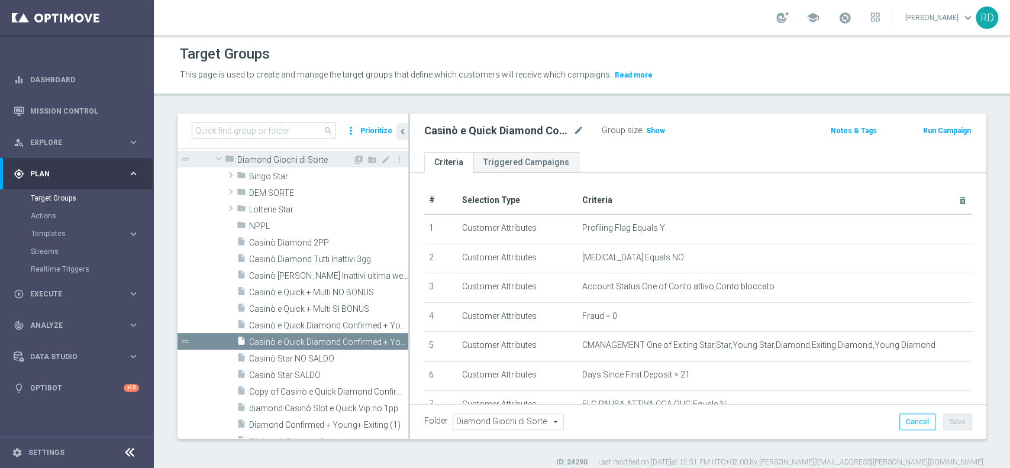
click at [223, 166] on span at bounding box center [219, 161] width 12 height 9
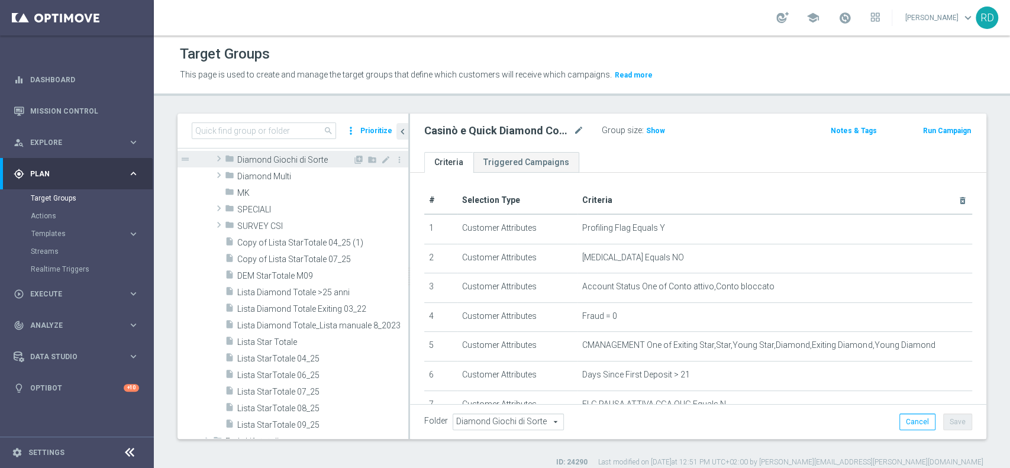
click at [218, 156] on span at bounding box center [219, 159] width 12 height 14
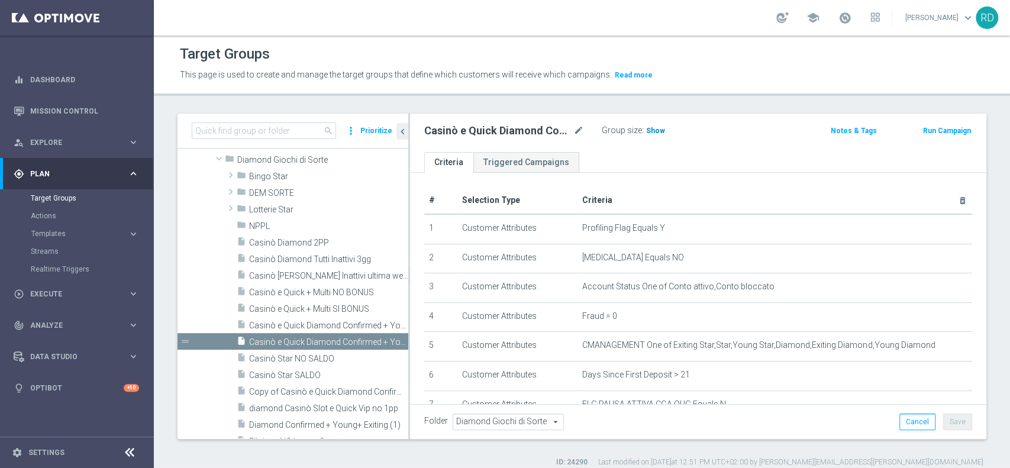
click at [651, 134] on span "Show" at bounding box center [655, 131] width 19 height 8
click at [325, 328] on span "Casinò e Quick Diamond Confirmed + Young+ Exiting" at bounding box center [315, 326] width 133 height 10
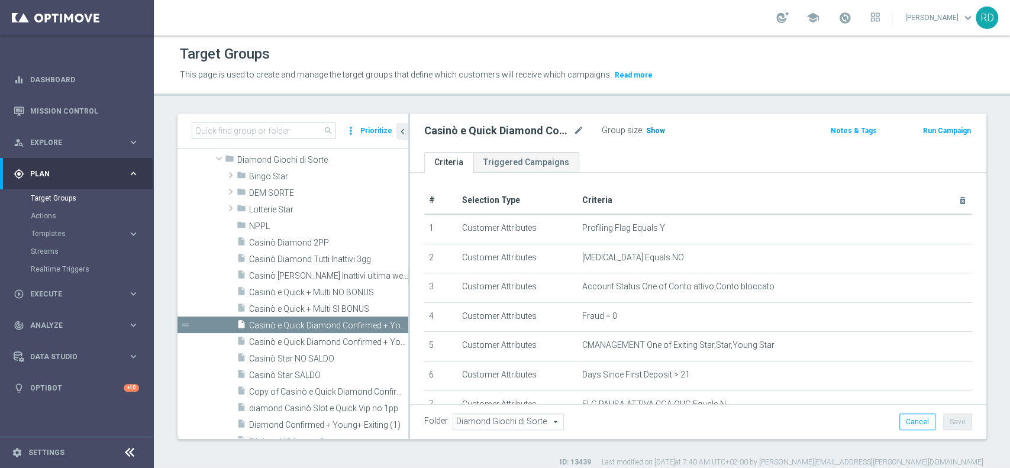
click at [647, 130] on span "Show" at bounding box center [655, 131] width 19 height 8
